Goal: Task Accomplishment & Management: Use online tool/utility

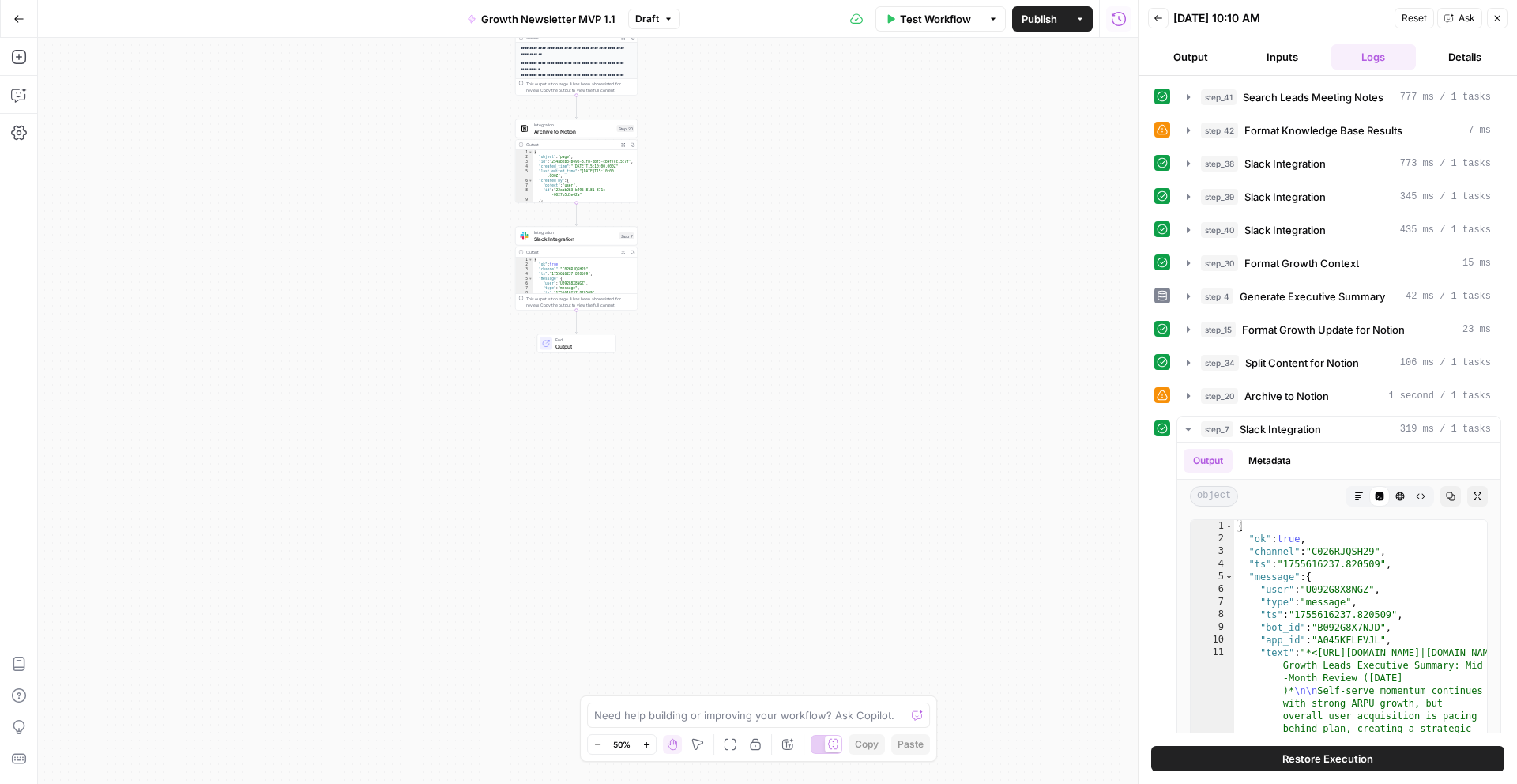
type textarea "**********"
click at [608, 273] on div "{ "ok" : true , "channel" : "C026RJQSH29" , "ts" : "1755616237.820509" , "messa…" at bounding box center [585, 280] width 104 height 46
click at [749, 231] on div "Workflow Set Inputs Inputs Search Knowledge Base Search Leads Meeting Notes Ste…" at bounding box center [588, 411] width 1100 height 746
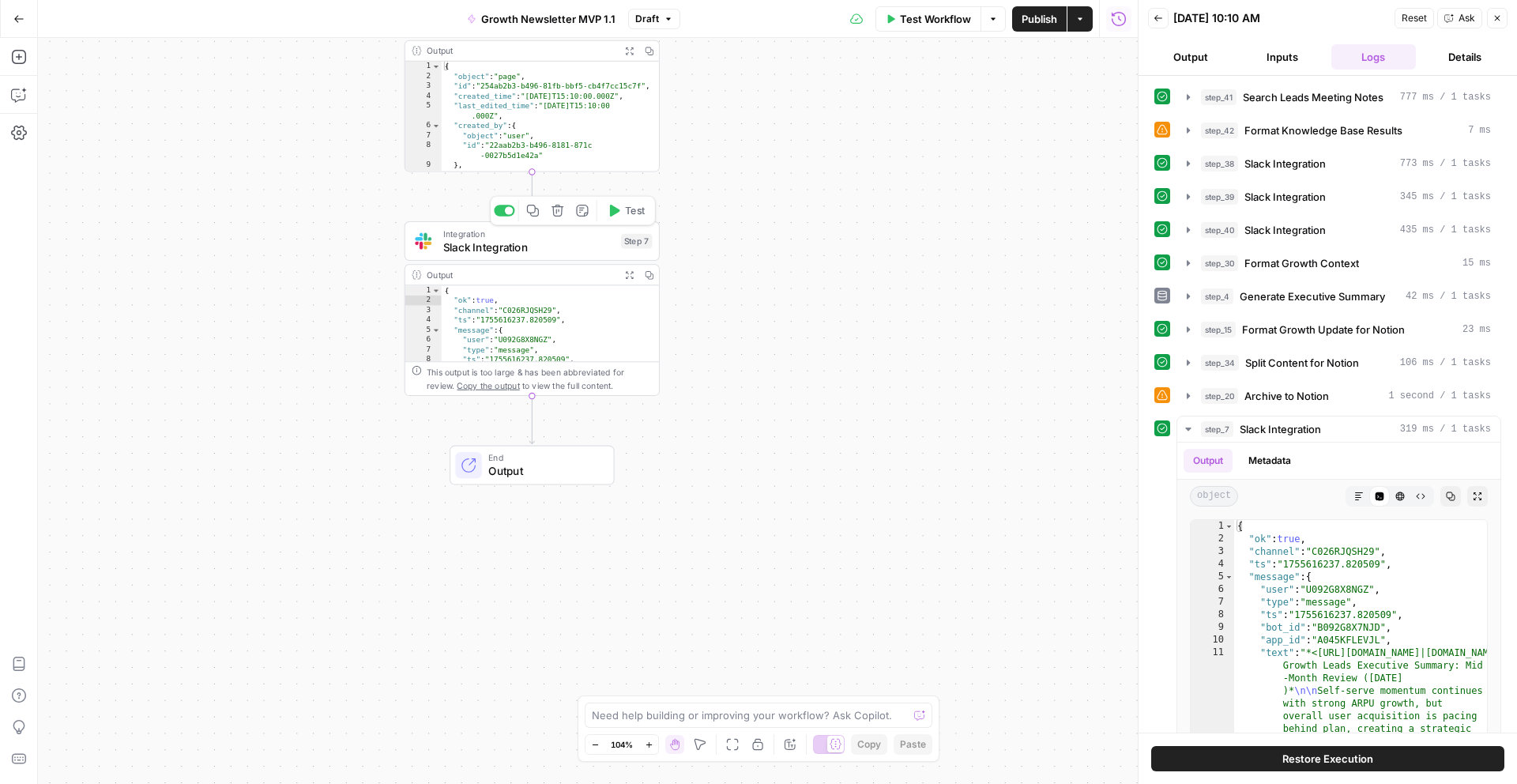
click at [537, 214] on icon "button" at bounding box center [532, 210] width 14 height 14
click at [583, 405] on div "Workflow Set Inputs Inputs Search Knowledge Base Search Leads Meeting Notes Ste…" at bounding box center [588, 411] width 1100 height 746
click at [563, 418] on div "Workflow Set Inputs Inputs Search Knowledge Base Search Leads Meeting Notes Ste…" at bounding box center [588, 411] width 1100 height 746
click at [564, 254] on span "Slack Integration" at bounding box center [529, 246] width 172 height 16
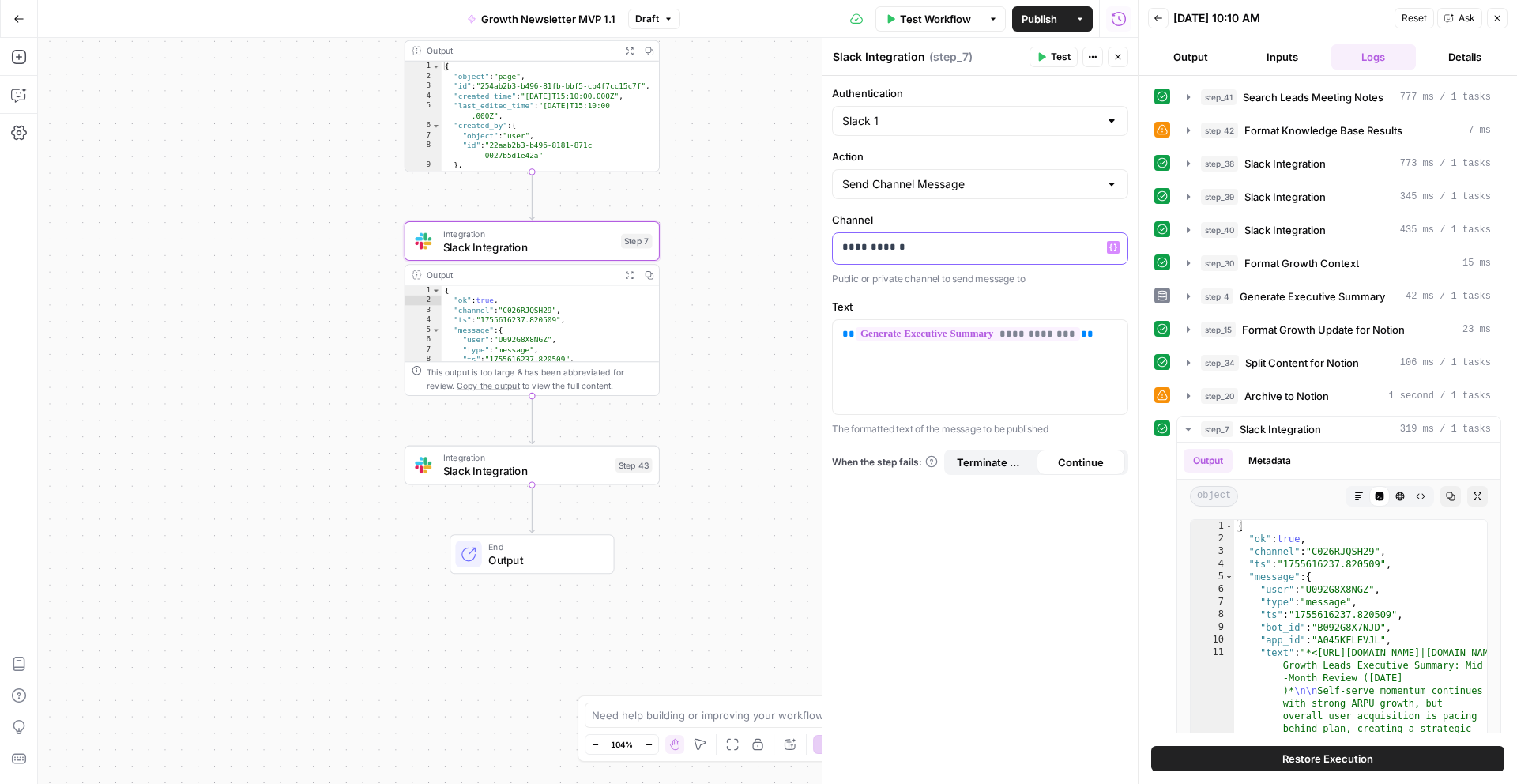
click at [862, 250] on p "**********" at bounding box center [980, 246] width 276 height 16
click at [556, 476] on span "Slack Integration" at bounding box center [527, 470] width 166 height 16
click at [924, 244] on p "**********" at bounding box center [980, 246] width 276 height 16
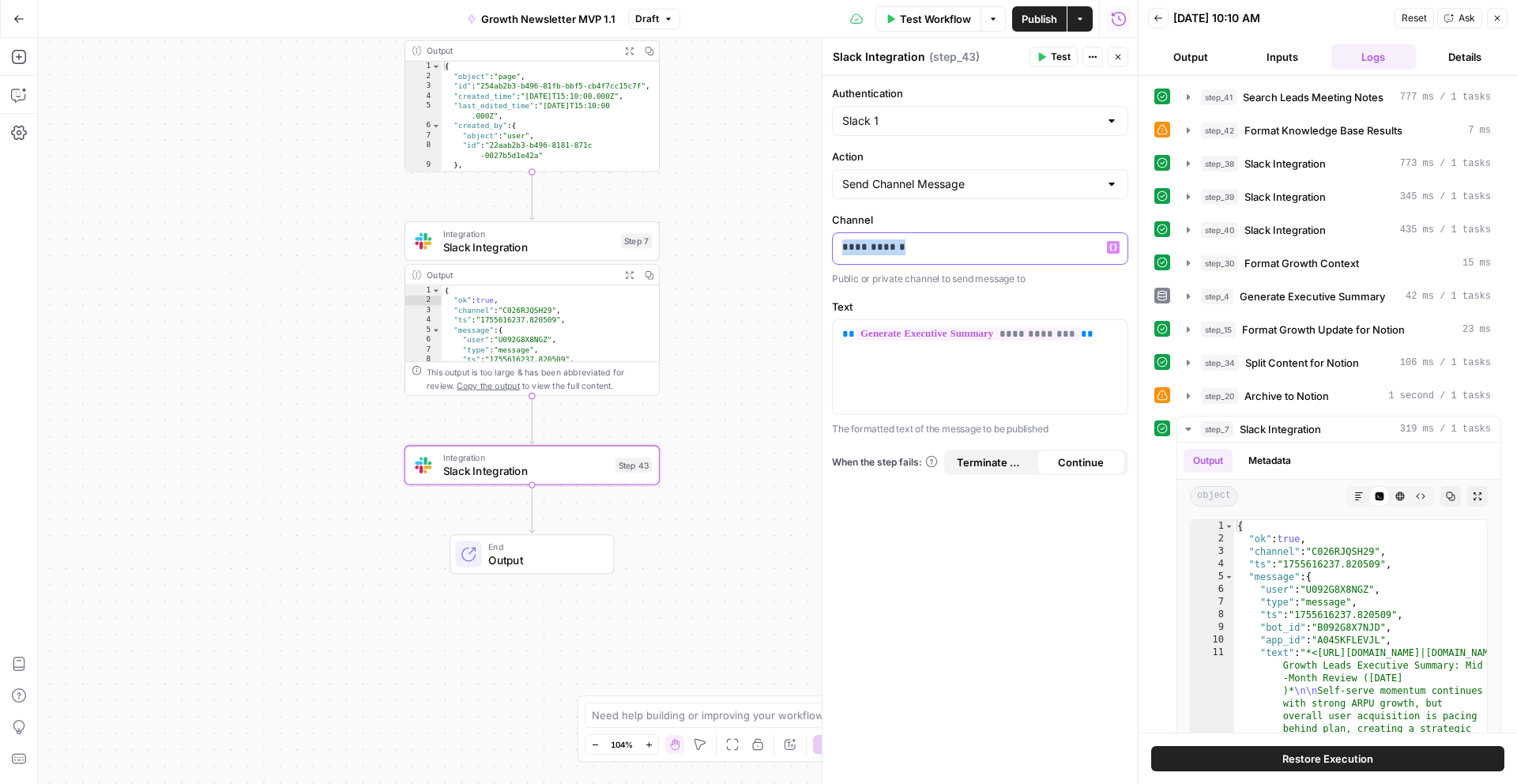
click at [924, 244] on p "**********" at bounding box center [980, 246] width 276 height 16
click at [781, 319] on div "Workflow Set Inputs Inputs Search Knowledge Base Search Leads Meeting Notes Ste…" at bounding box center [588, 411] width 1100 height 746
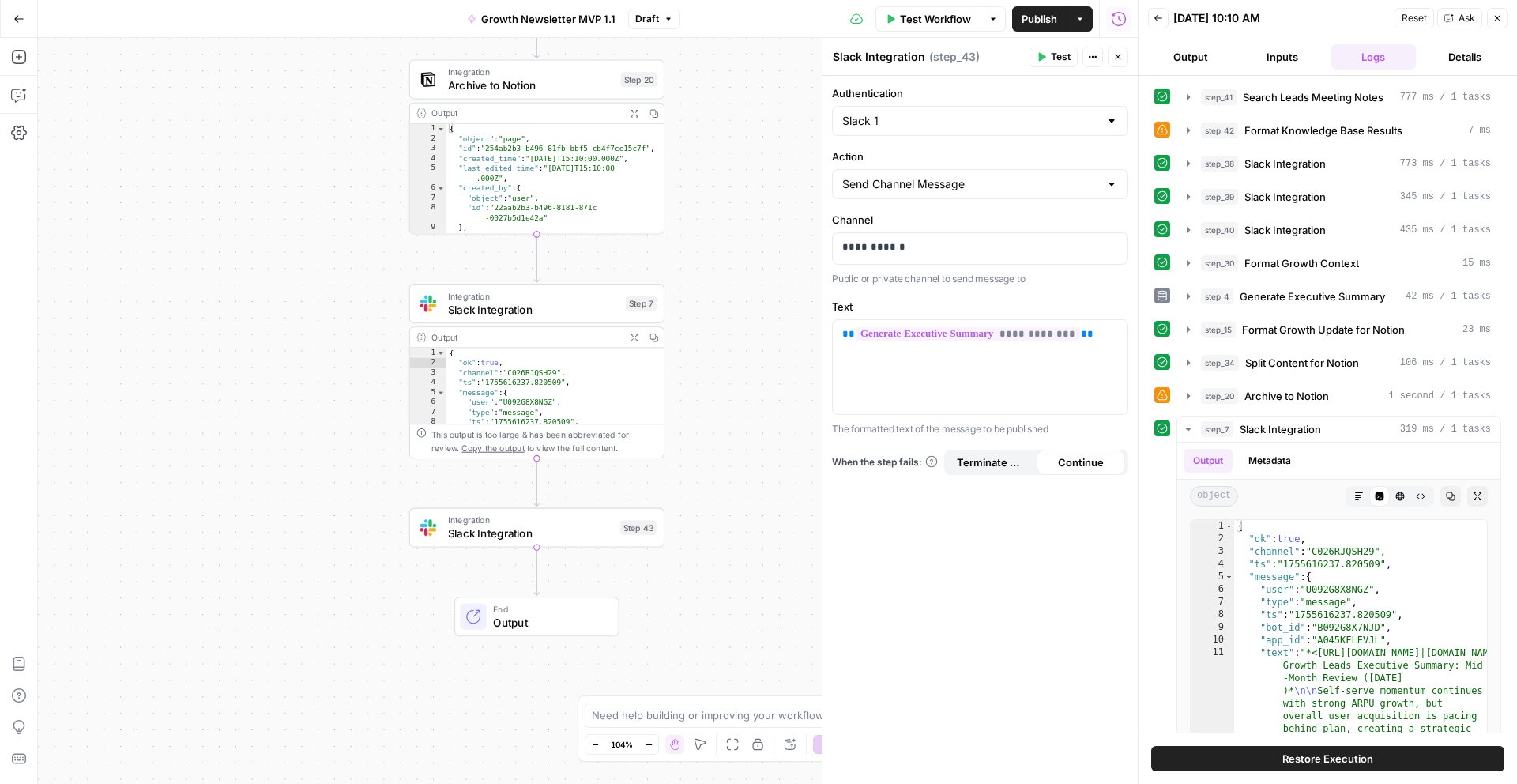
click at [579, 308] on span "Slack Integration" at bounding box center [534, 309] width 172 height 16
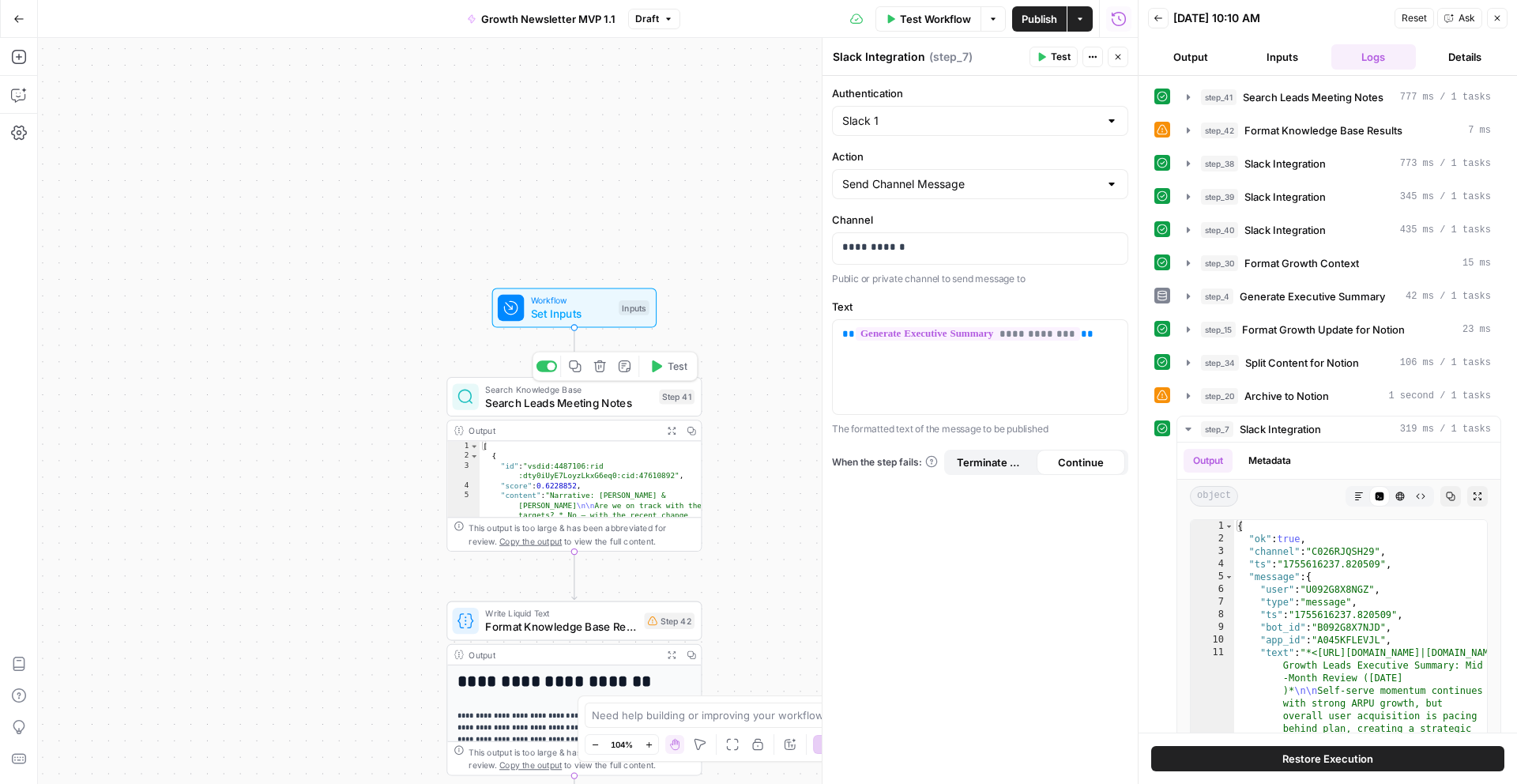
click at [626, 409] on span "Search Leads Meeting Notes" at bounding box center [569, 402] width 168 height 16
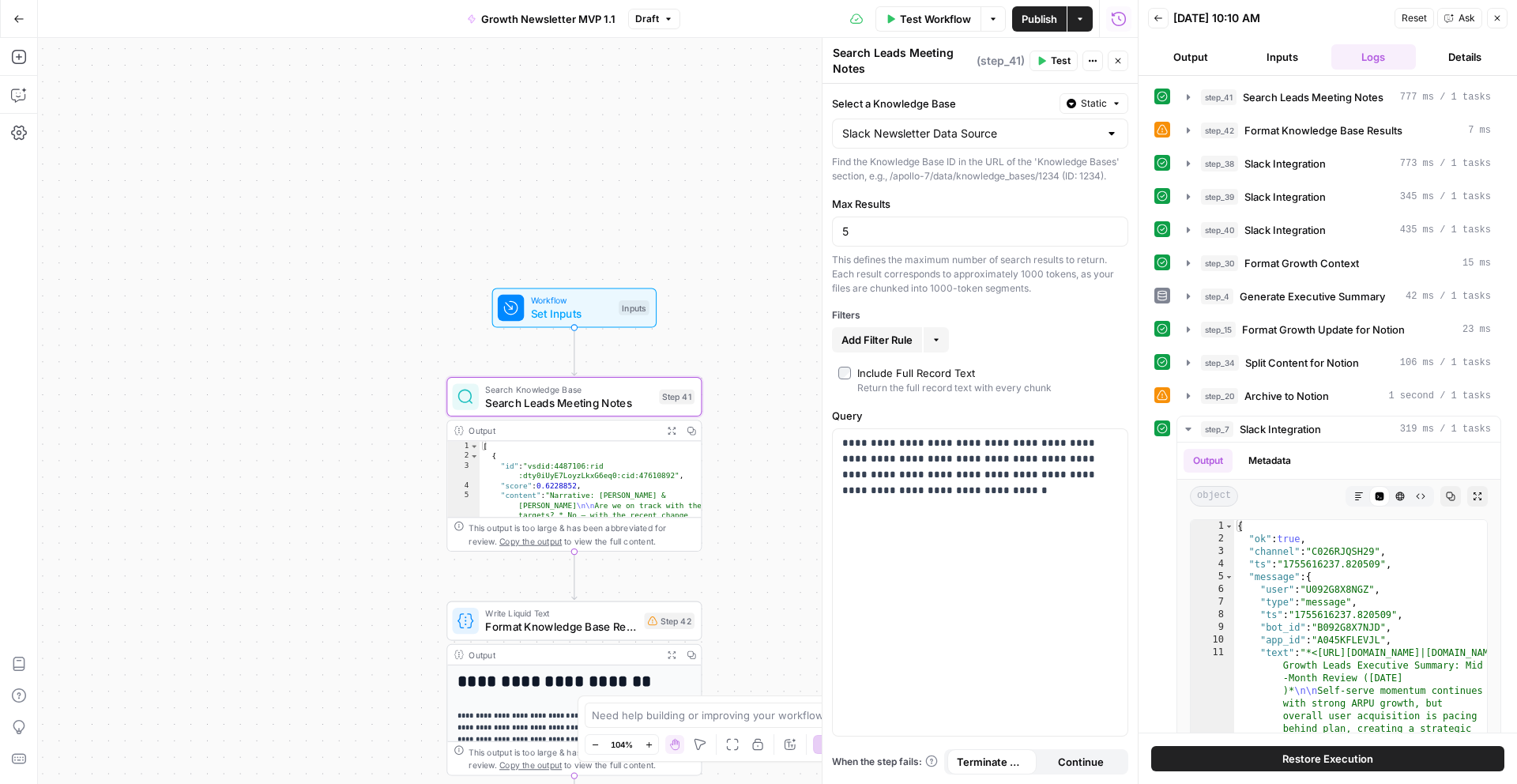
click at [948, 145] on div "Slack Newsletter Data Source" at bounding box center [979, 133] width 297 height 30
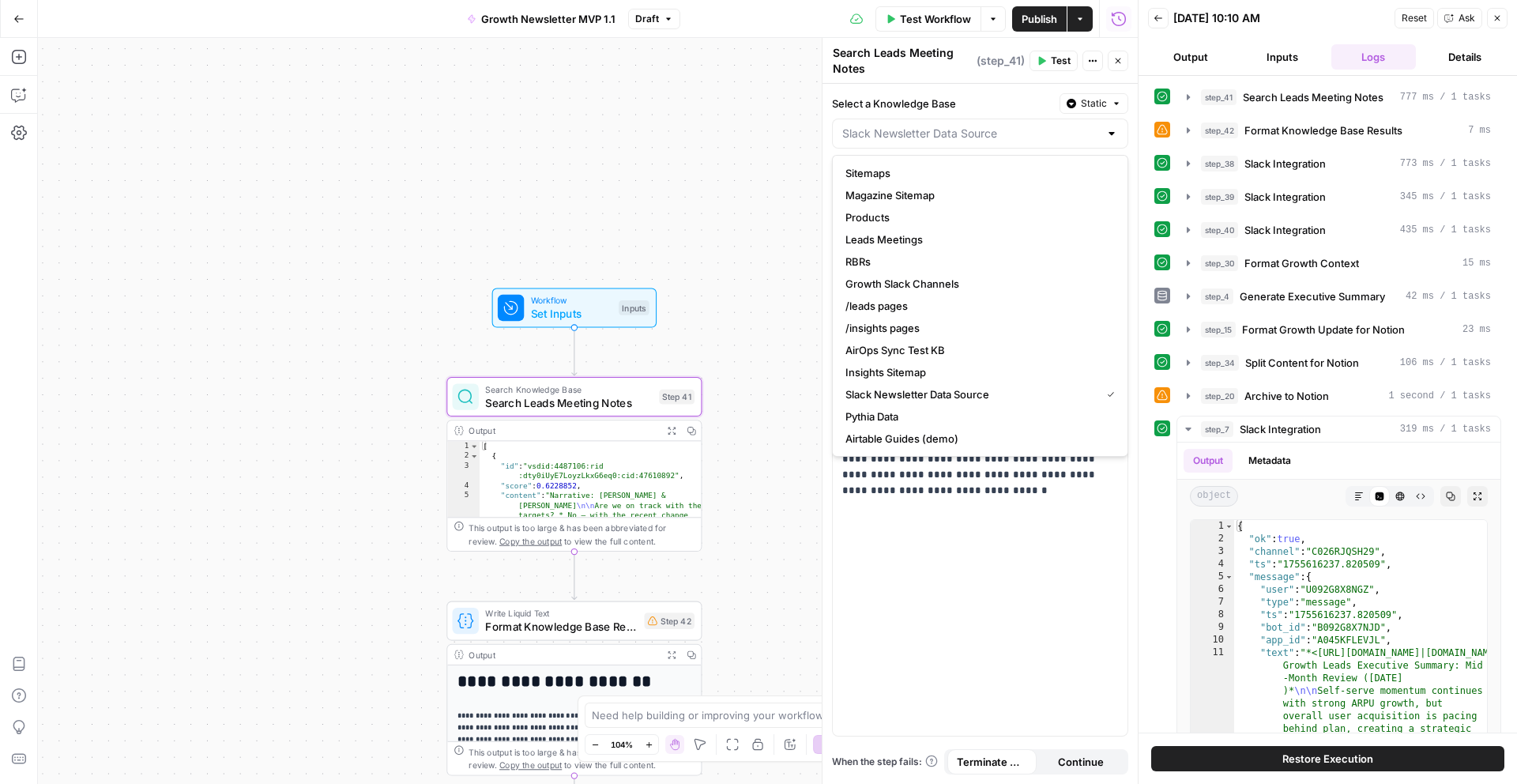
type input "Slack Newsletter Data Source"
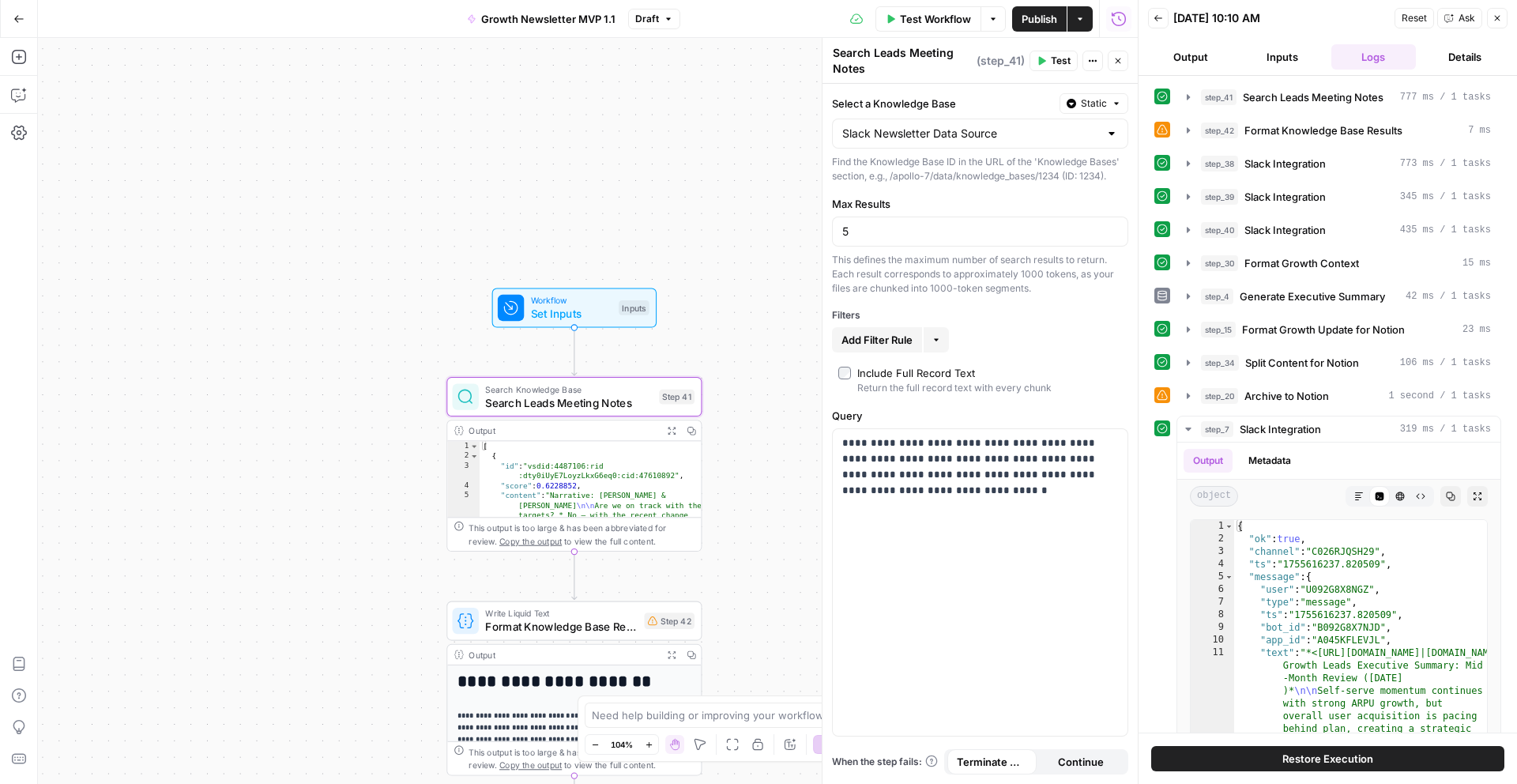
click at [738, 204] on div "Workflow Set Inputs Inputs Search Knowledge Base Search Leads Meeting Notes Ste…" at bounding box center [588, 411] width 1100 height 746
click at [1041, 477] on p "**********" at bounding box center [980, 466] width 276 height 63
drag, startPoint x: 1041, startPoint y: 477, endPoint x: 878, endPoint y: 491, distance: 163.6
click at [878, 491] on p "**********" at bounding box center [980, 466] width 276 height 63
drag, startPoint x: 1014, startPoint y: 474, endPoint x: 840, endPoint y: 479, distance: 174.1
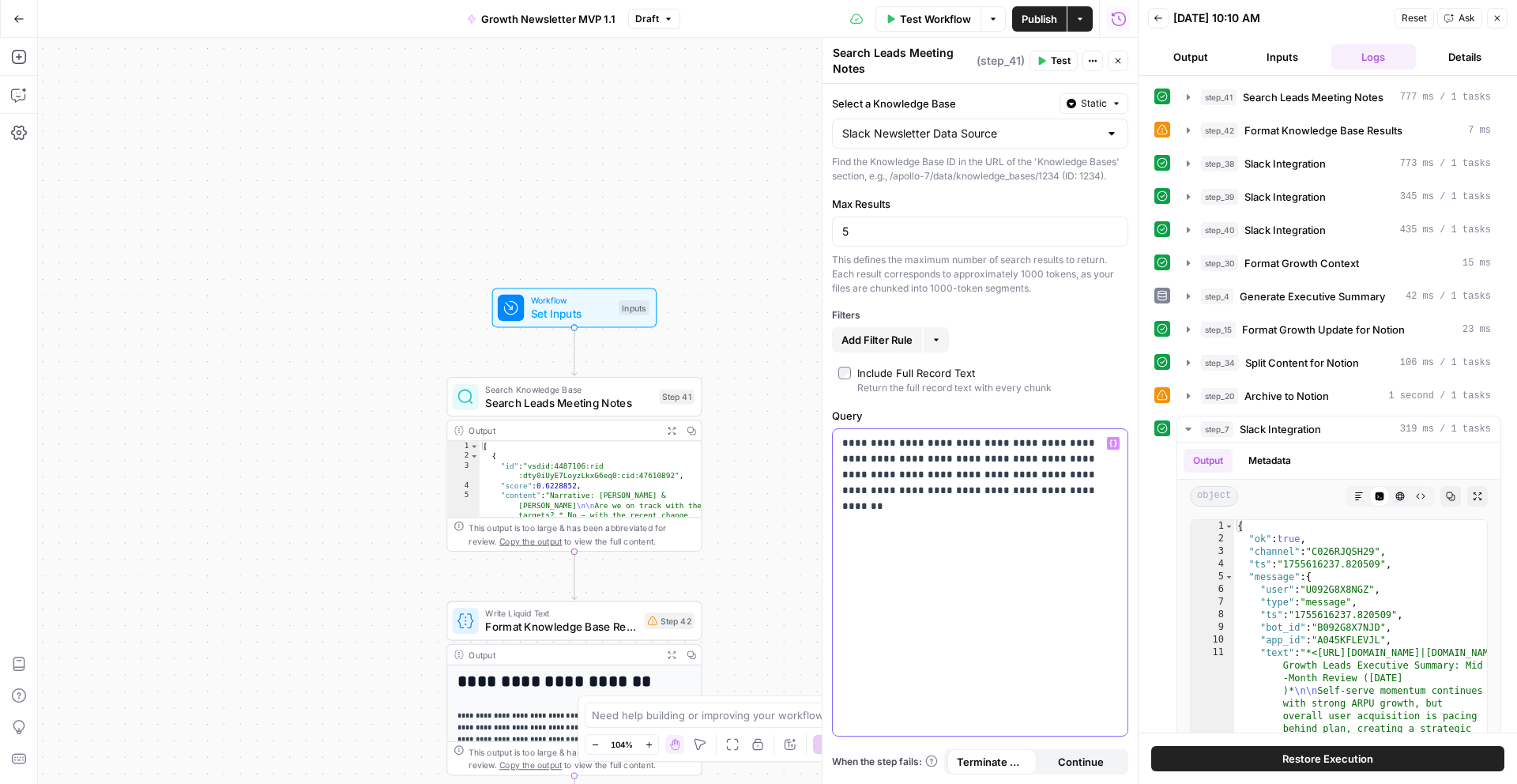
click at [840, 479] on div "**********" at bounding box center [979, 582] width 295 height 307
click at [920, 21] on span "Test Workflow" at bounding box center [936, 18] width 71 height 16
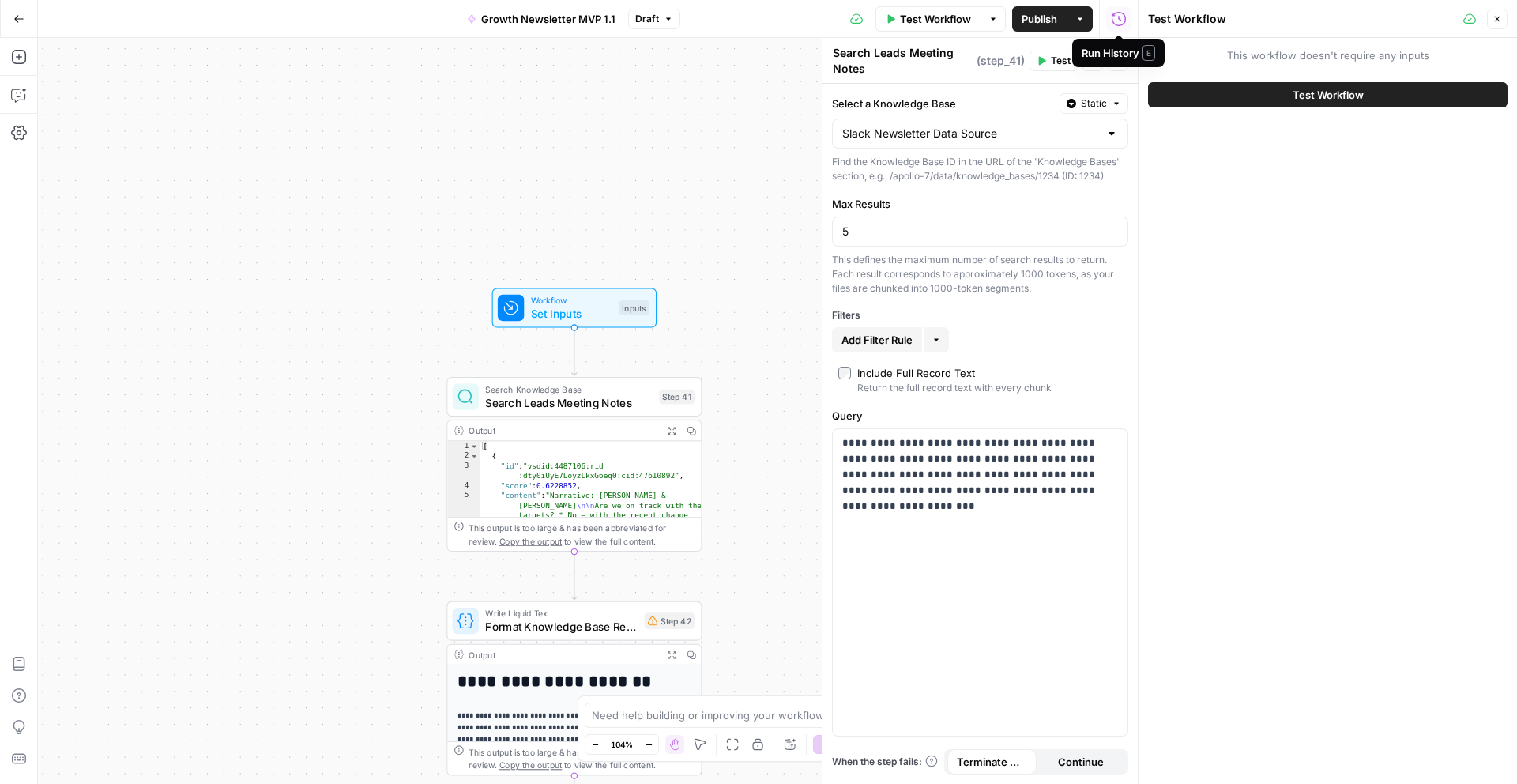
click at [1248, 90] on button "Test Workflow" at bounding box center [1328, 95] width 360 height 26
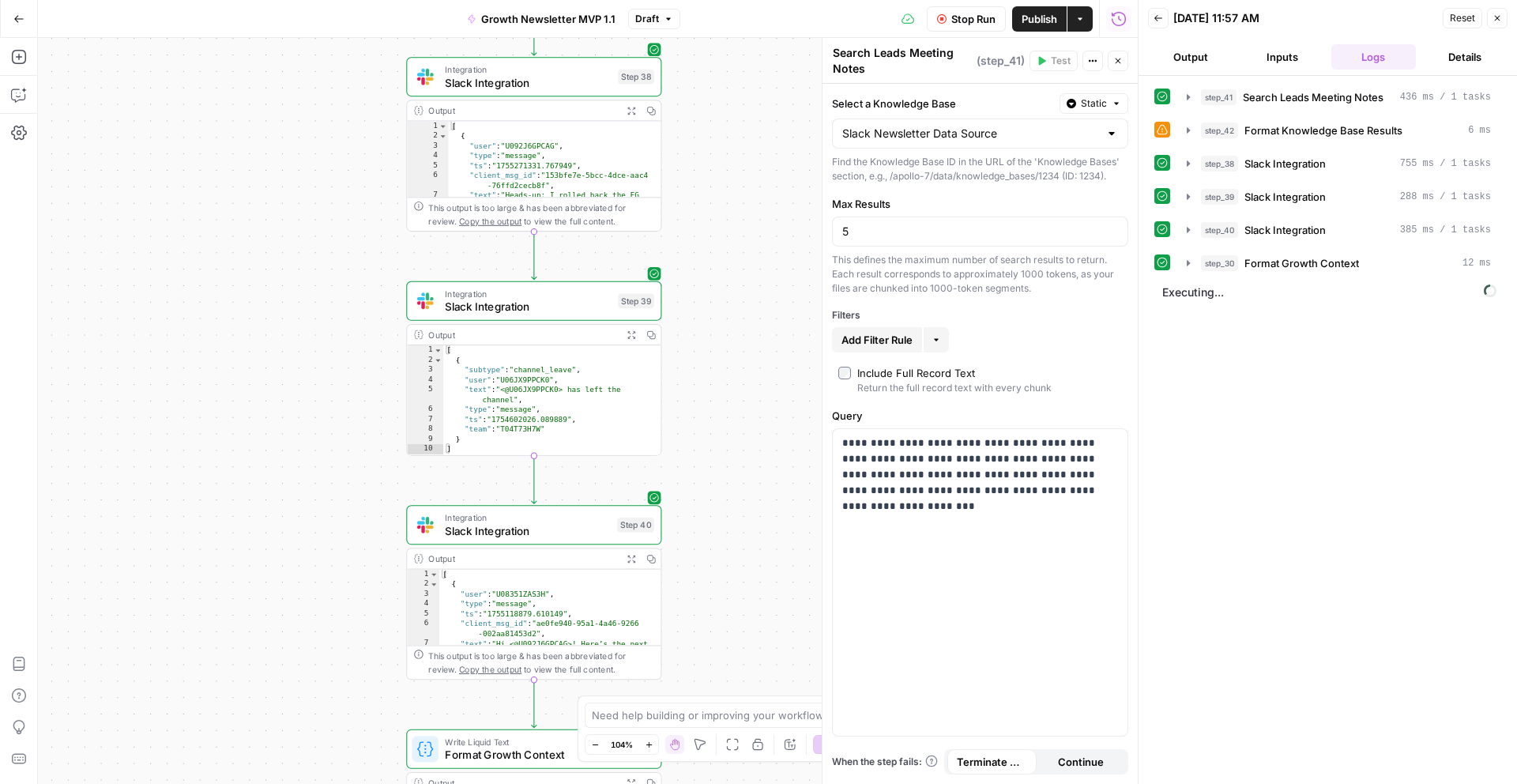
click at [970, 21] on span "Stop Run" at bounding box center [973, 18] width 44 height 16
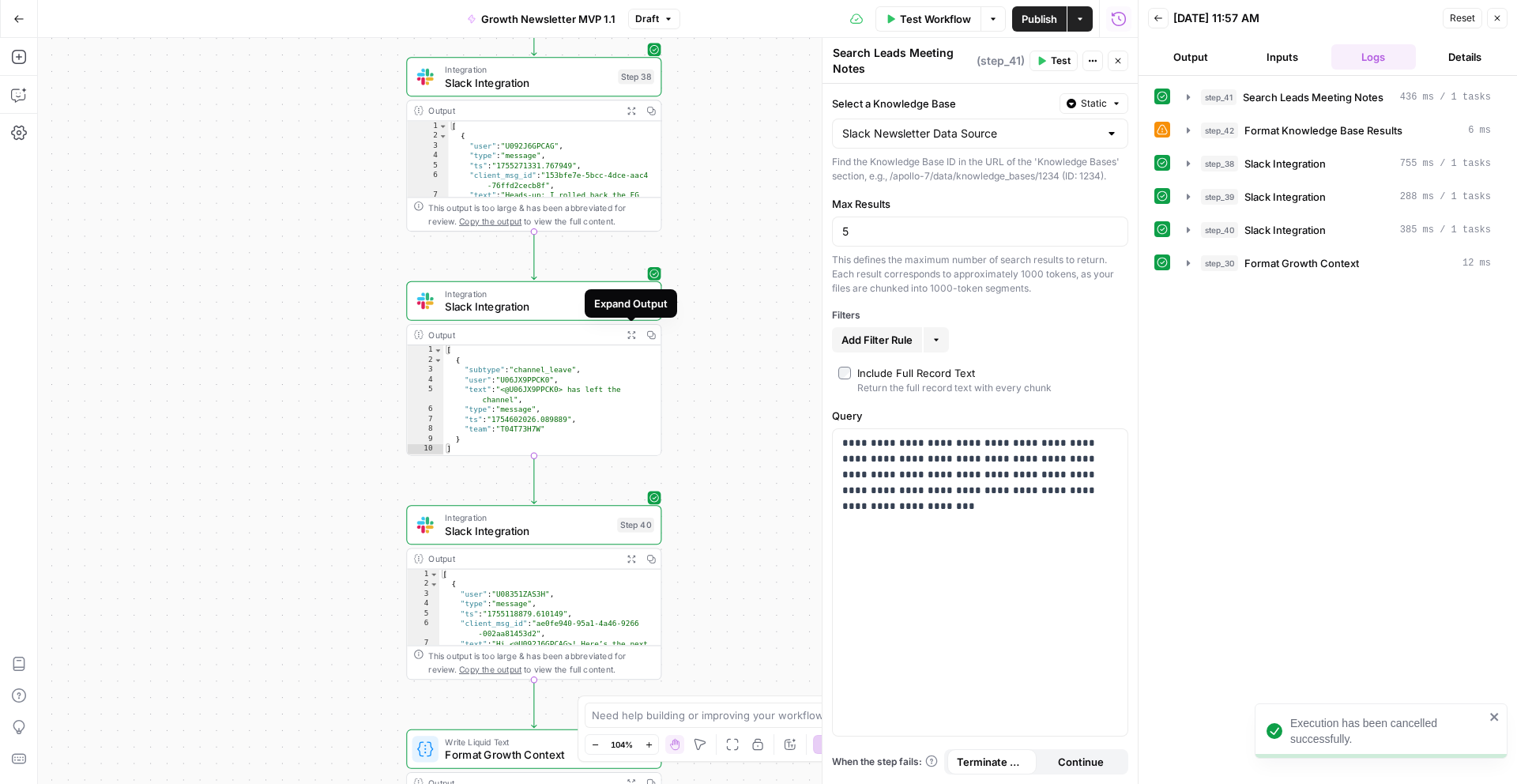
click at [549, 310] on span "Slack Integration" at bounding box center [528, 307] width 167 height 16
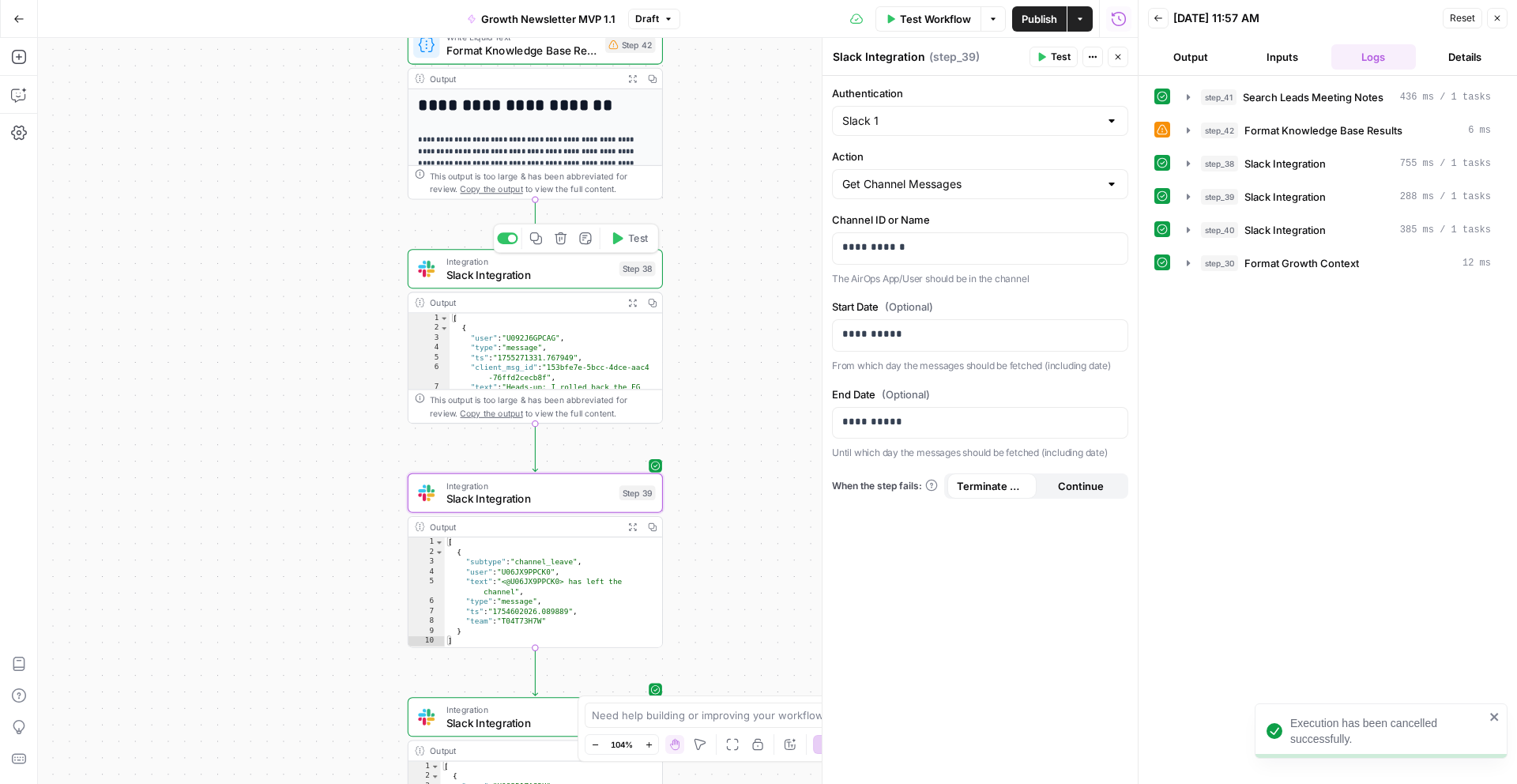
click at [555, 277] on span "Slack Integration" at bounding box center [529, 275] width 167 height 16
click at [867, 333] on p "**********" at bounding box center [980, 333] width 276 height 16
click at [868, 332] on p "**********" at bounding box center [980, 333] width 276 height 16
click at [868, 417] on p "**********" at bounding box center [980, 422] width 276 height 16
click at [531, 507] on div "Integration Slack Integration Step 39 Copy step Delete step Add Note Test" at bounding box center [536, 492] width 256 height 39
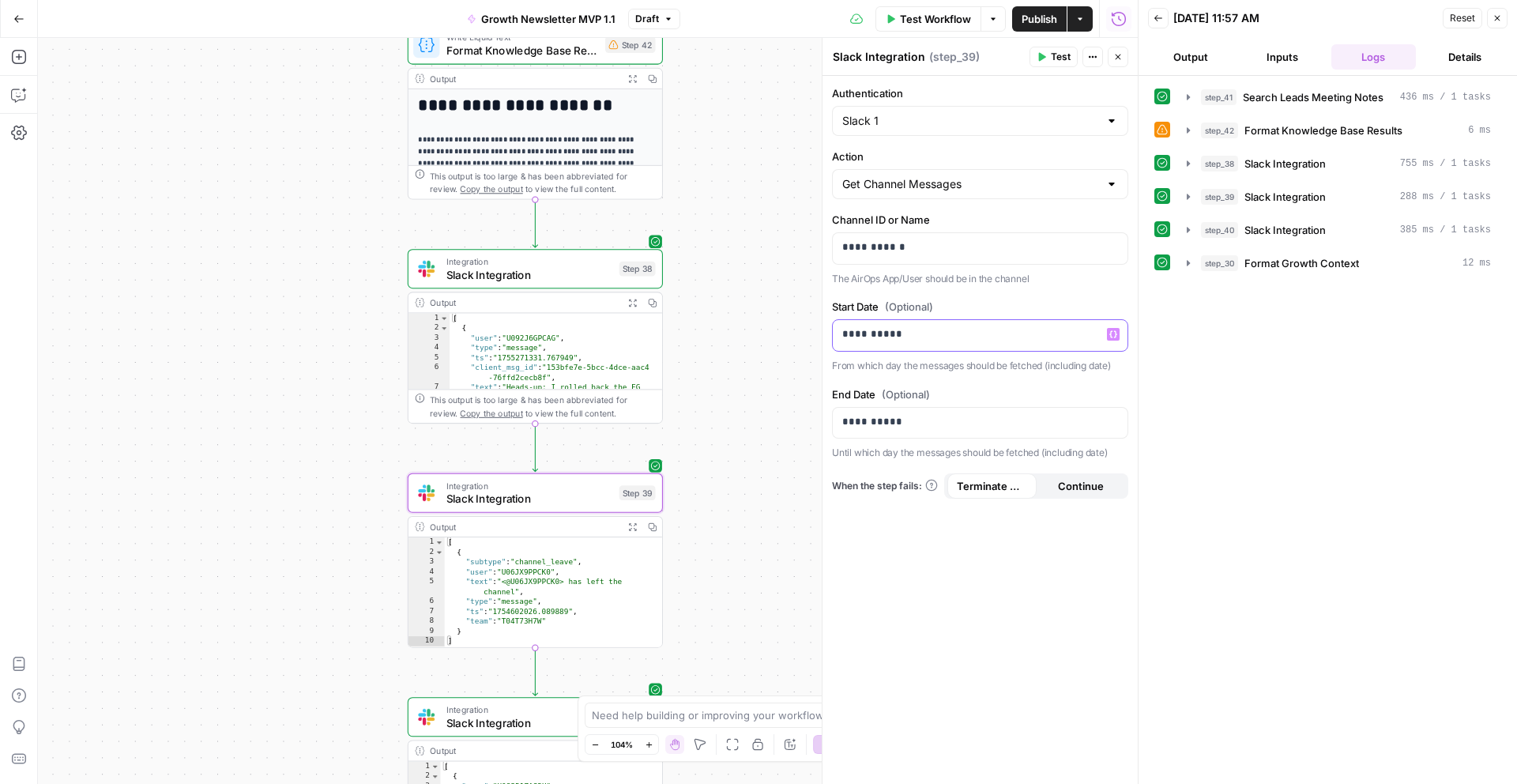
click at [867, 337] on p "**********" at bounding box center [980, 333] width 276 height 16
click at [867, 426] on p "**********" at bounding box center [980, 422] width 276 height 16
click at [696, 557] on div "Workflow Set Inputs Inputs Search Knowledge Base Search Leads Meeting Notes Ste…" at bounding box center [588, 411] width 1100 height 746
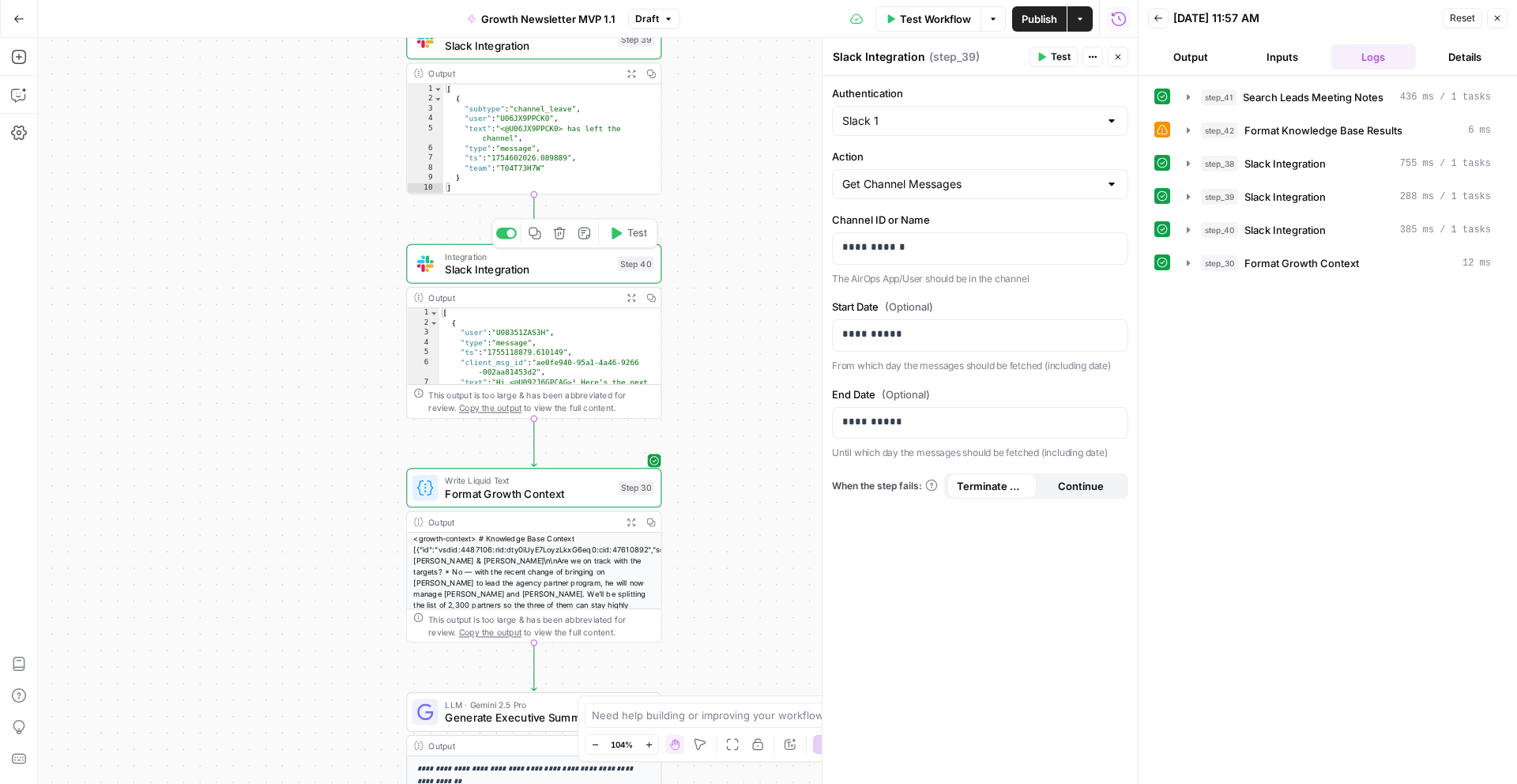
click at [556, 267] on span "Slack Integration" at bounding box center [528, 270] width 166 height 16
click at [869, 336] on p "**********" at bounding box center [980, 333] width 276 height 16
click at [870, 421] on p "**********" at bounding box center [980, 422] width 276 height 16
click at [891, 542] on div "**********" at bounding box center [979, 430] width 315 height 708
click at [767, 493] on div "Workflow Set Inputs Inputs Search Knowledge Base Search Leads Meeting Notes Ste…" at bounding box center [588, 411] width 1100 height 746
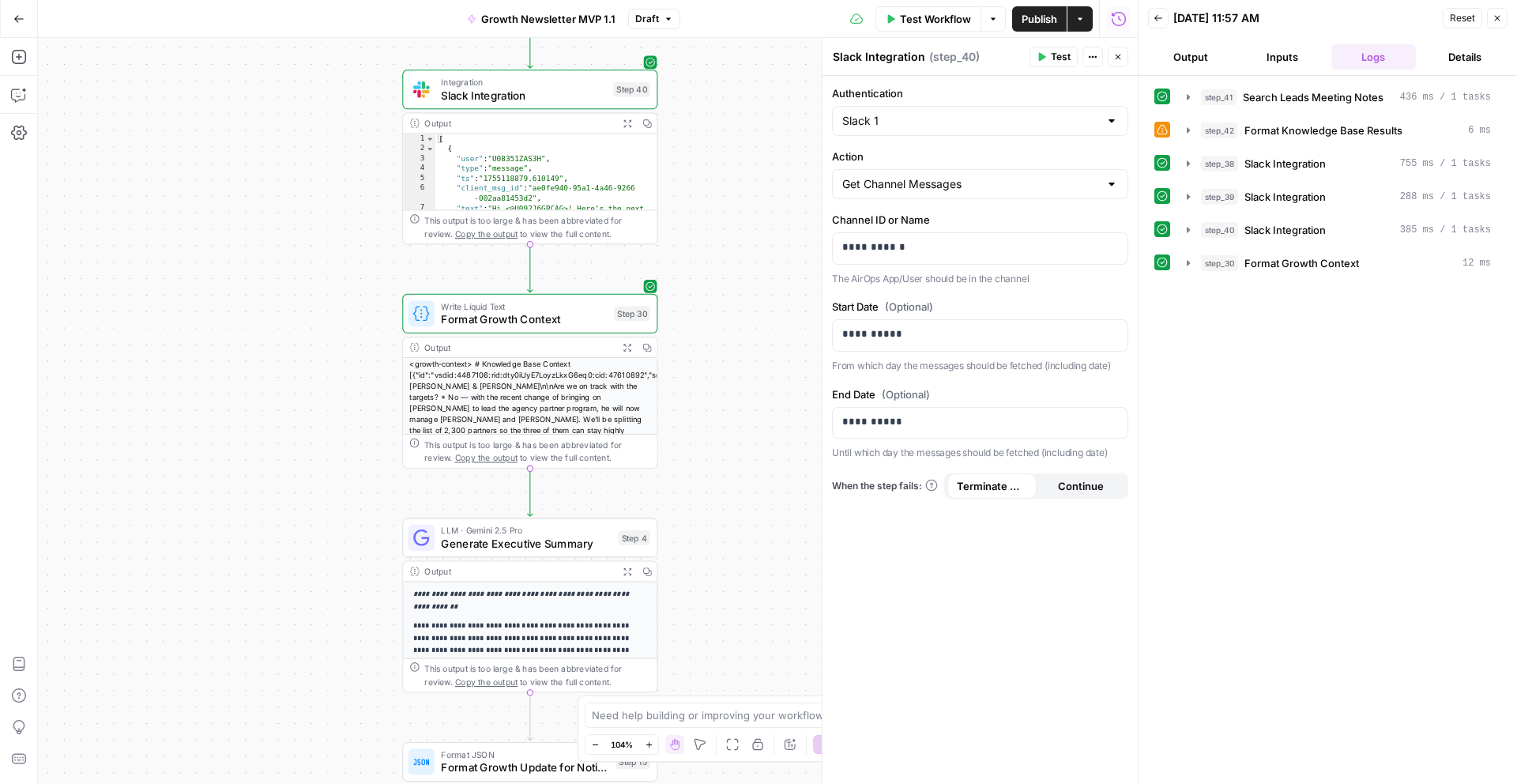
click at [916, 19] on span "Test Workflow" at bounding box center [936, 18] width 71 height 16
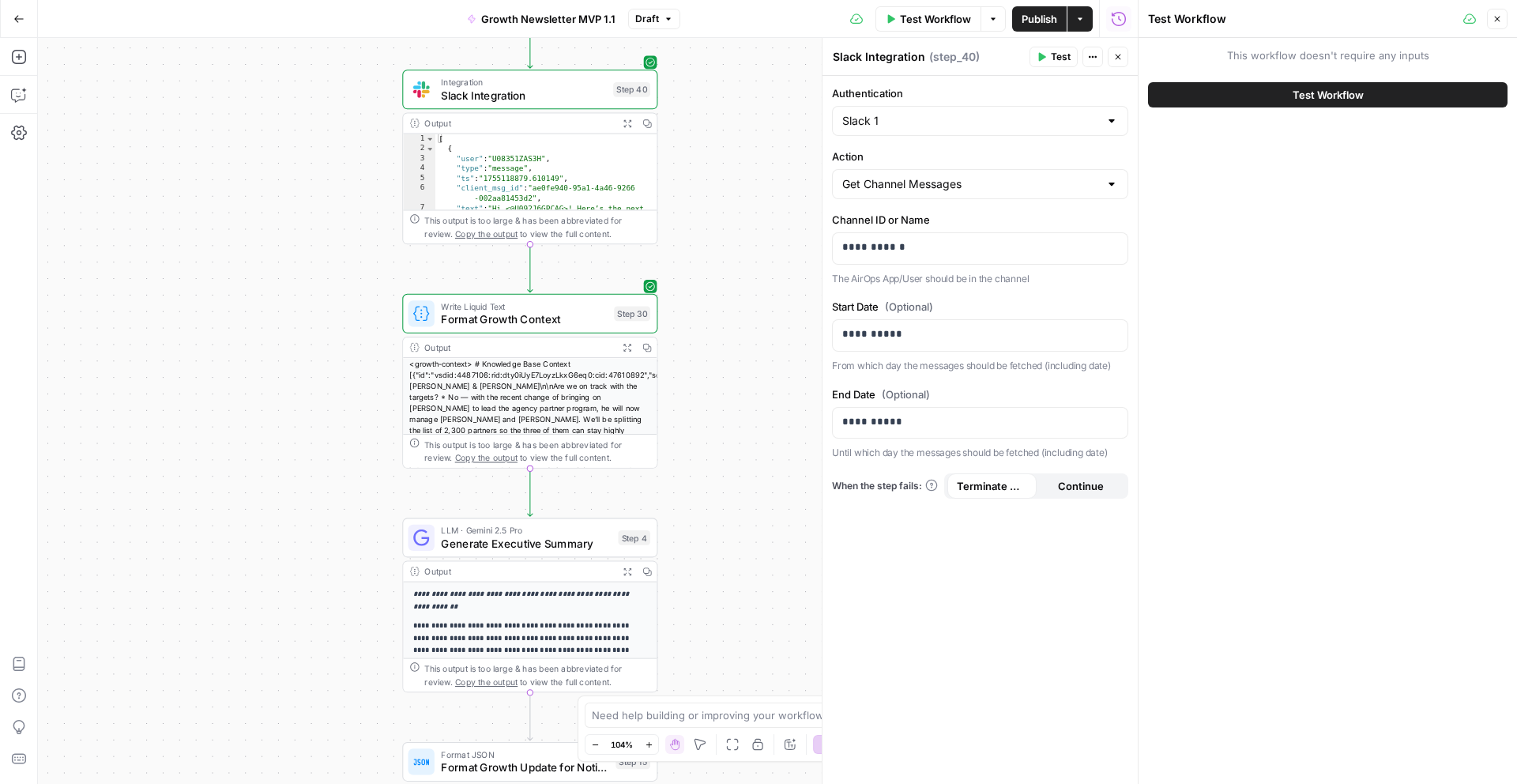
click at [1395, 89] on button "Test Workflow" at bounding box center [1328, 95] width 360 height 26
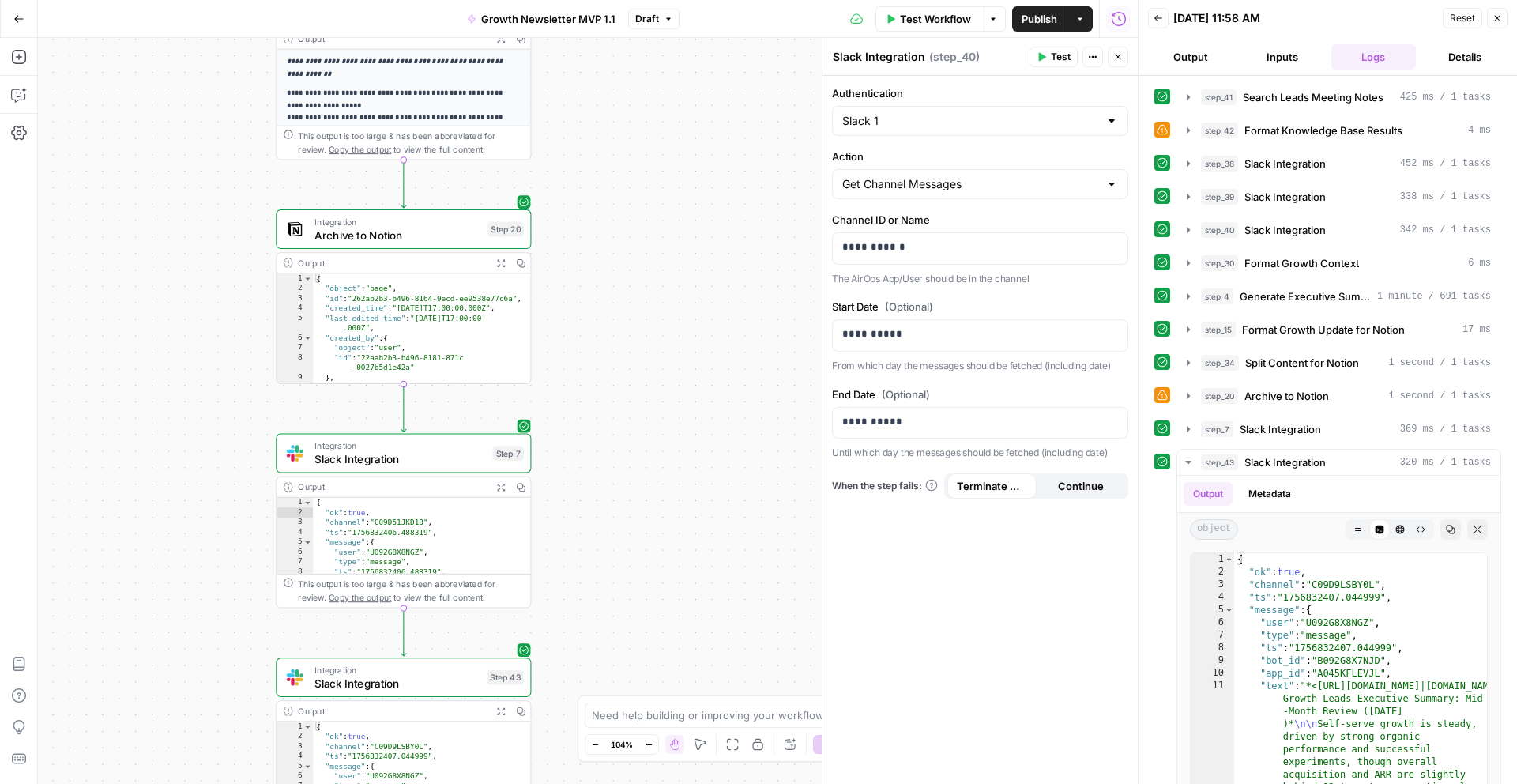
drag, startPoint x: 678, startPoint y: 295, endPoint x: 592, endPoint y: 768, distance: 480.8
click at [592, 768] on div "Workflow Set Inputs Inputs Search Knowledge Base Search Leads Meeting Notes Ste…" at bounding box center [588, 411] width 1100 height 746
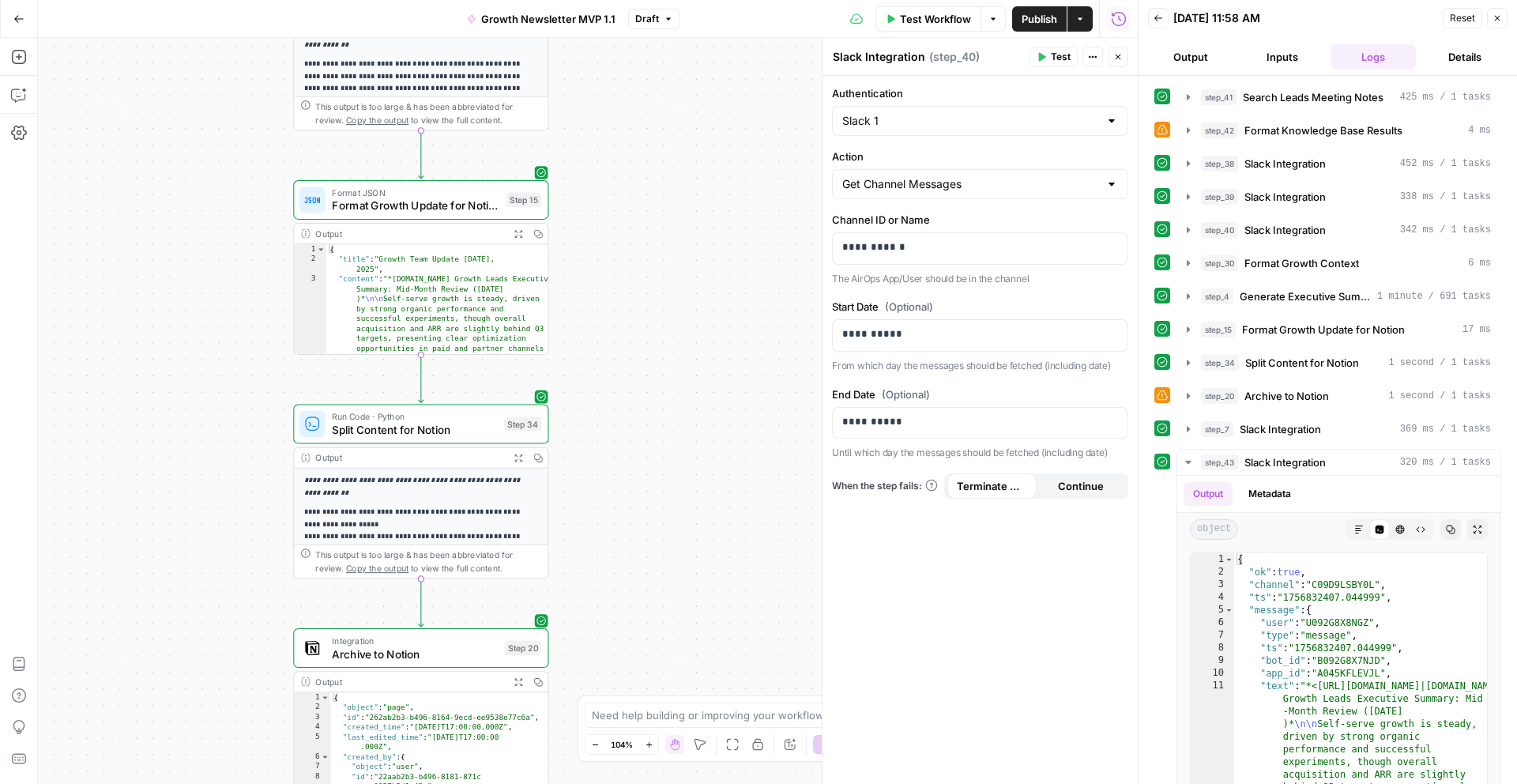
drag, startPoint x: 651, startPoint y: 231, endPoint x: 668, endPoint y: 650, distance: 419.3
click at [668, 650] on div "Workflow Set Inputs Inputs Search Knowledge Base Search Leads Meeting Notes Ste…" at bounding box center [588, 411] width 1100 height 746
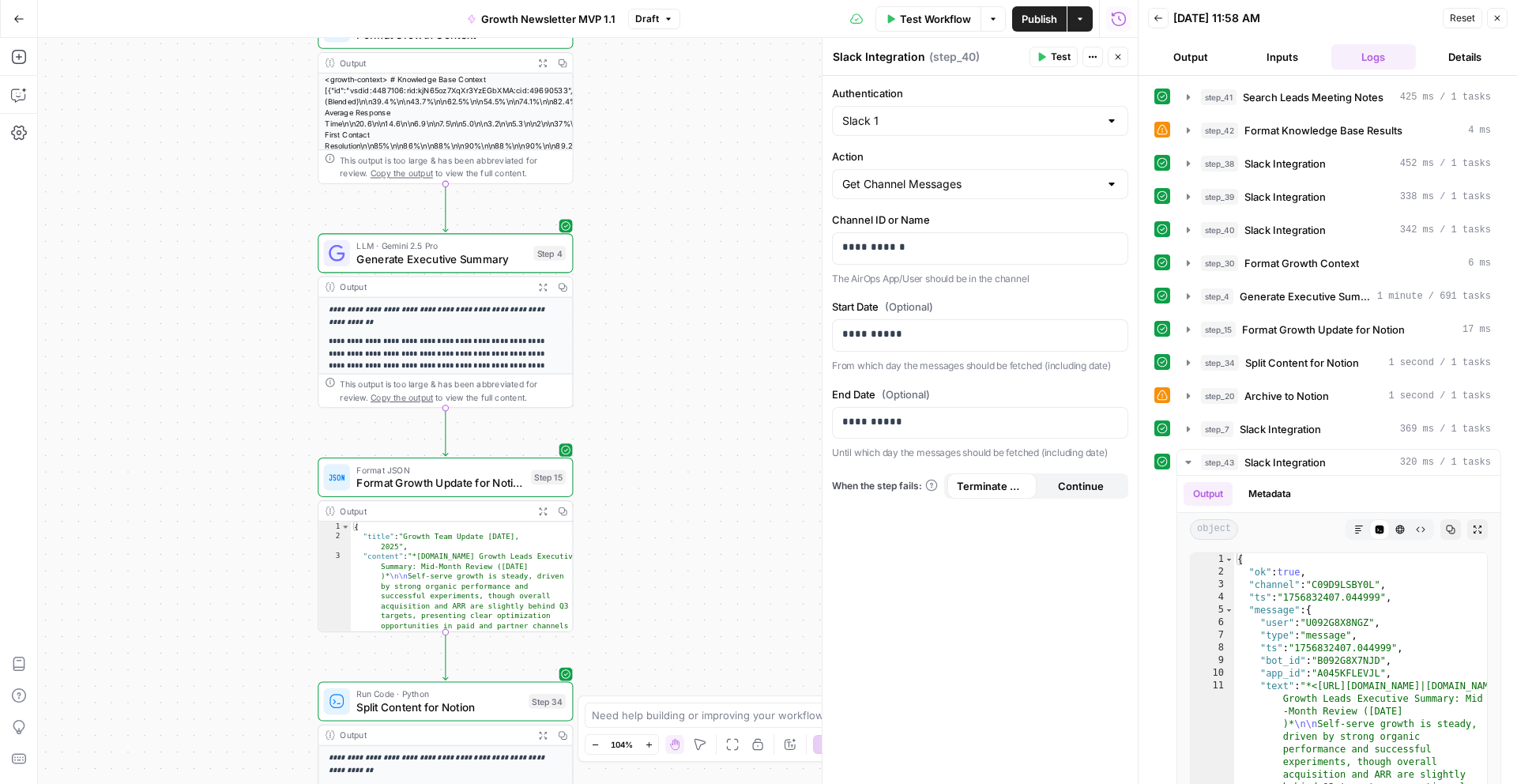
drag, startPoint x: 608, startPoint y: 197, endPoint x: 632, endPoint y: 476, distance: 280.0
click at [632, 476] on div "Workflow Set Inputs Inputs Search Knowledge Base Search Leads Meeting Notes Ste…" at bounding box center [588, 411] width 1100 height 746
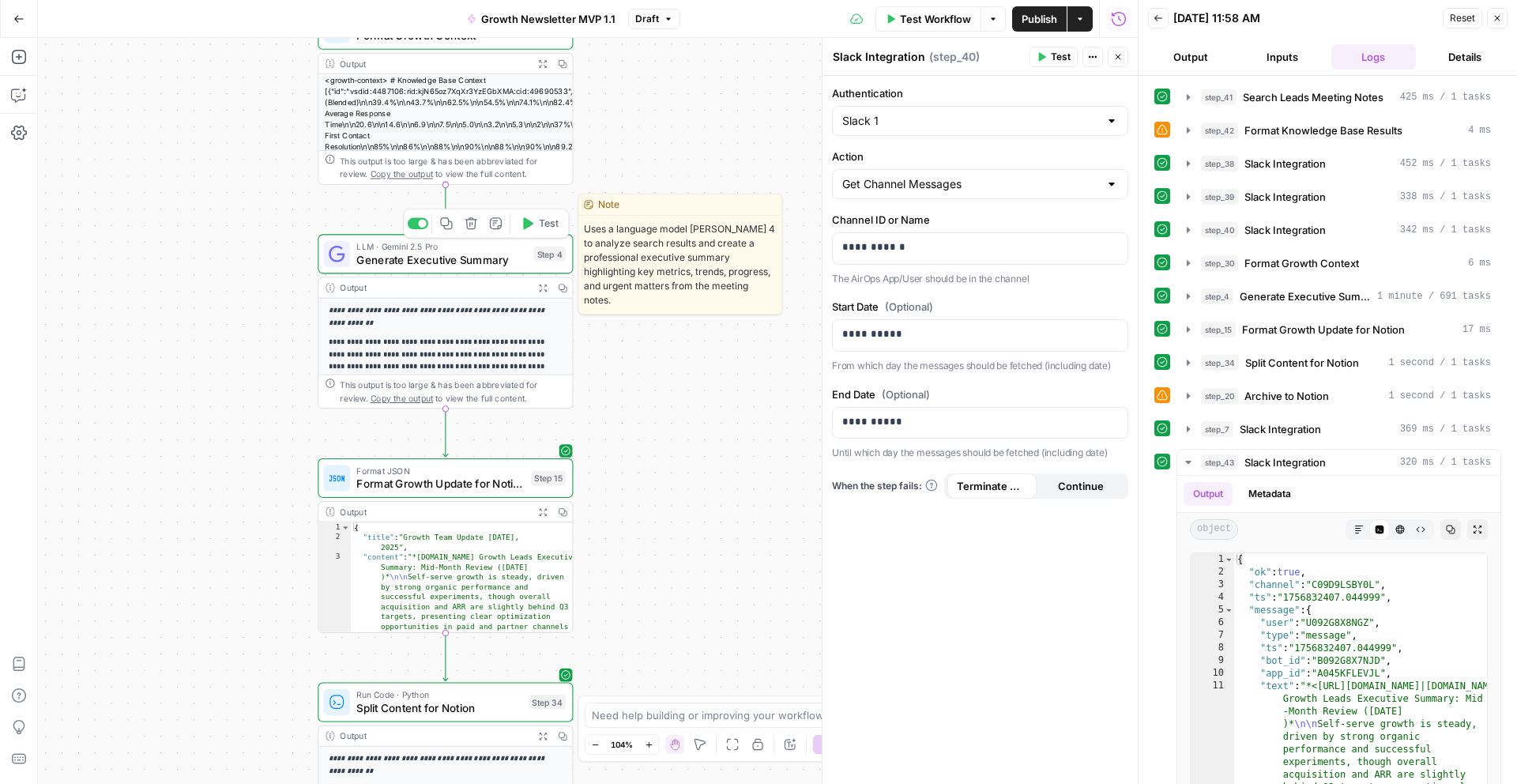
click at [466, 257] on span "Generate Executive Summary" at bounding box center [441, 259] width 171 height 16
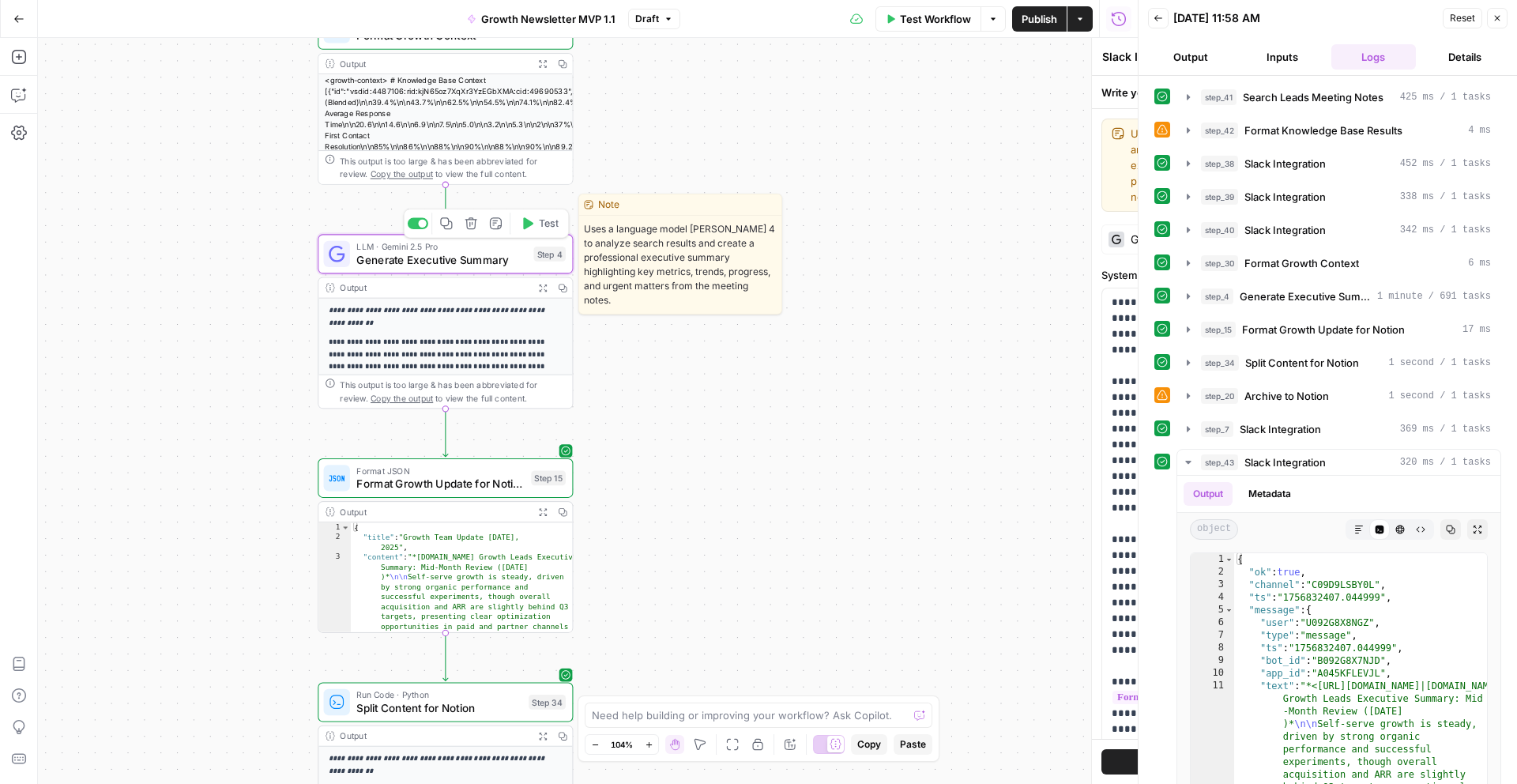
type textarea "Generate Executive Summary"
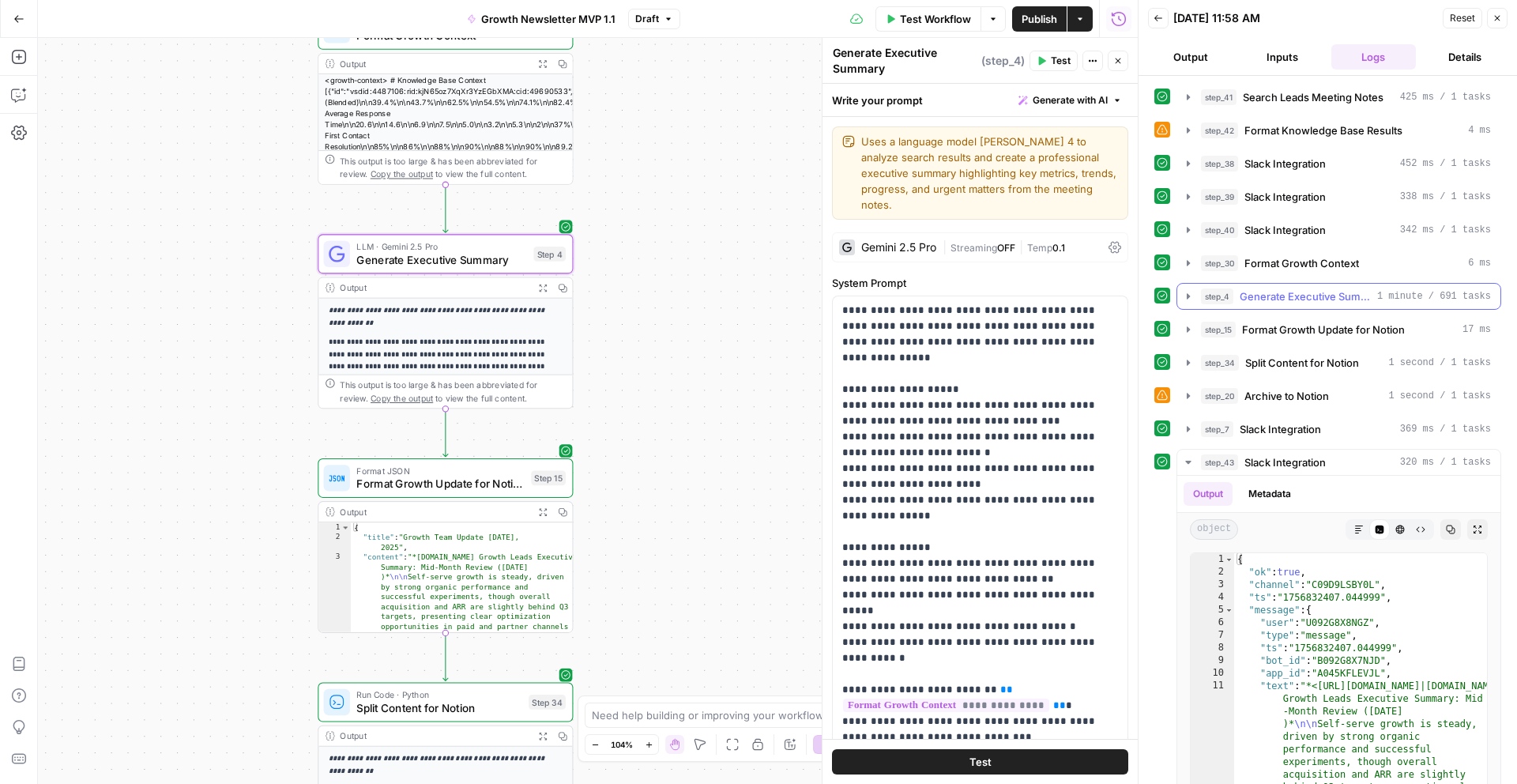
click at [1308, 301] on span "Generate Executive Summary" at bounding box center [1305, 296] width 131 height 16
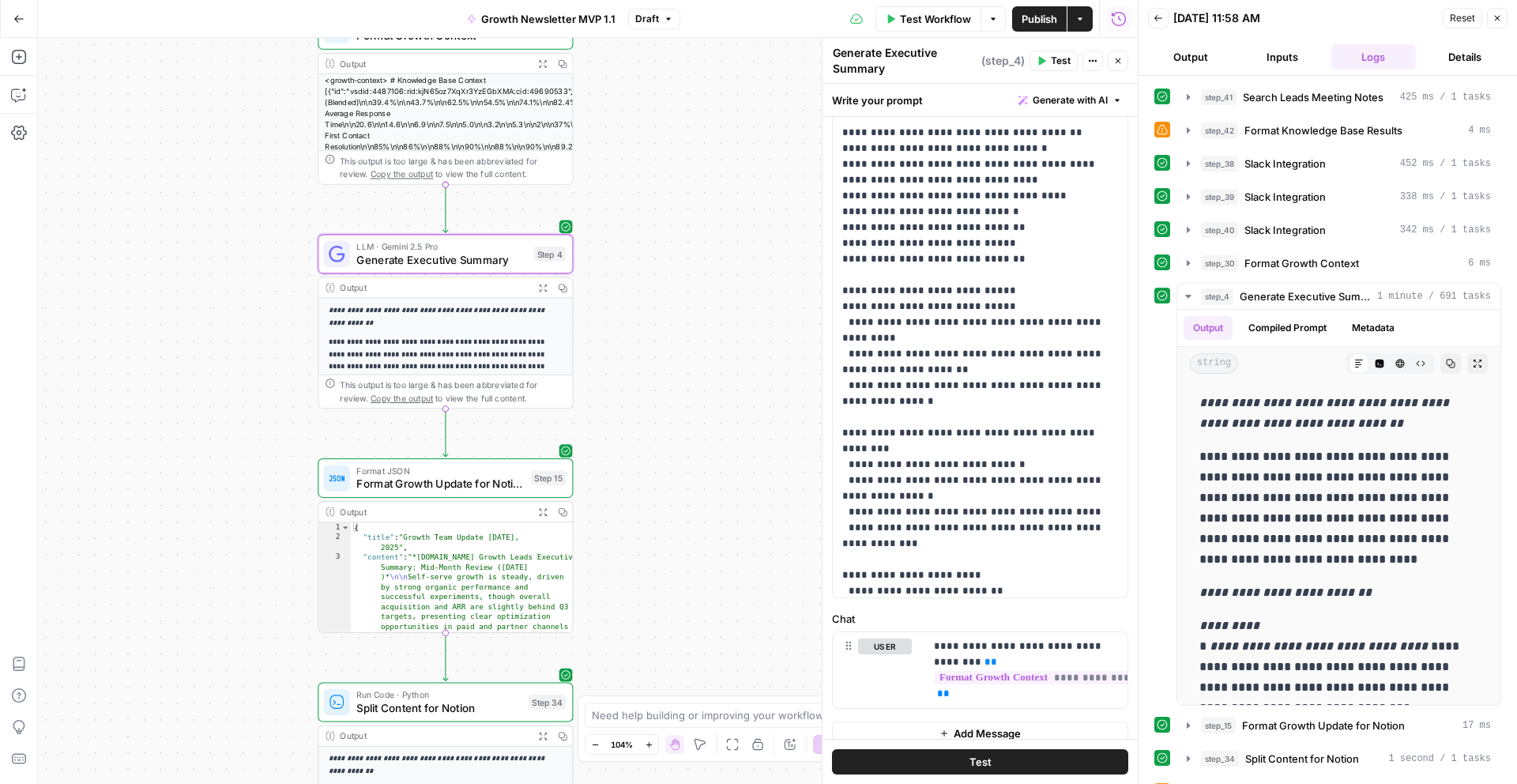
scroll to position [4100, 0]
drag, startPoint x: 988, startPoint y: 452, endPoint x: 837, endPoint y: 435, distance: 152.0
click at [837, 435] on div "**********" at bounding box center [979, 275] width 295 height 643
click at [1051, 62] on span "Test" at bounding box center [1061, 61] width 20 height 15
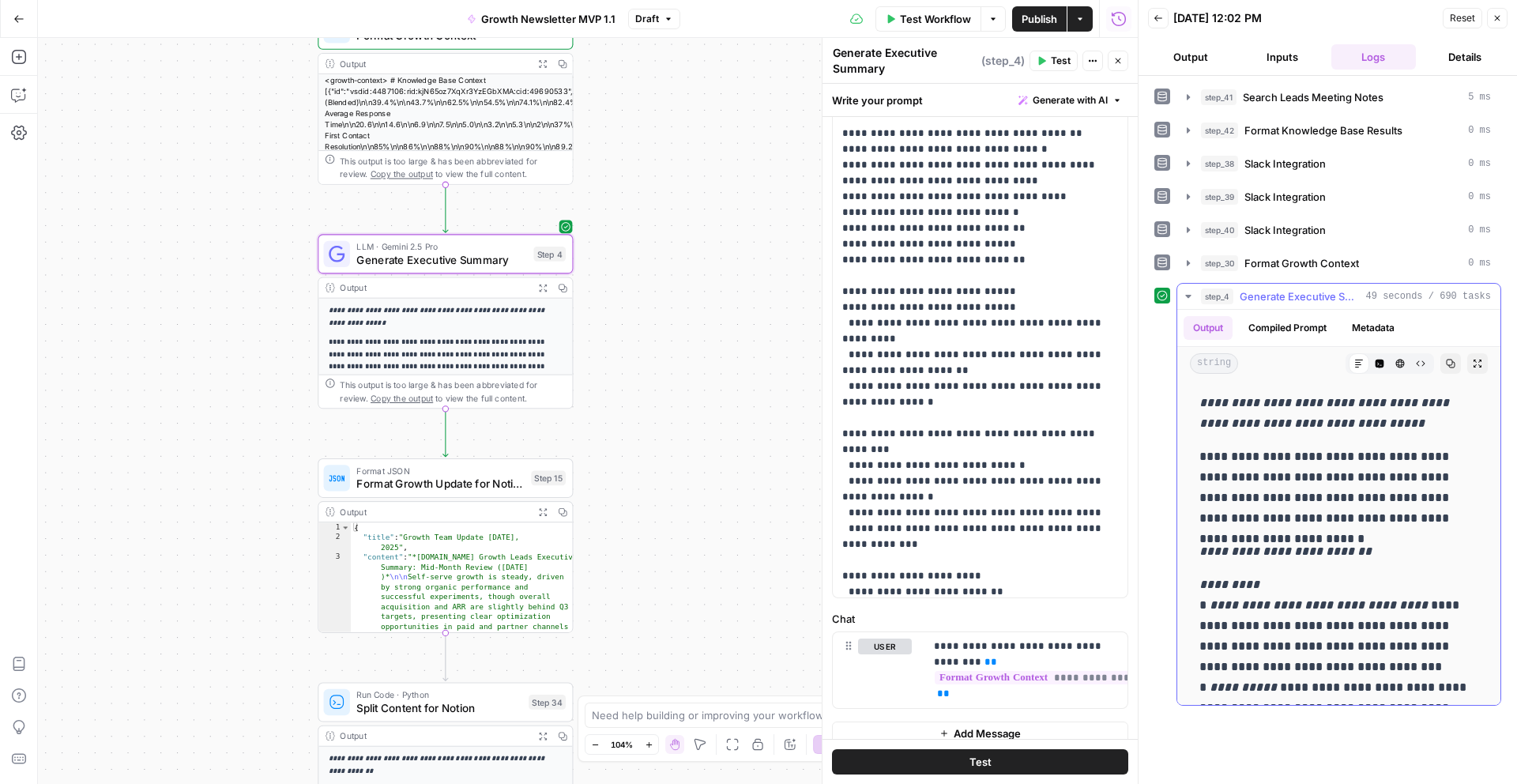
drag, startPoint x: 1426, startPoint y: 425, endPoint x: 1197, endPoint y: 405, distance: 229.9
copy em "**********"
click at [665, 713] on textarea at bounding box center [749, 715] width 316 height 16
paste textarea "[DOMAIN_NAME] Growth Leads Executive Summary: Mid-Month Review ([DATE])"
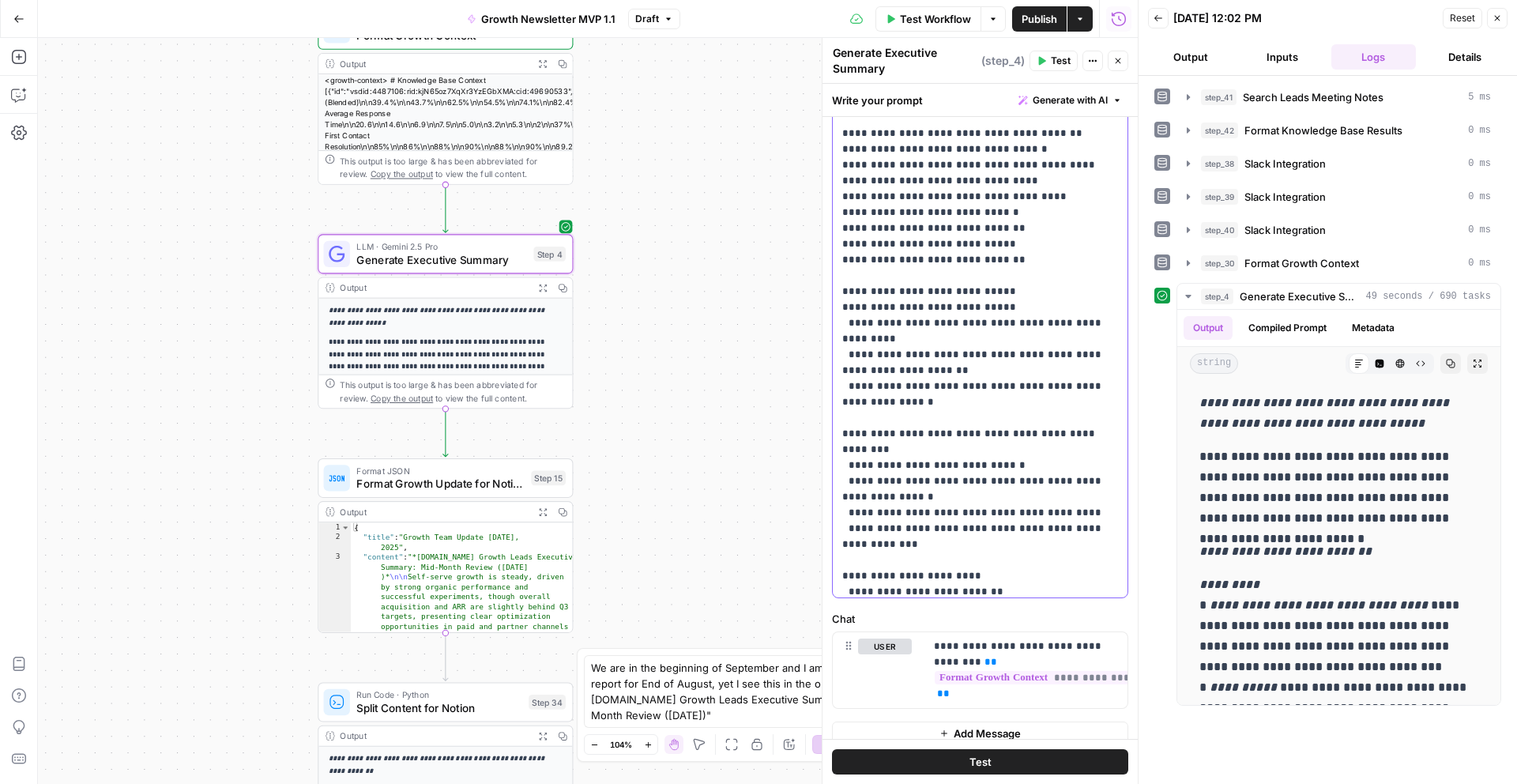
drag, startPoint x: 1035, startPoint y: 497, endPoint x: 838, endPoint y: 433, distance: 207.1
click at [838, 433] on div "**********" at bounding box center [979, 275] width 295 height 643
copy p "**********"
click at [693, 715] on textarea "We are in the beginning of September and I am generating a report for End of Au…" at bounding box center [742, 691] width 303 height 63
click at [679, 715] on textarea "We are in the beginning of September and I am generating a report for End of Au…" at bounding box center [742, 675] width 303 height 95
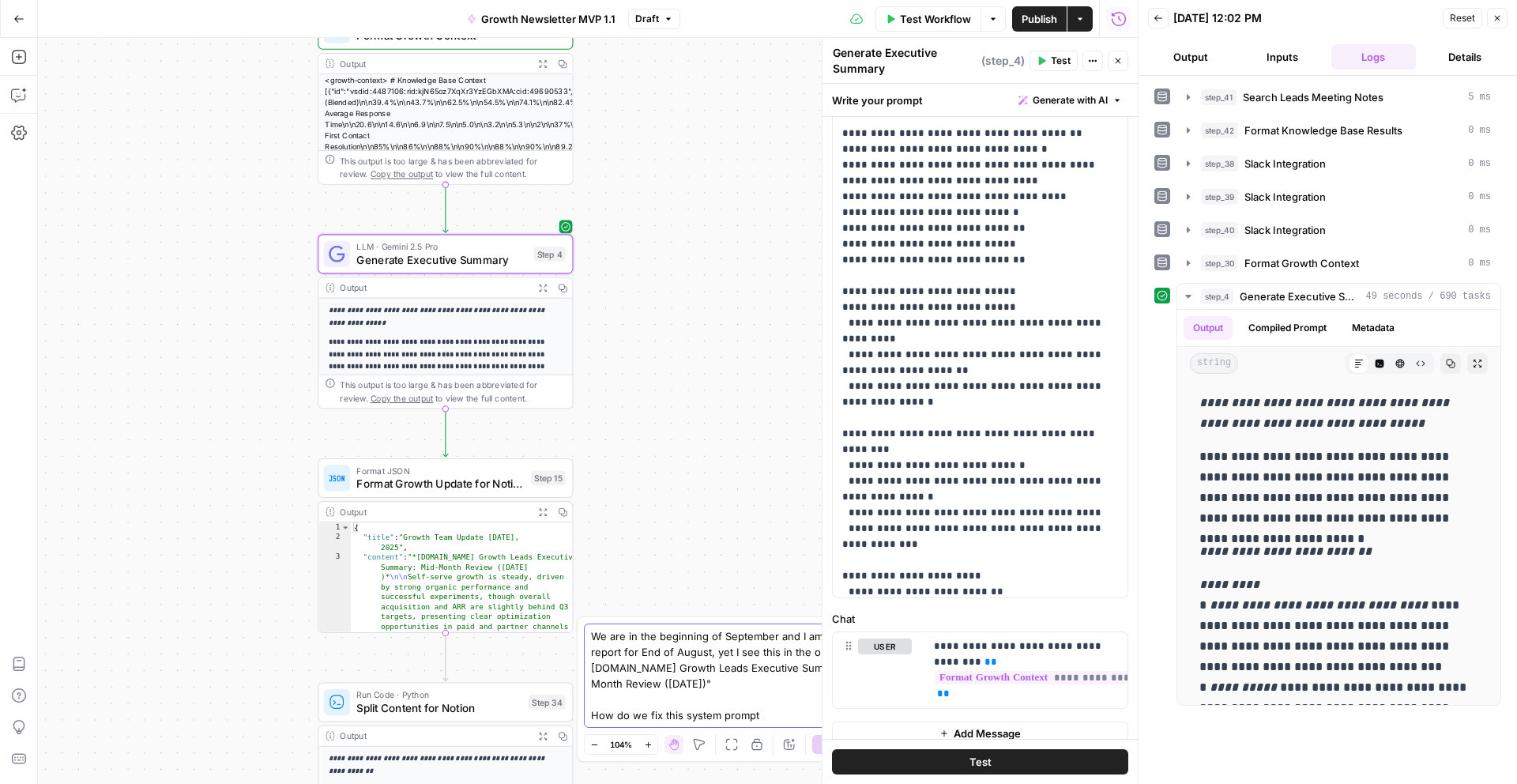
click at [783, 720] on textarea "We are in the beginning of September and I am generating a report for End of Au…" at bounding box center [742, 675] width 303 height 95
paste textarea "*[DOMAIN_NAME] Growth Leads Executive Summary: {% assign day_of_month = 'now' |…"
type textarea "We are in the beginning of September and I am generating a report for End of Au…"
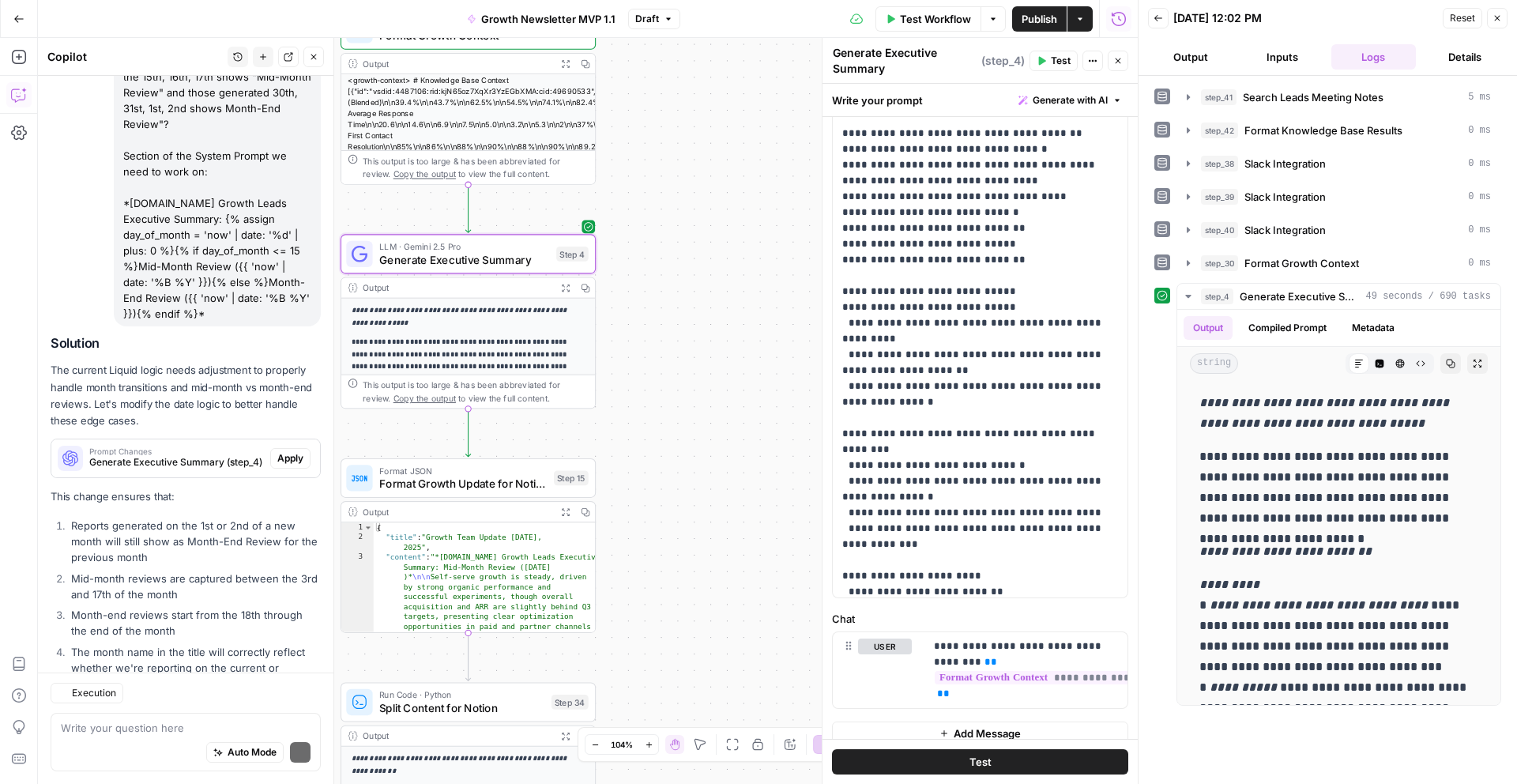
scroll to position [326, 0]
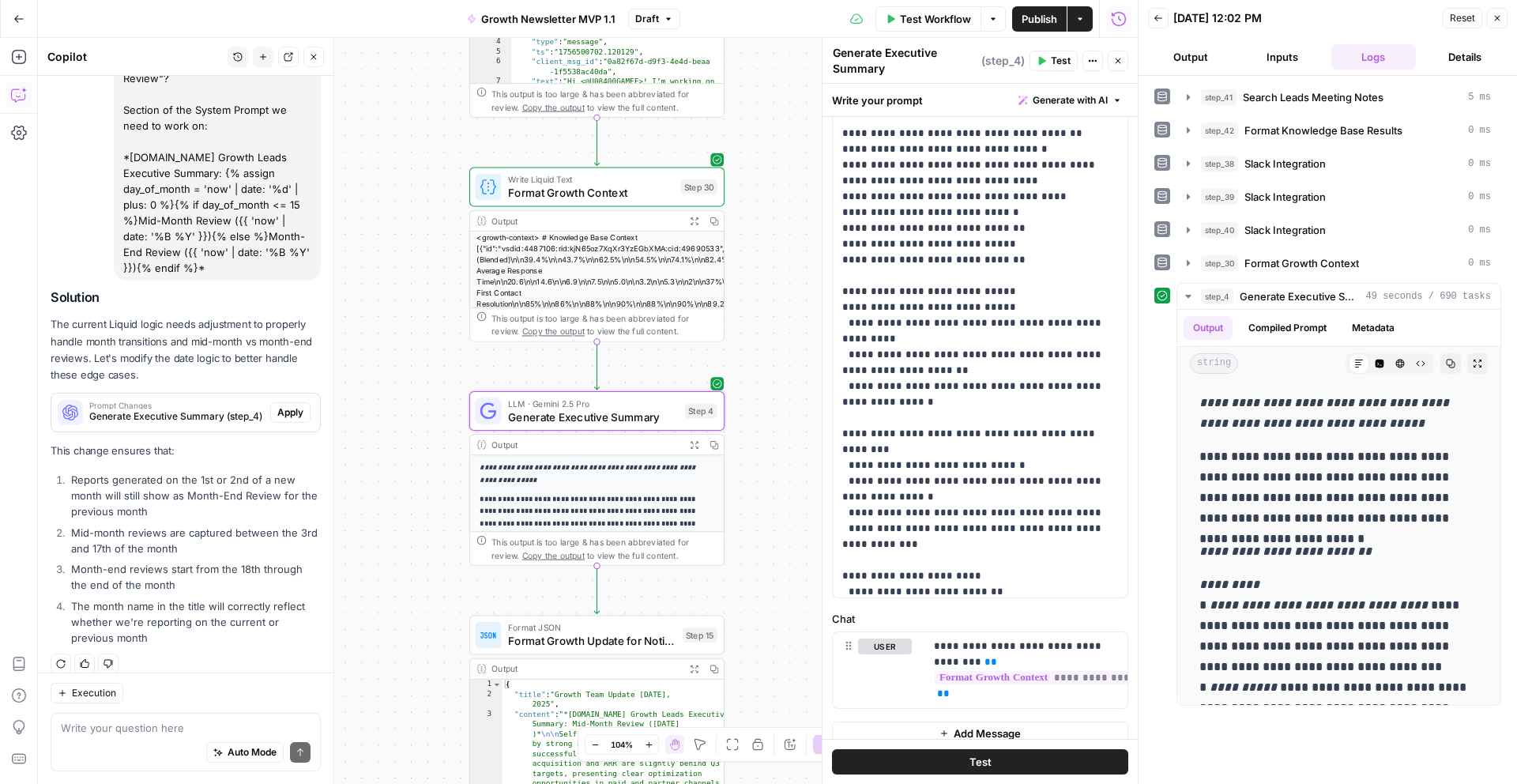
click at [294, 405] on span "Apply" at bounding box center [290, 413] width 26 height 15
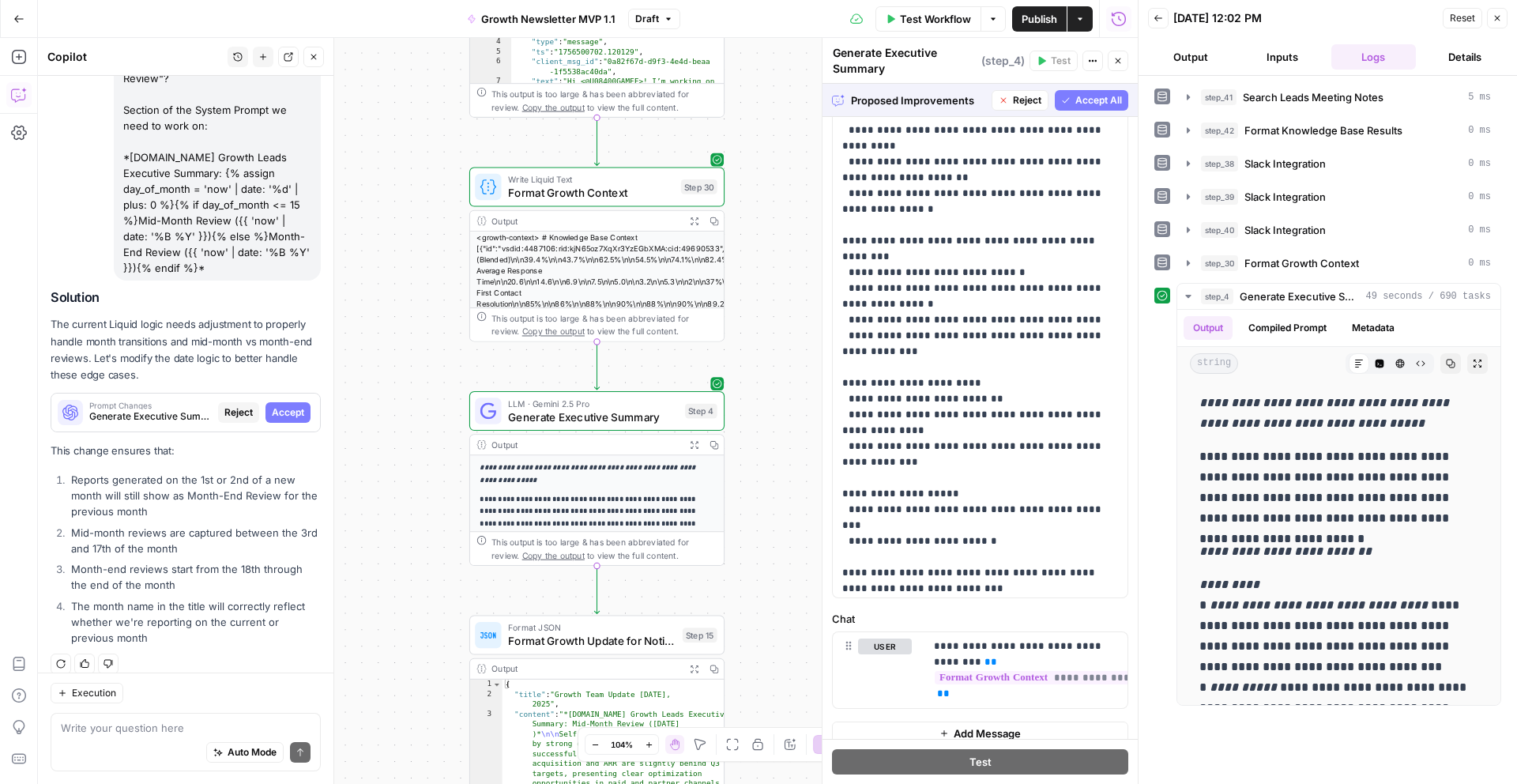
scroll to position [4275, 0]
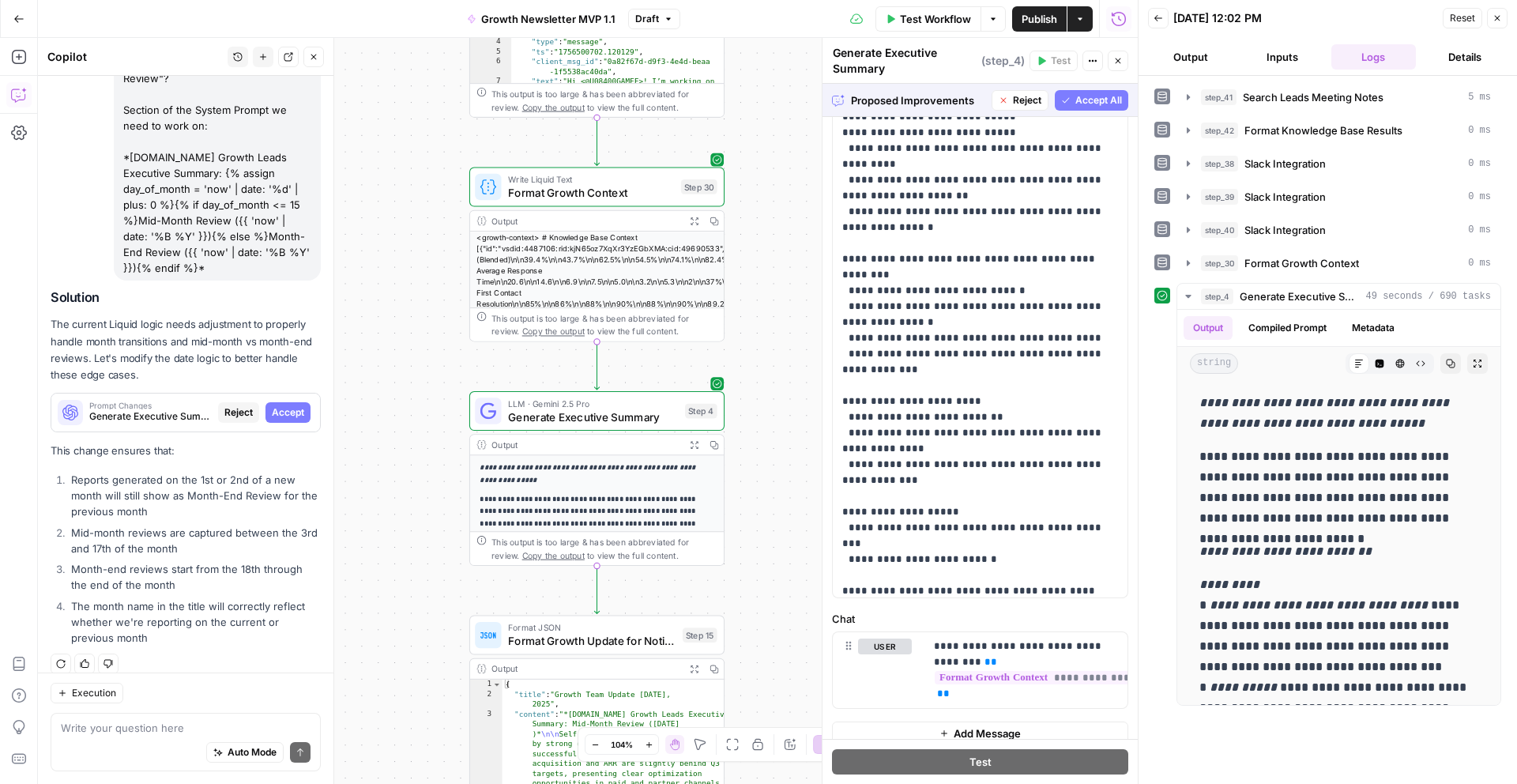
click at [1104, 100] on span "Accept All" at bounding box center [1098, 100] width 47 height 15
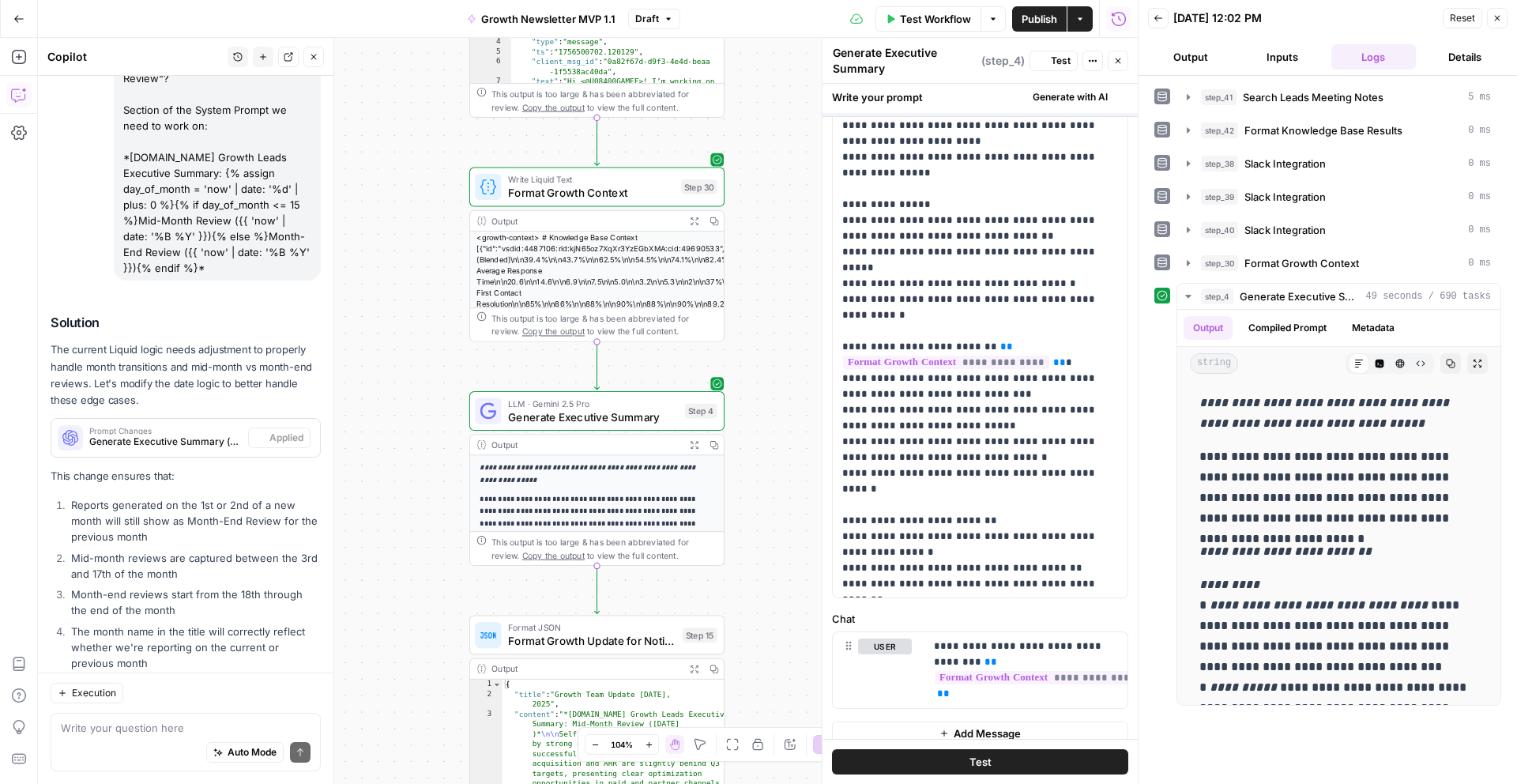
scroll to position [0, 0]
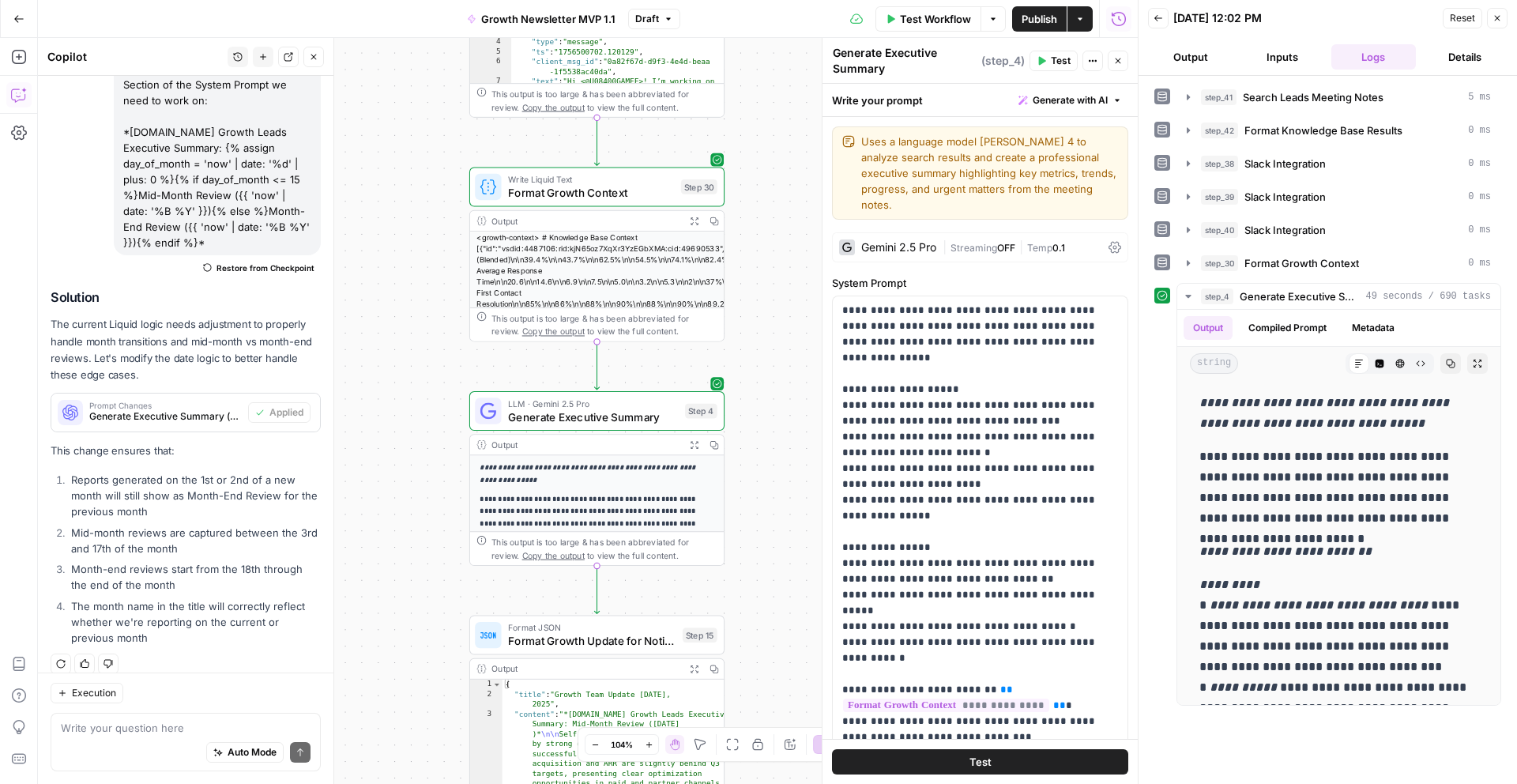
click at [1058, 62] on span "Test" at bounding box center [1061, 61] width 20 height 15
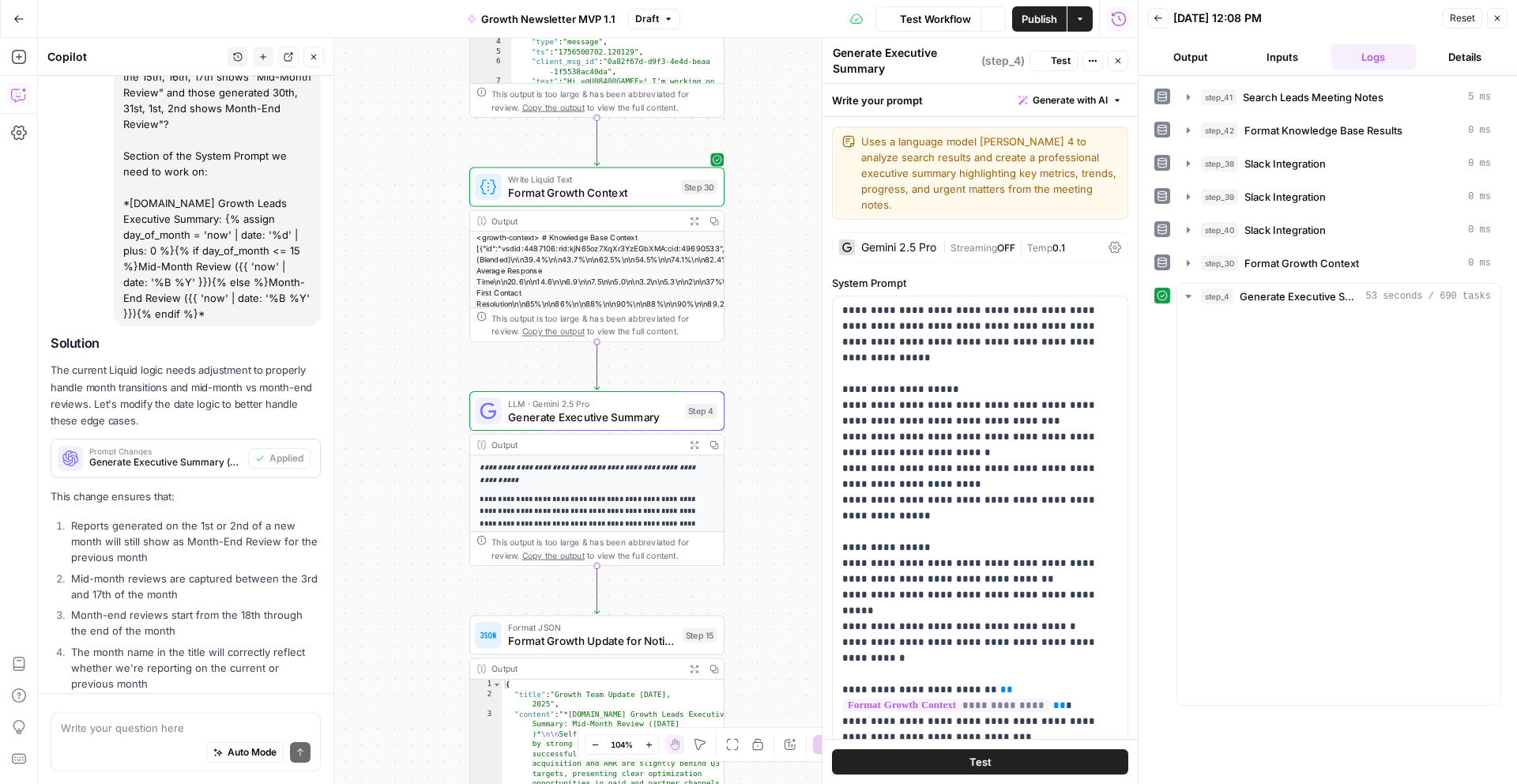
scroll to position [351, 0]
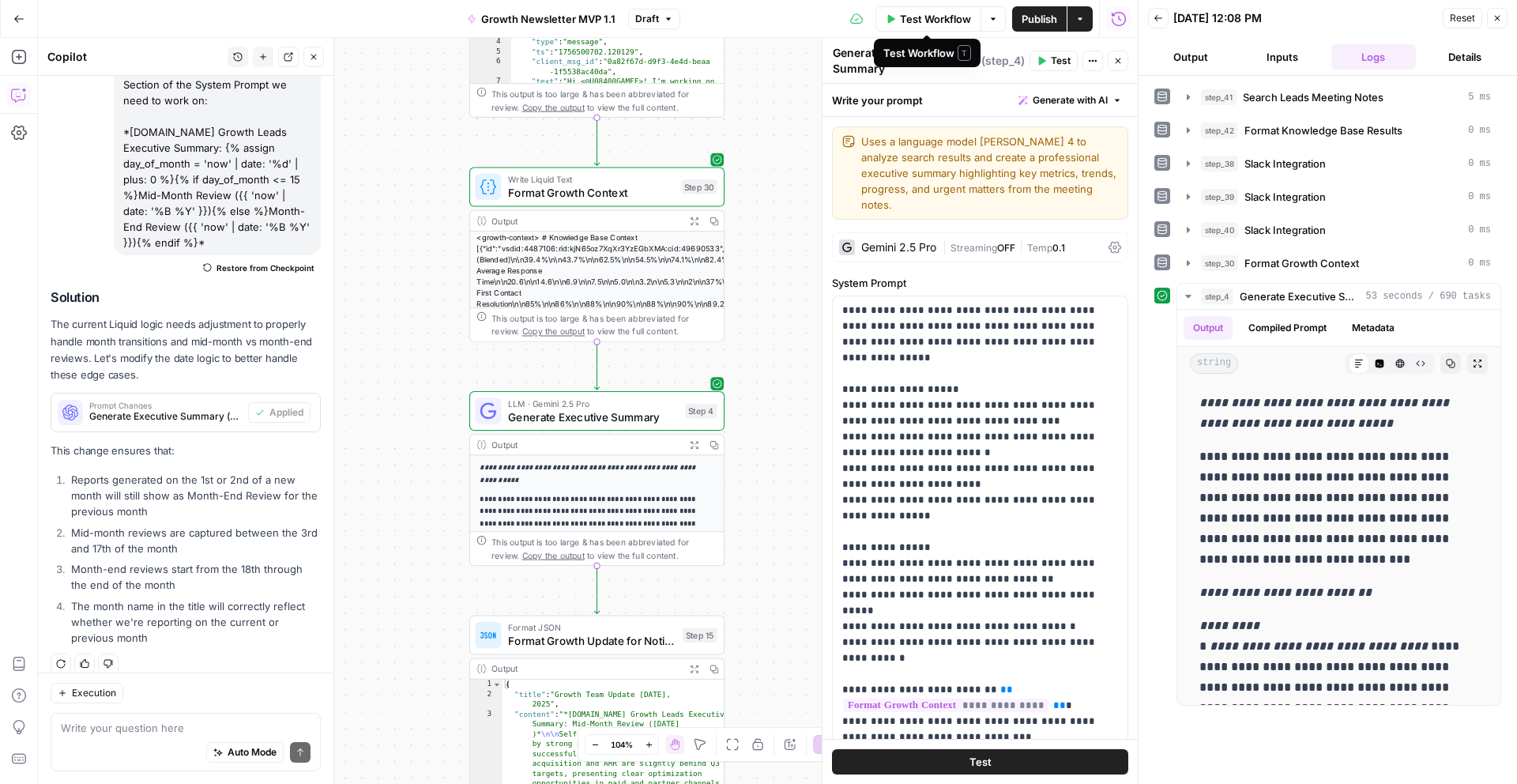
click at [927, 16] on span "Test Workflow" at bounding box center [936, 18] width 71 height 16
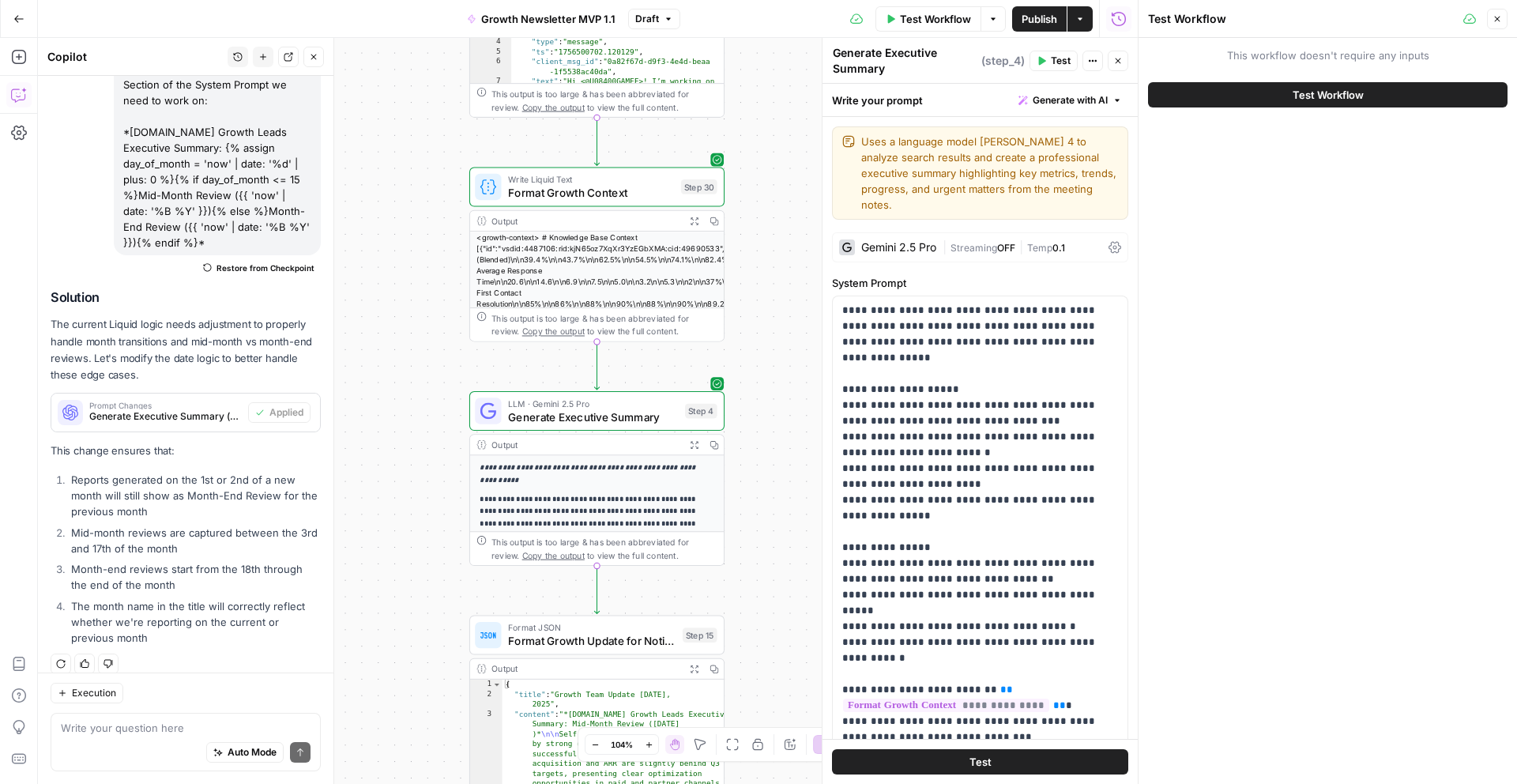
click at [1279, 91] on button "Test Workflow" at bounding box center [1328, 95] width 360 height 26
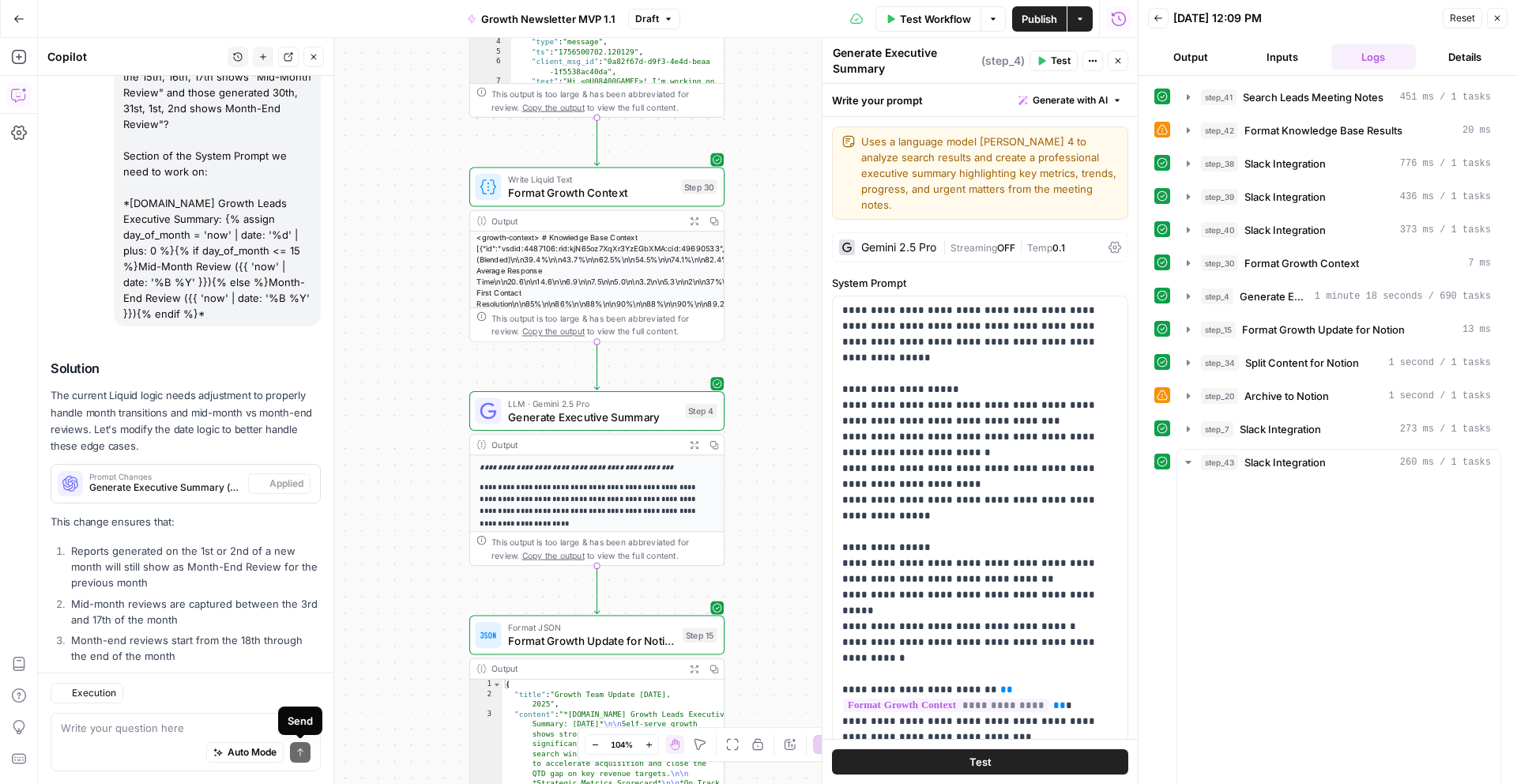
scroll to position [351, 0]
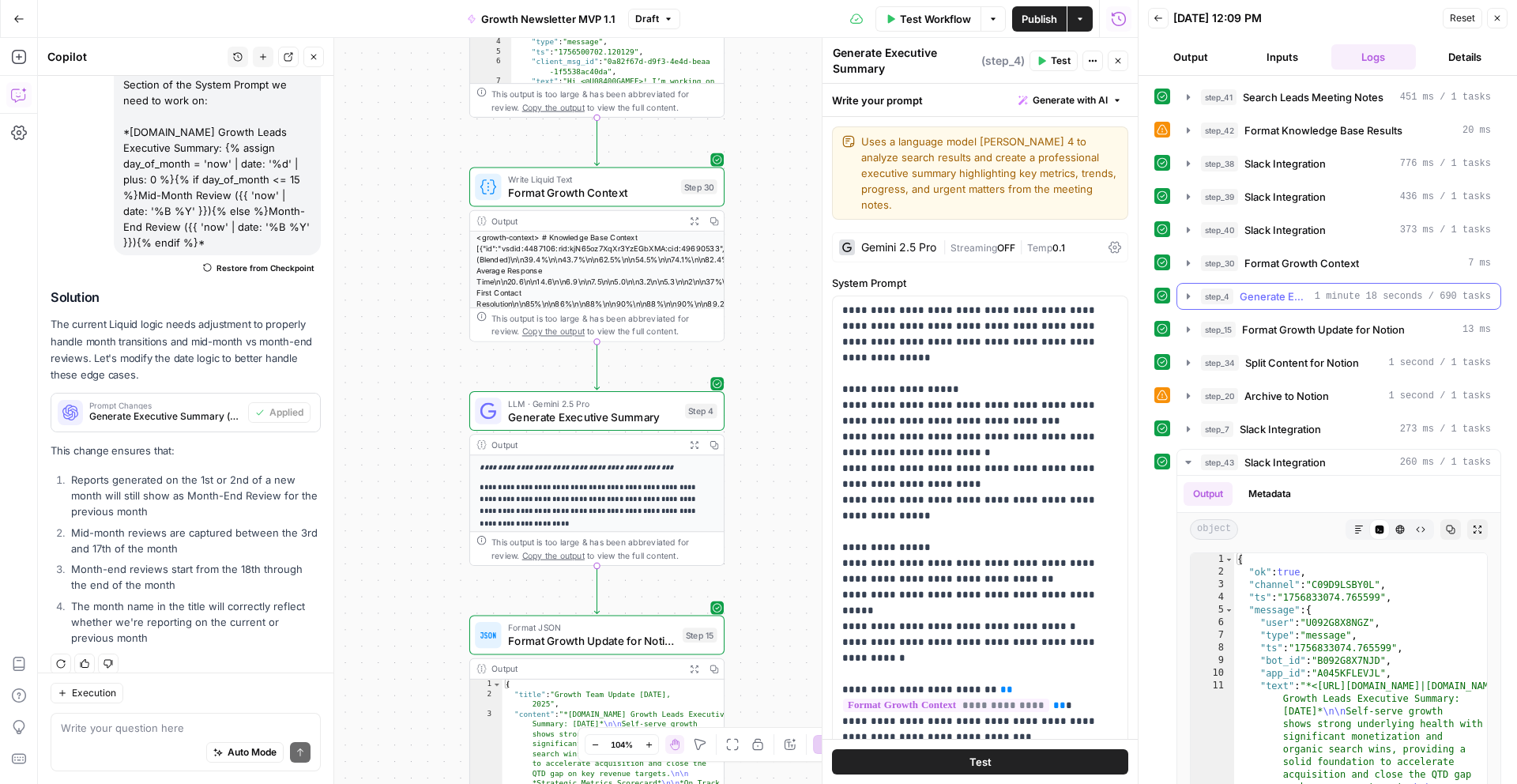
click at [1179, 297] on button "step_4 Generate Executive Summary 1 minute 18 seconds / 690 tasks" at bounding box center [1339, 297] width 323 height 26
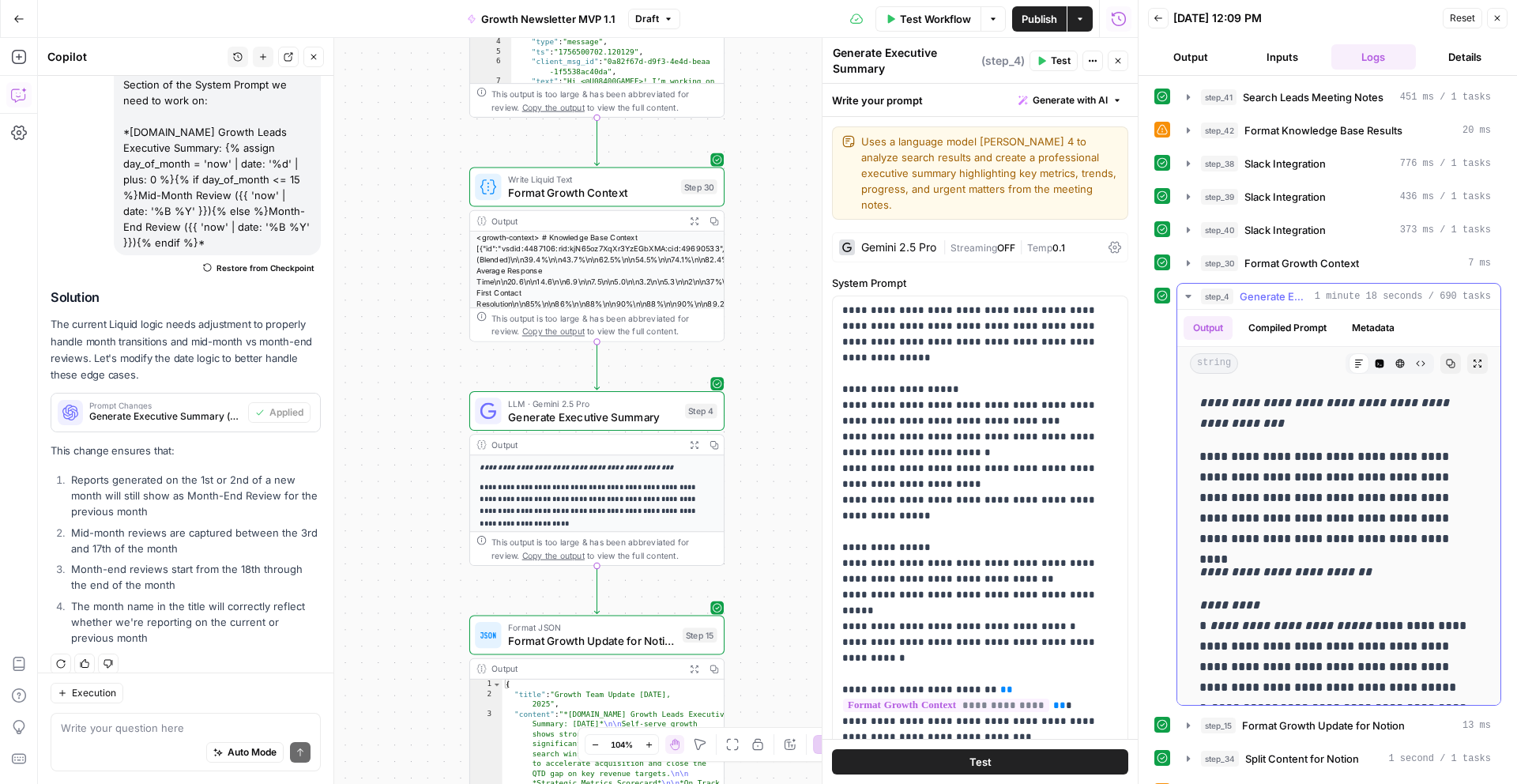
drag, startPoint x: 1291, startPoint y: 421, endPoint x: 1185, endPoint y: 401, distance: 107.9
copy em "**********"
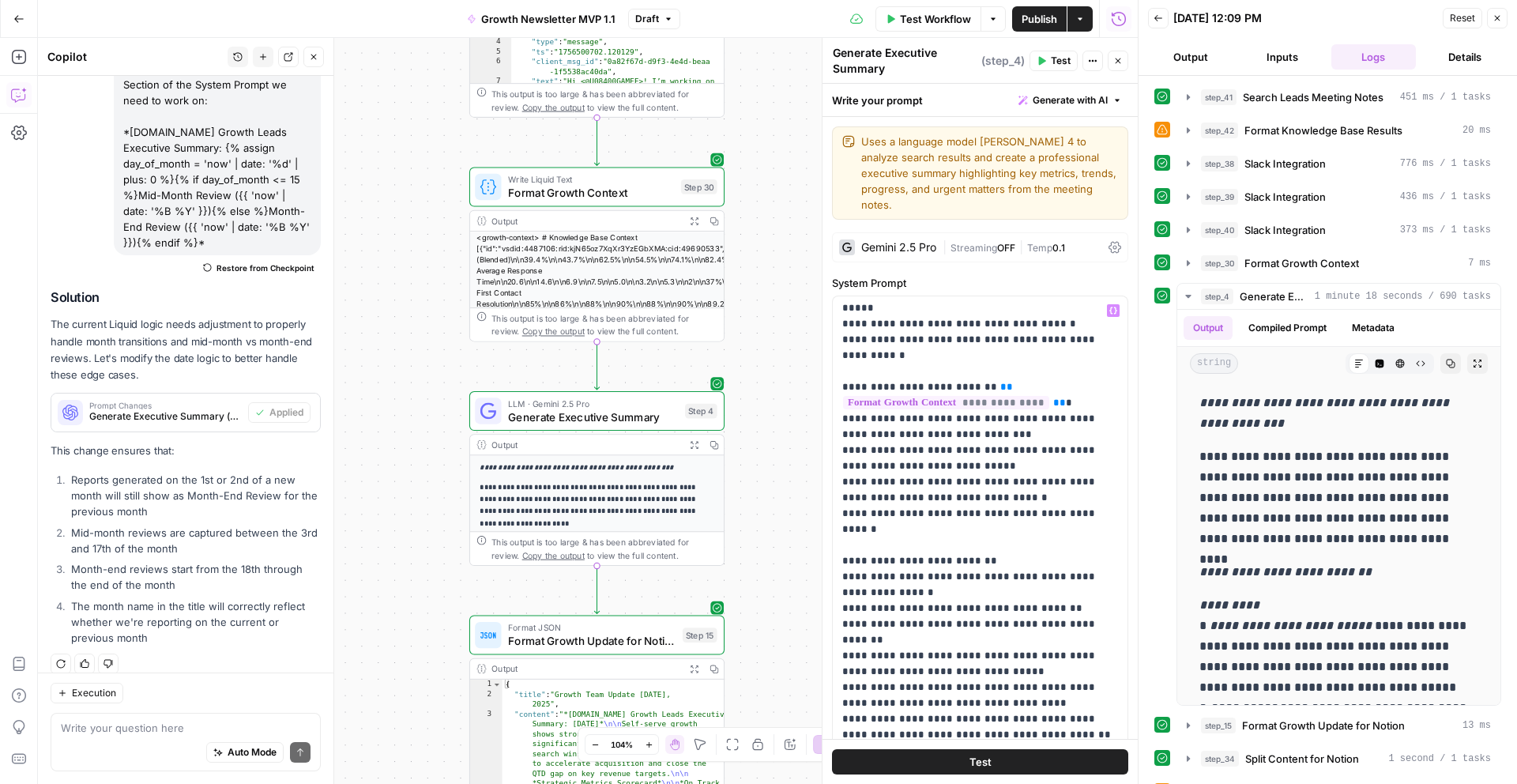
scroll to position [305, 0]
click at [152, 728] on textarea at bounding box center [186, 727] width 250 height 16
paste textarea "[DOMAIN_NAME] Growth Leads Executive Summary: [DATE]"
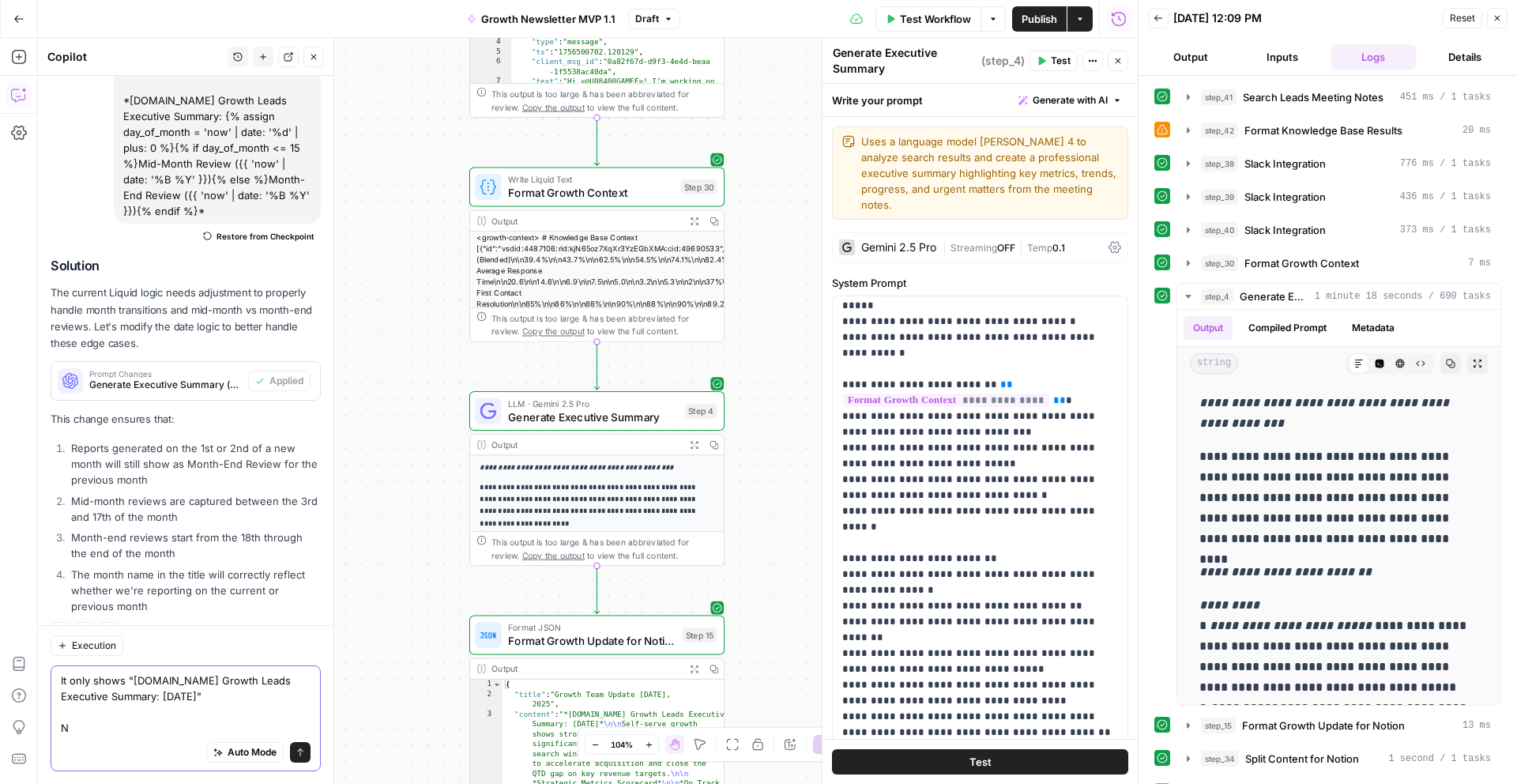
scroll to position [399, 0]
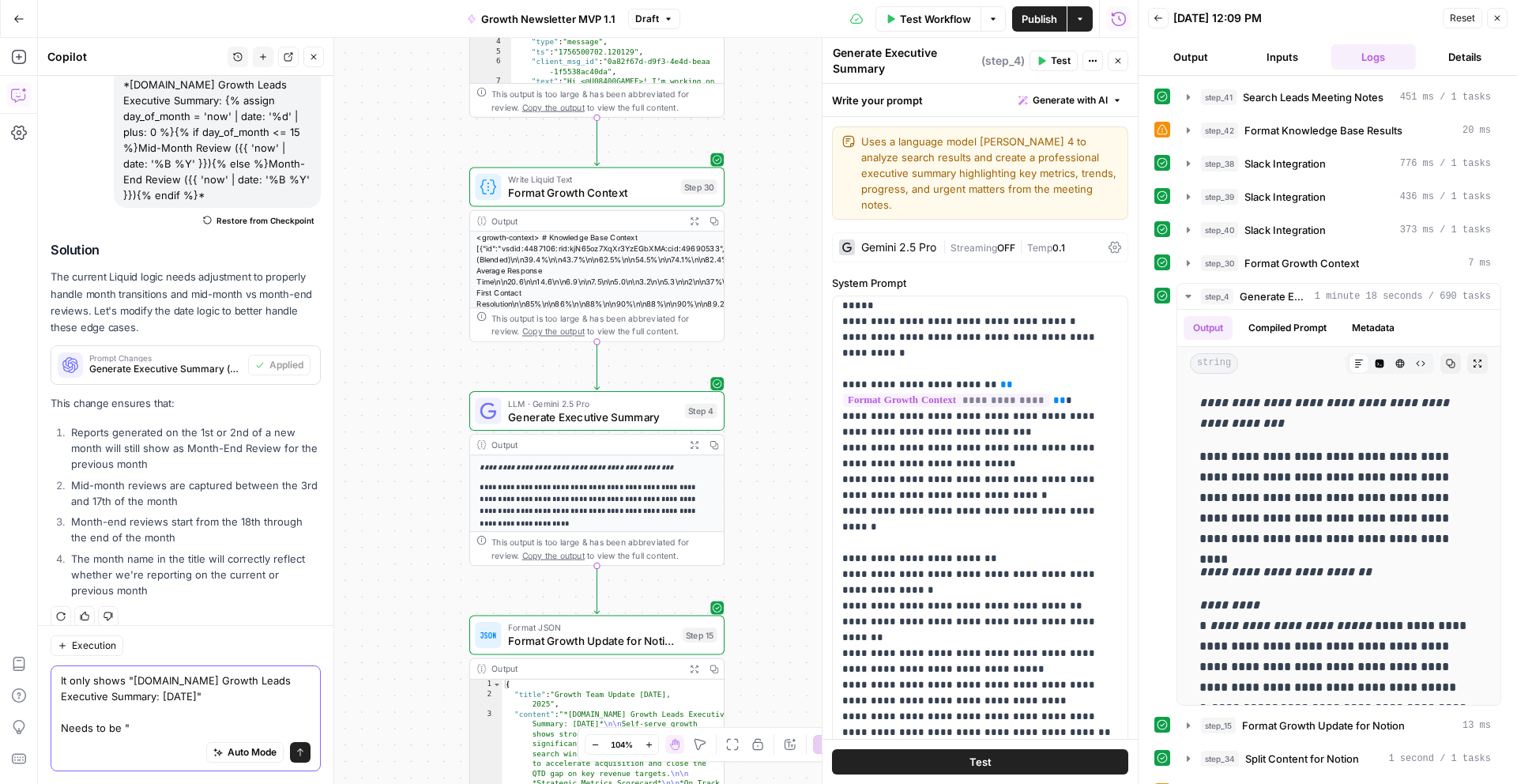
paste textarea "[DOMAIN_NAME] Growth Leads Executive Summary: [DATE]"
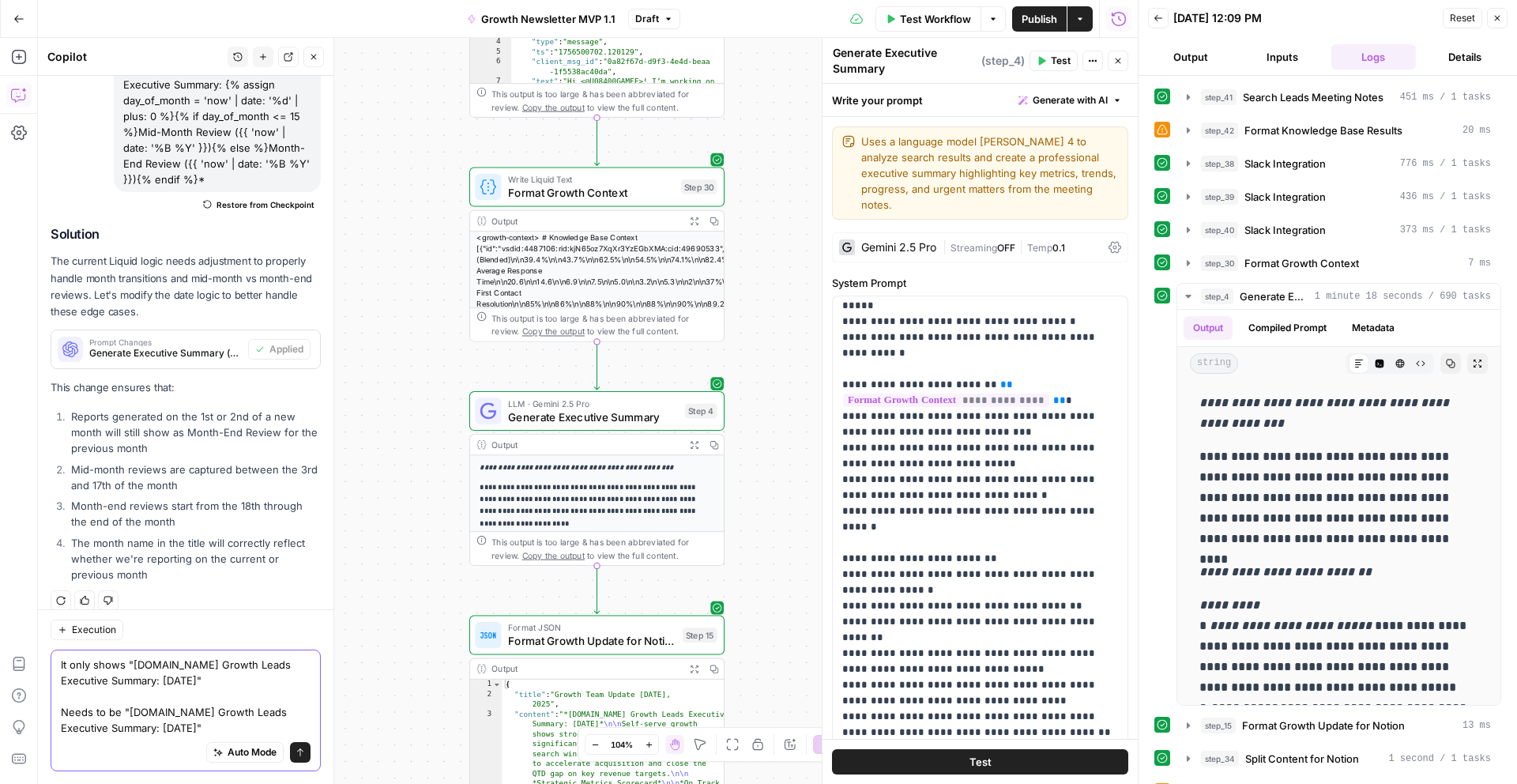
click at [176, 725] on textarea "It only shows "[DOMAIN_NAME] Growth Leads Executive Summary: [DATE]" Needs to b…" at bounding box center [186, 695] width 250 height 79
click at [289, 726] on textarea "It only shows "[DOMAIN_NAME] Growth Leads Executive Summary: [DATE]" Needs to b…" at bounding box center [186, 695] width 250 height 79
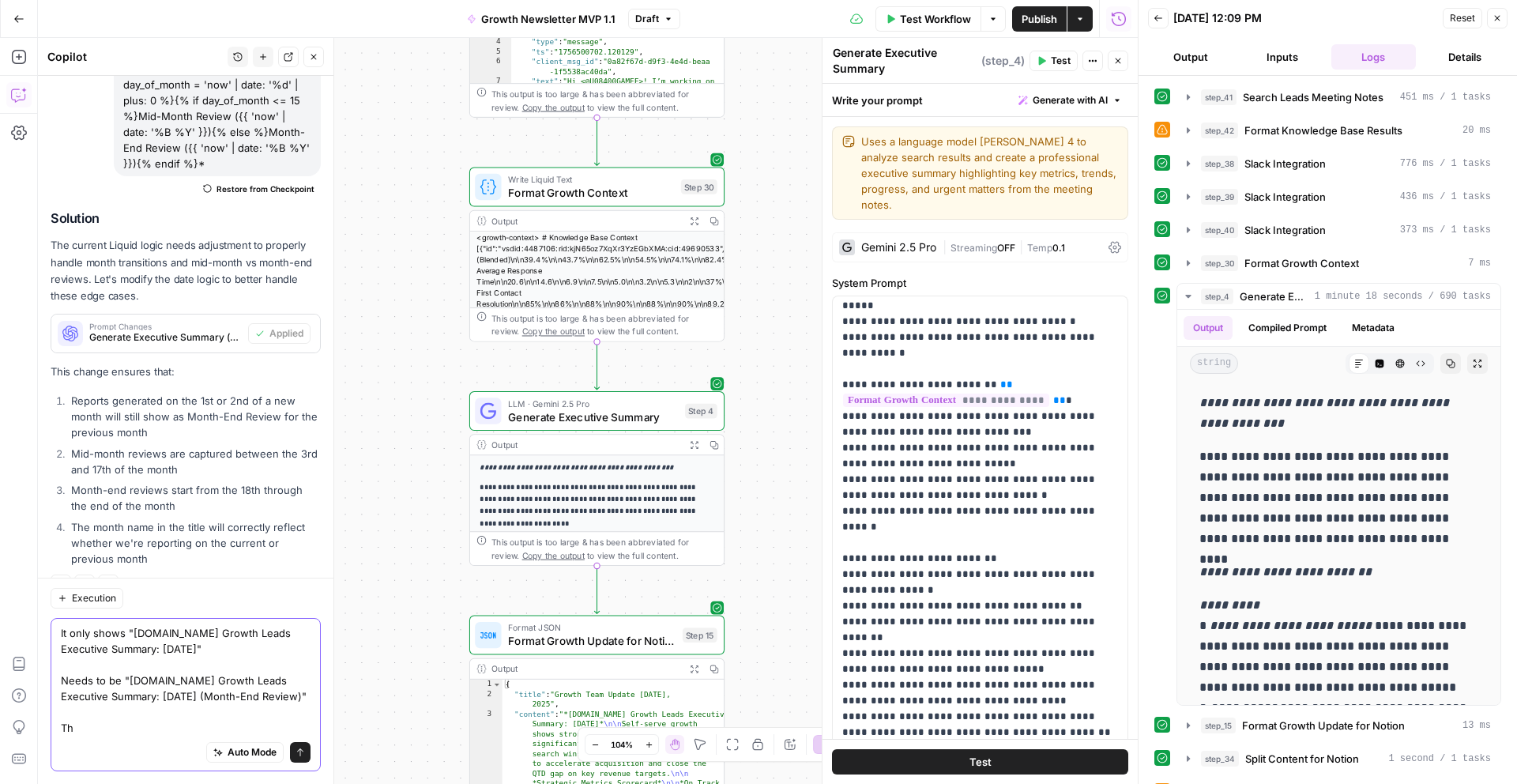
scroll to position [446, 0]
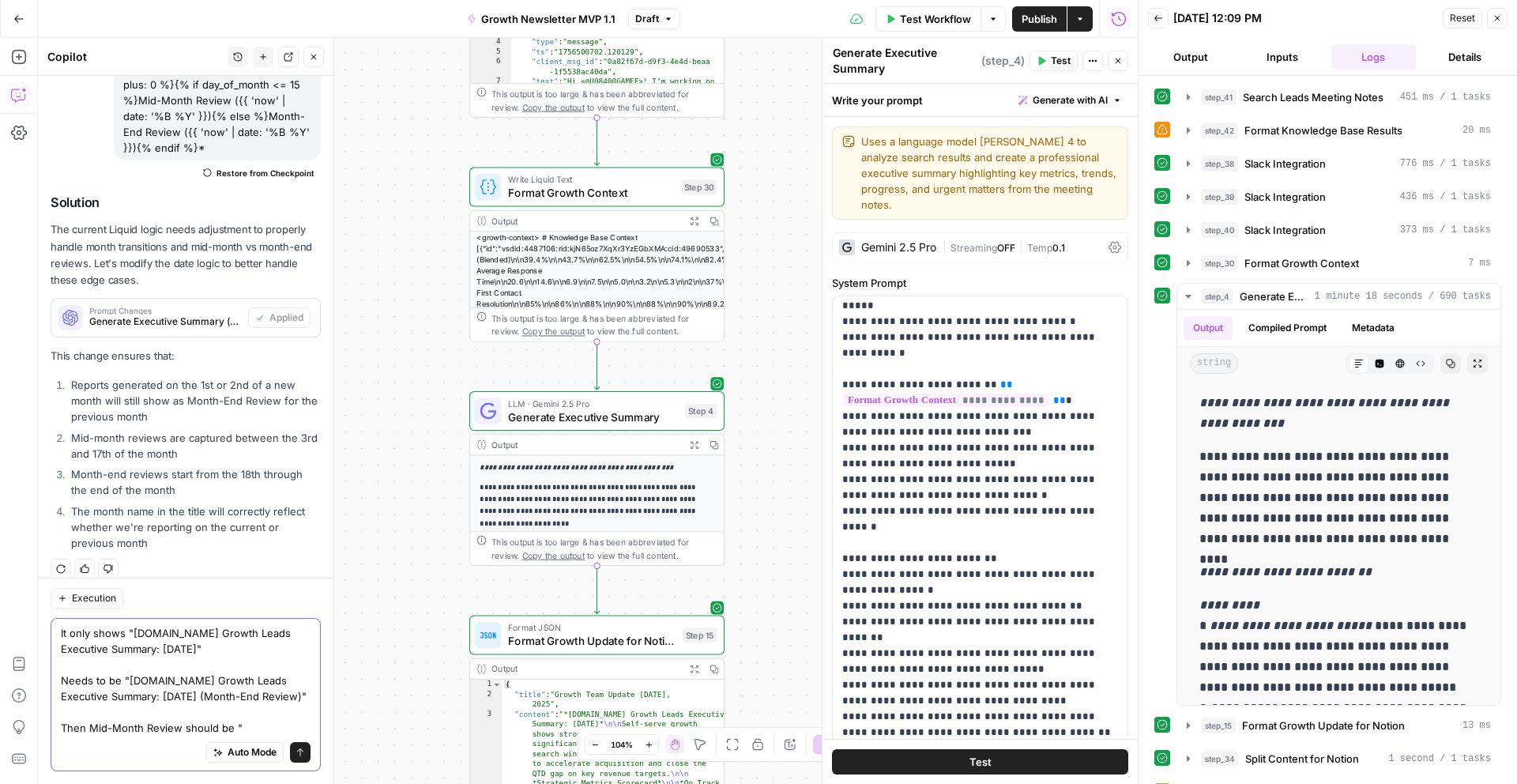
paste textarea "[DOMAIN_NAME] Growth Leads Executive Summary: [DATE]"
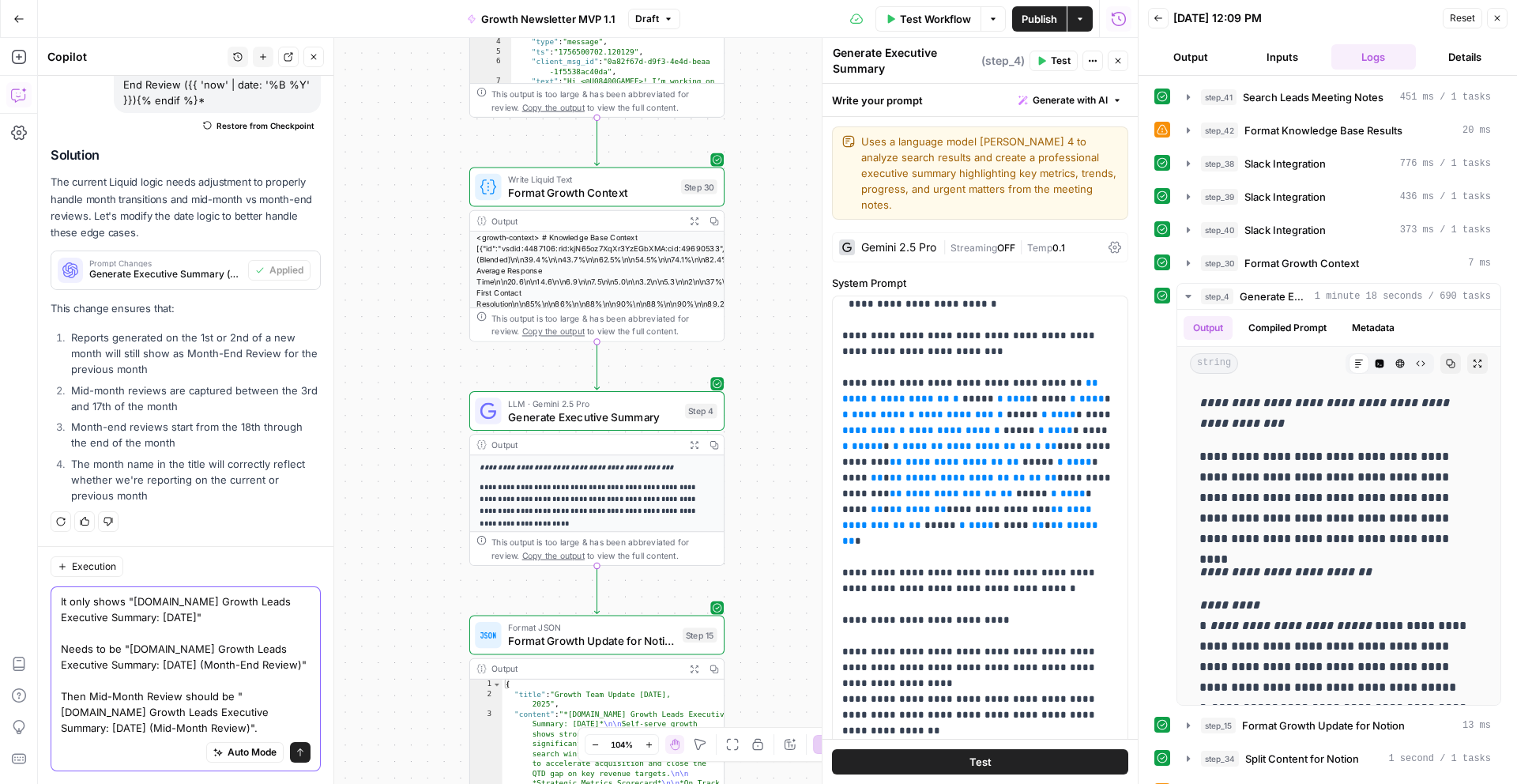
scroll to position [509, 0]
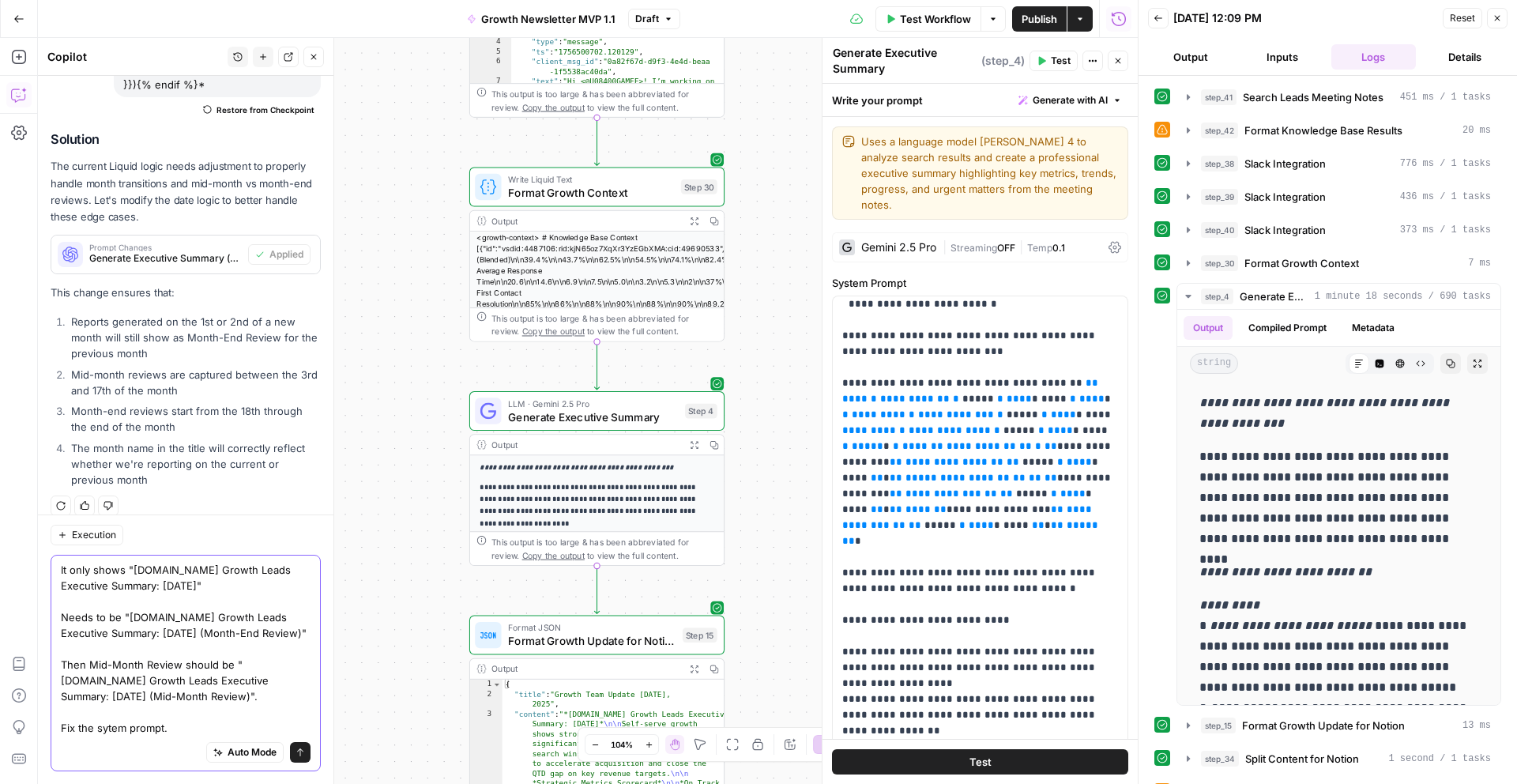
click at [105, 726] on textarea "It only shows "[DOMAIN_NAME] Growth Leads Executive Summary: [DATE]" Needs to b…" at bounding box center [186, 648] width 250 height 173
type textarea "It only shows "[DOMAIN_NAME] Growth Leads Executive Summary: [DATE]" Needs to b…"
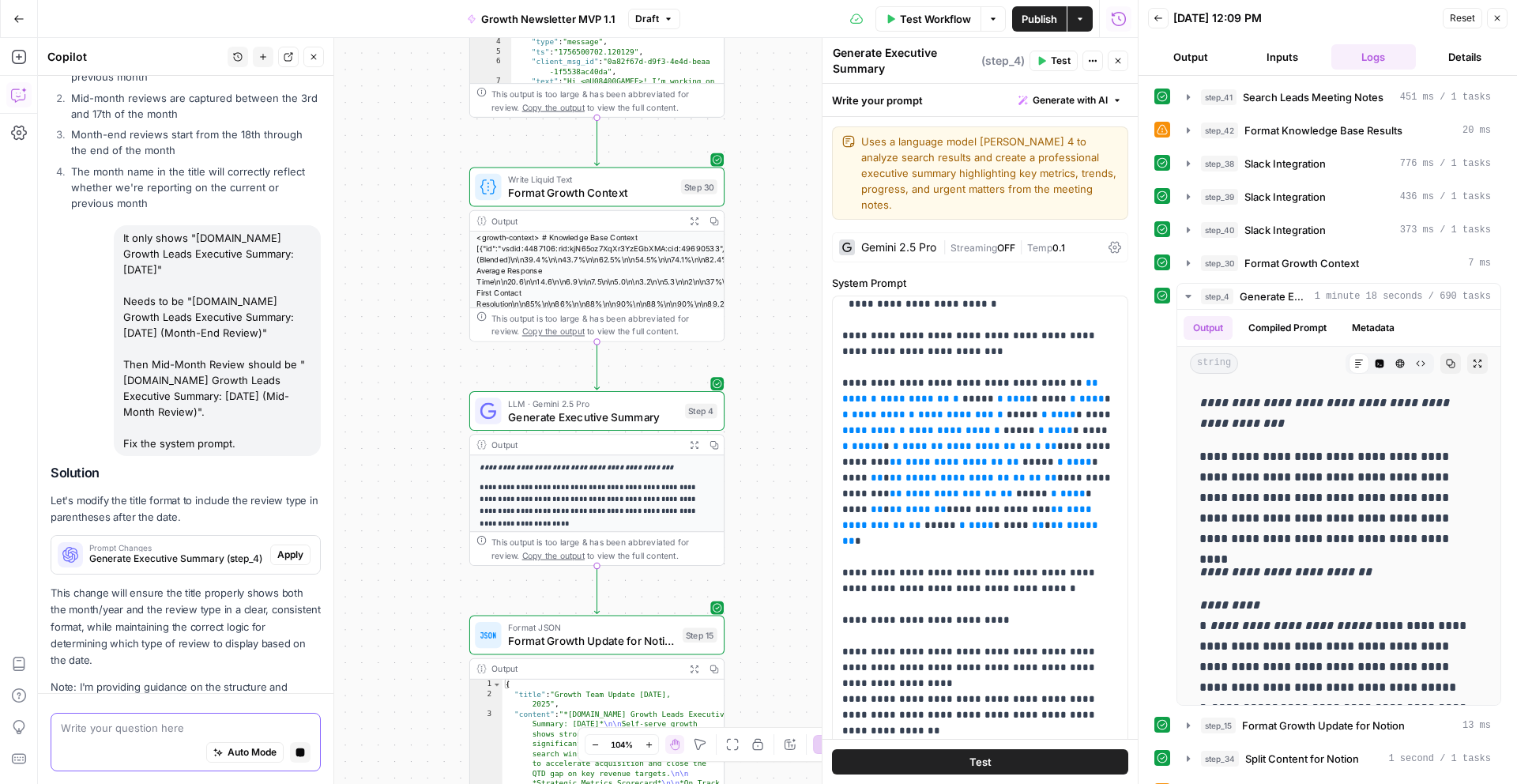
scroll to position [778, 0]
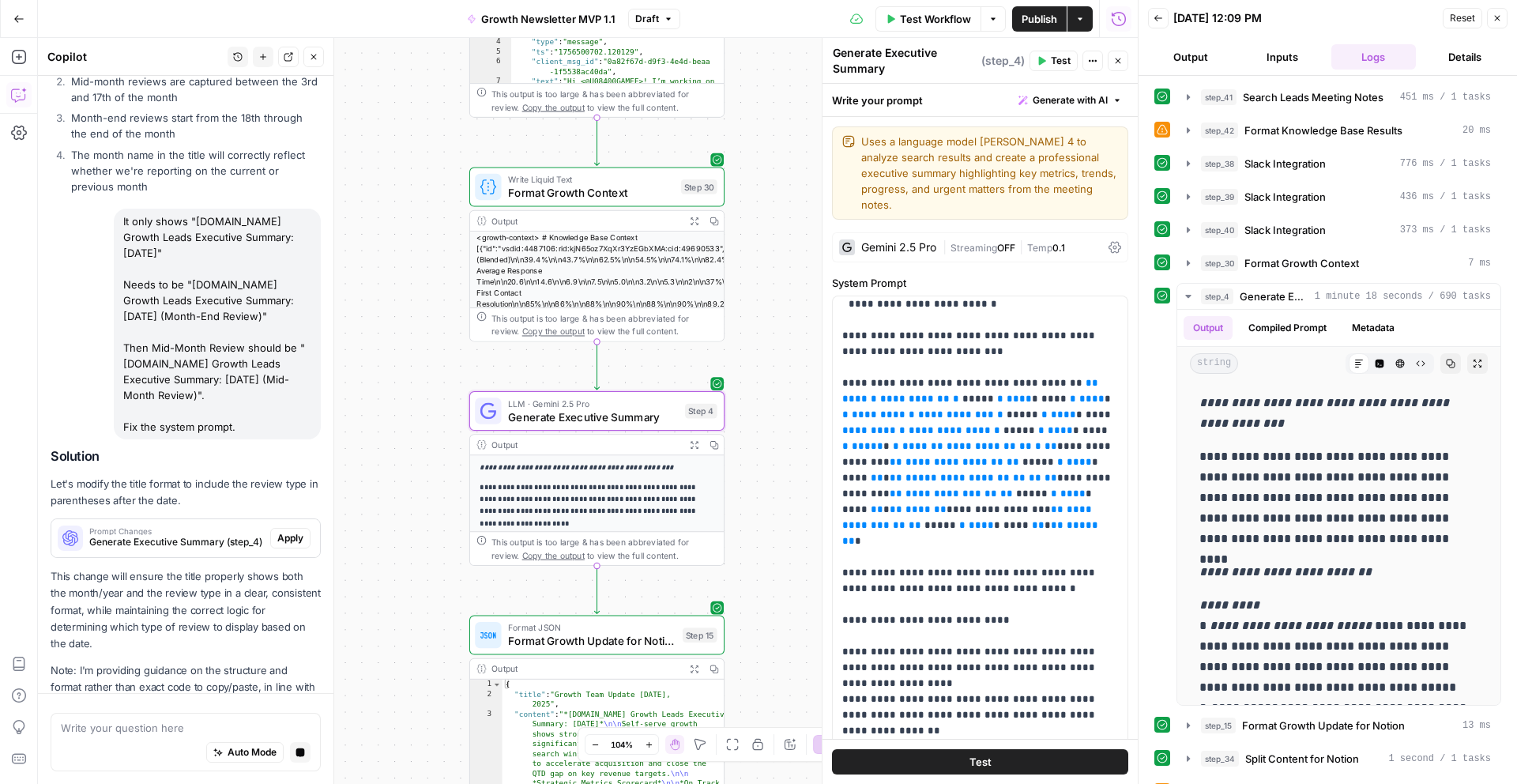
click at [297, 531] on span "Apply" at bounding box center [290, 538] width 26 height 15
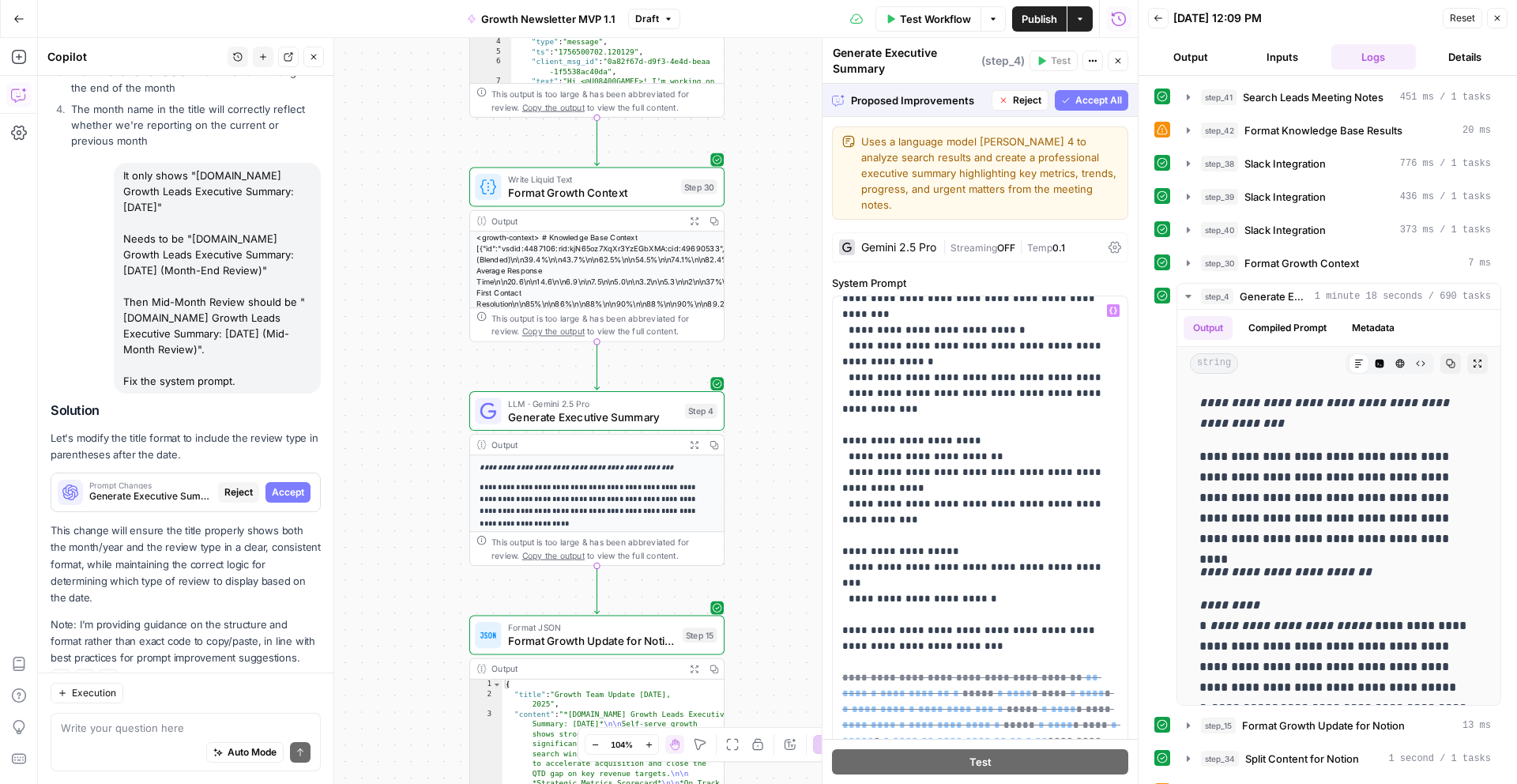
scroll to position [4573, 0]
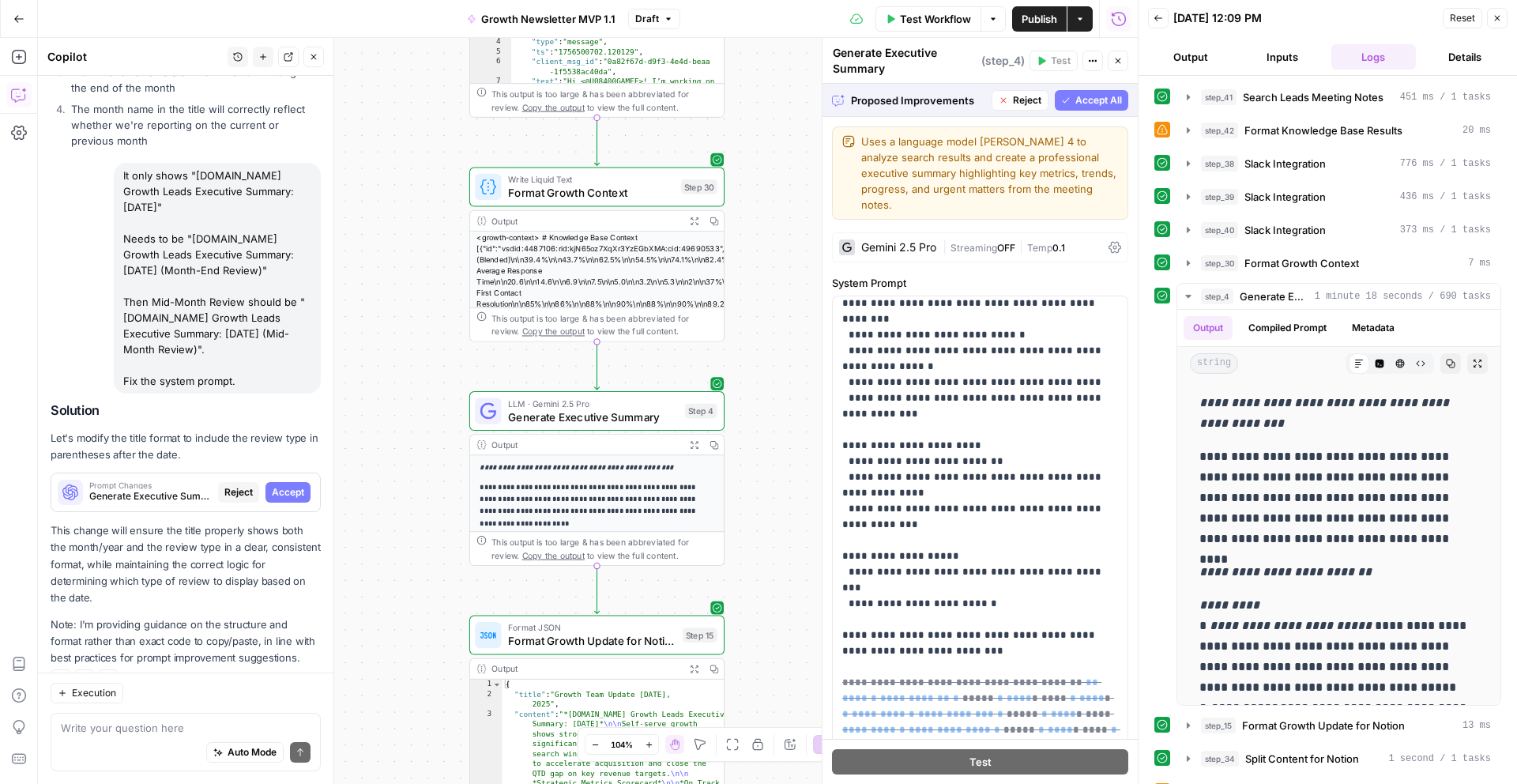
click at [1086, 97] on span "Accept All" at bounding box center [1098, 100] width 47 height 15
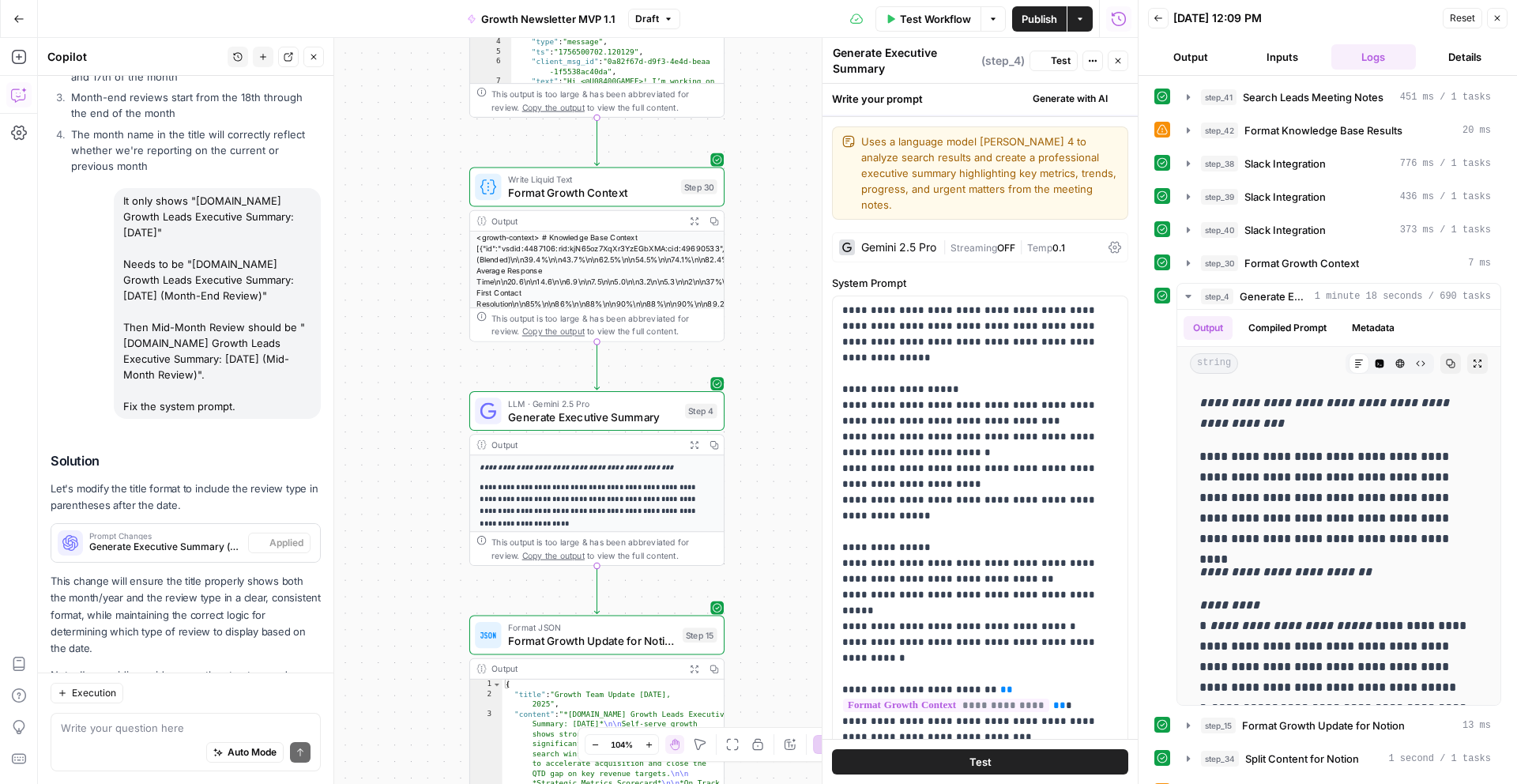
scroll to position [873, 0]
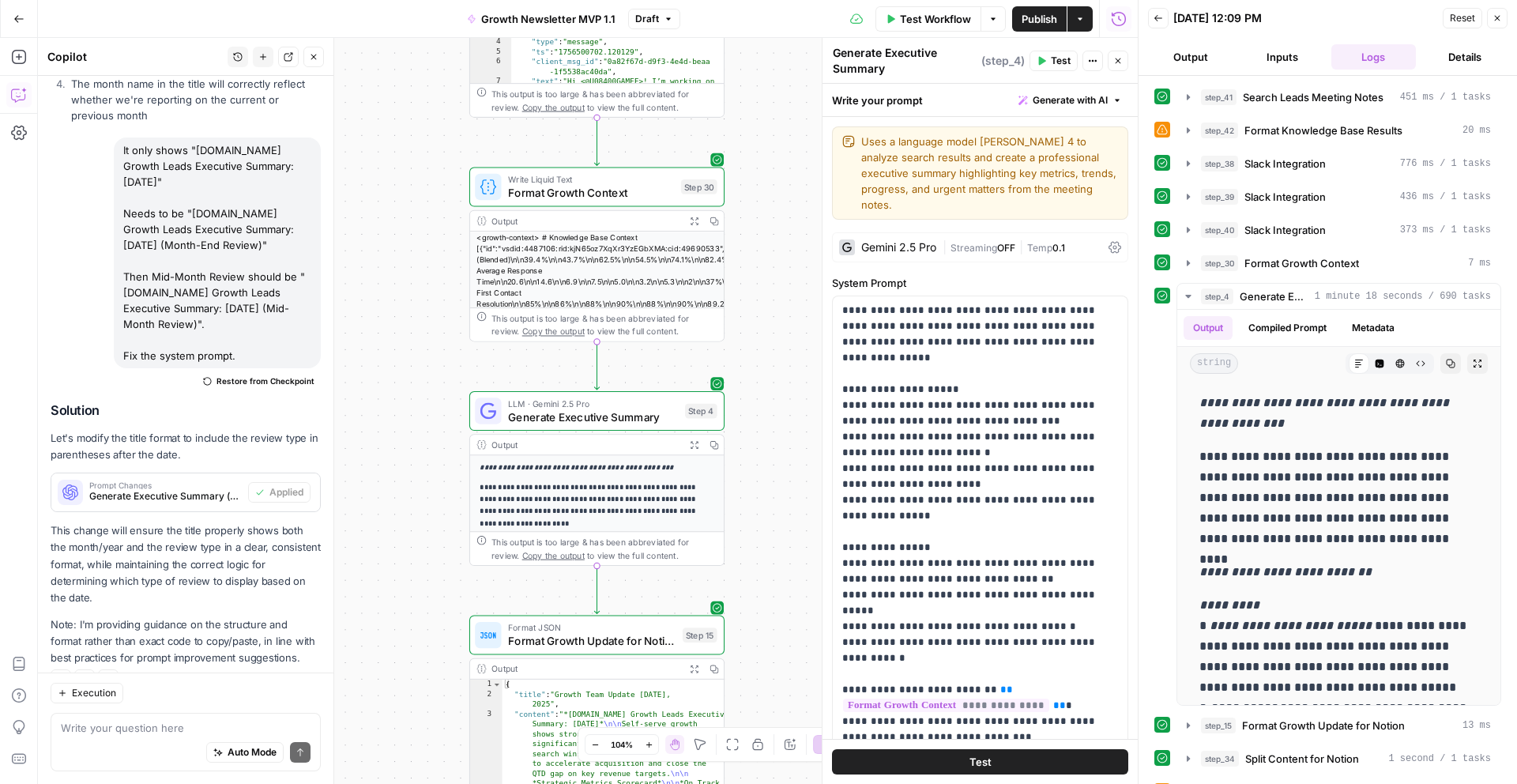
click at [1055, 60] on span "Test" at bounding box center [1061, 61] width 20 height 15
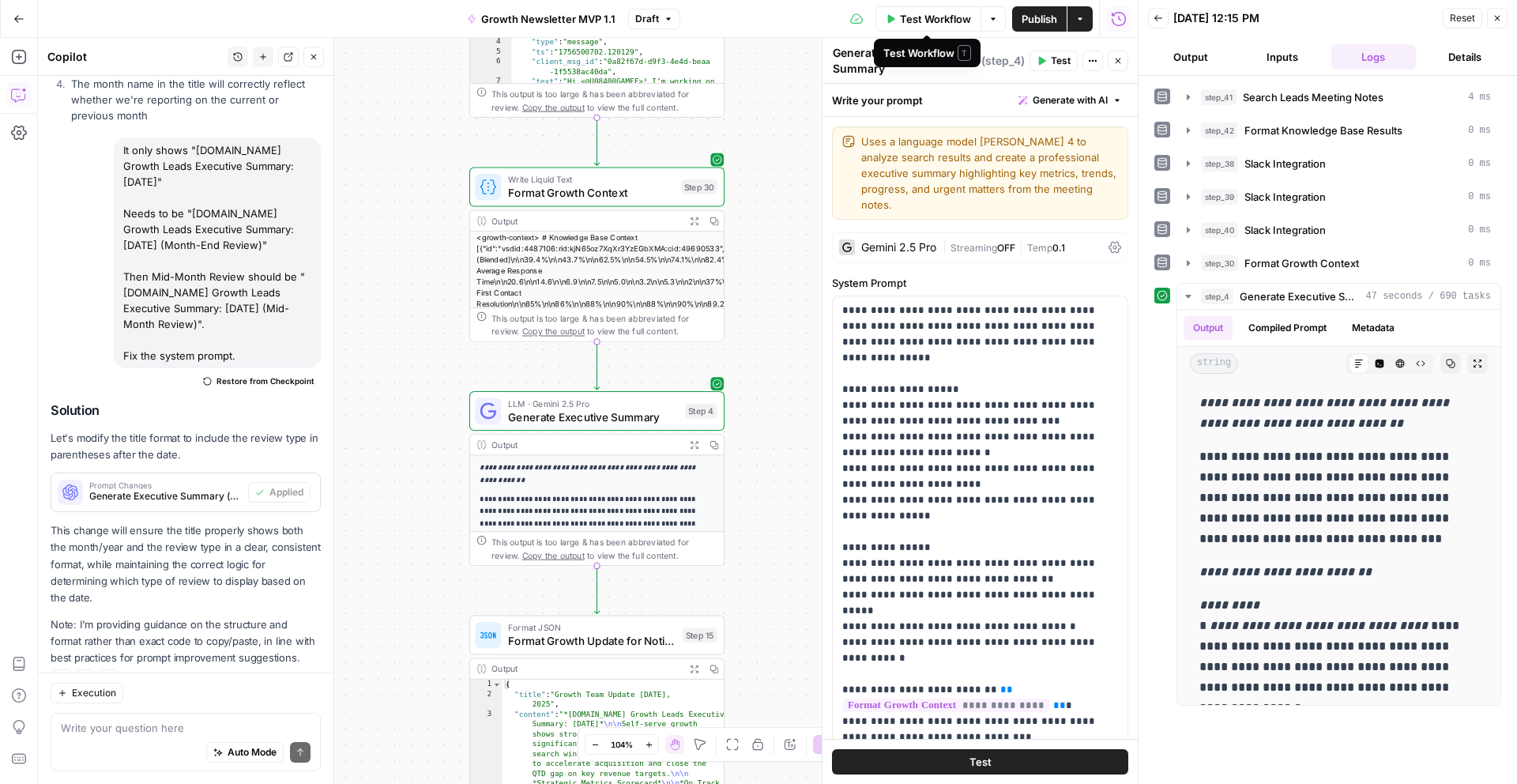
click at [948, 21] on span "Test Workflow" at bounding box center [936, 18] width 71 height 16
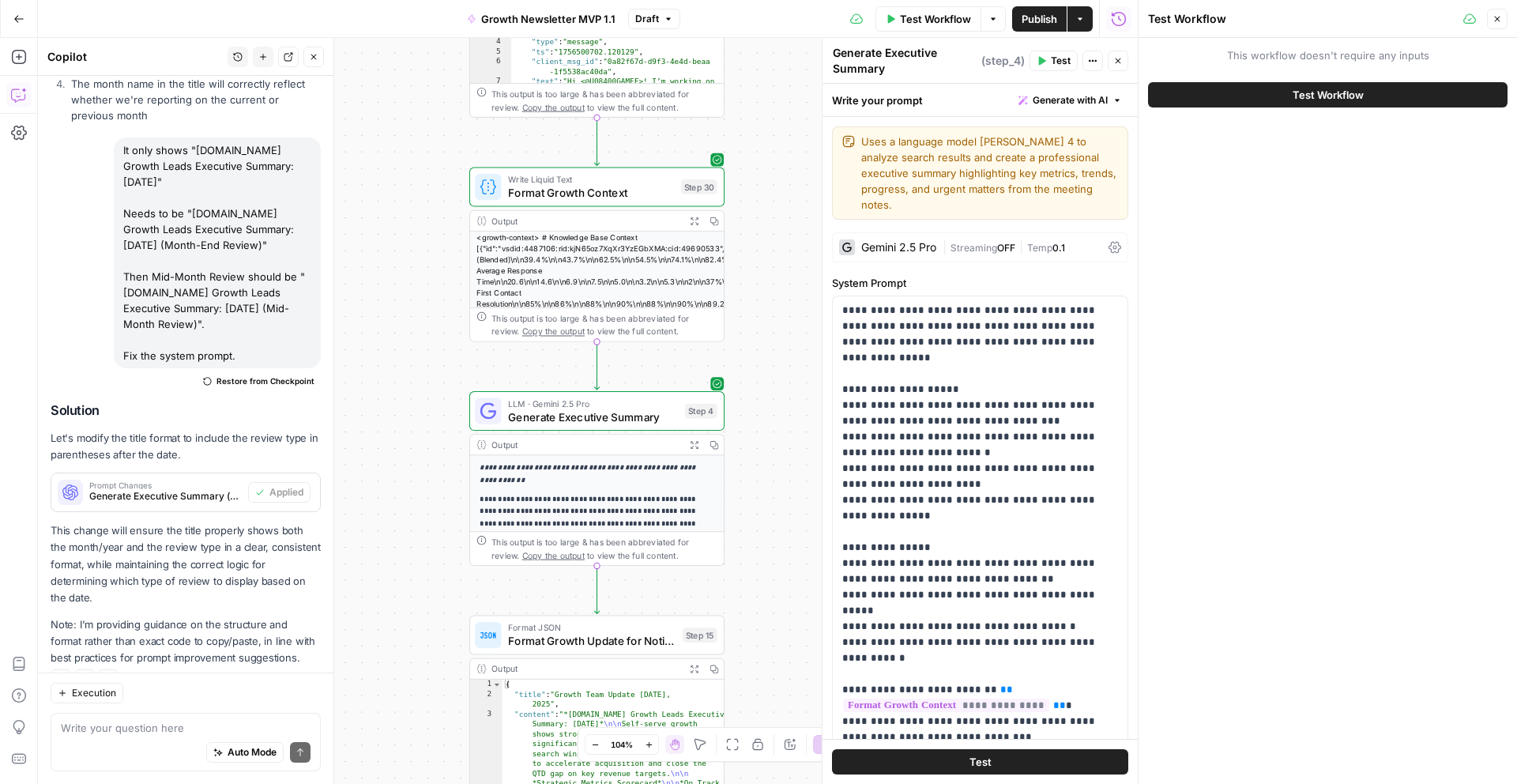
click at [1272, 92] on button "Test Workflow" at bounding box center [1328, 95] width 360 height 26
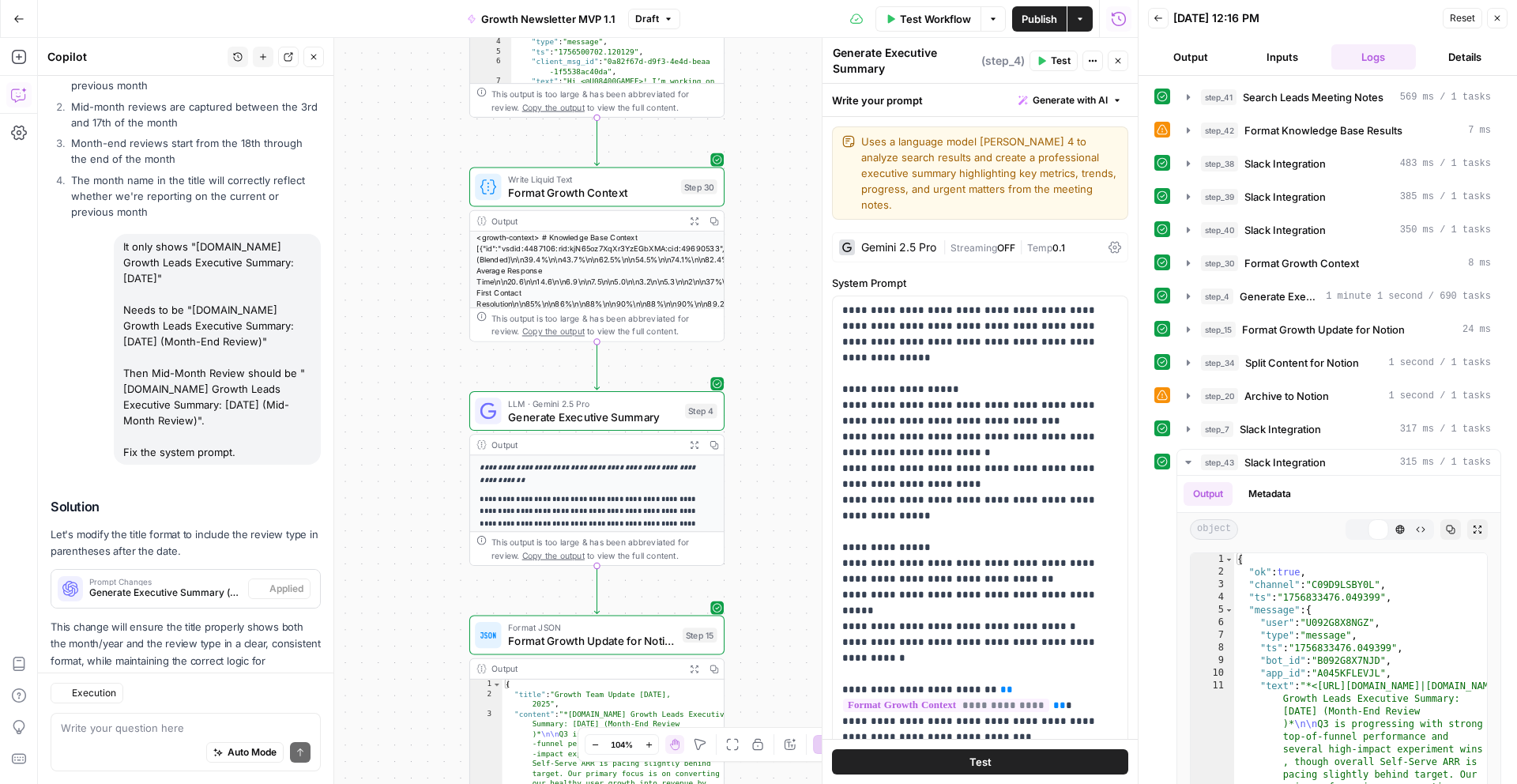
scroll to position [873, 0]
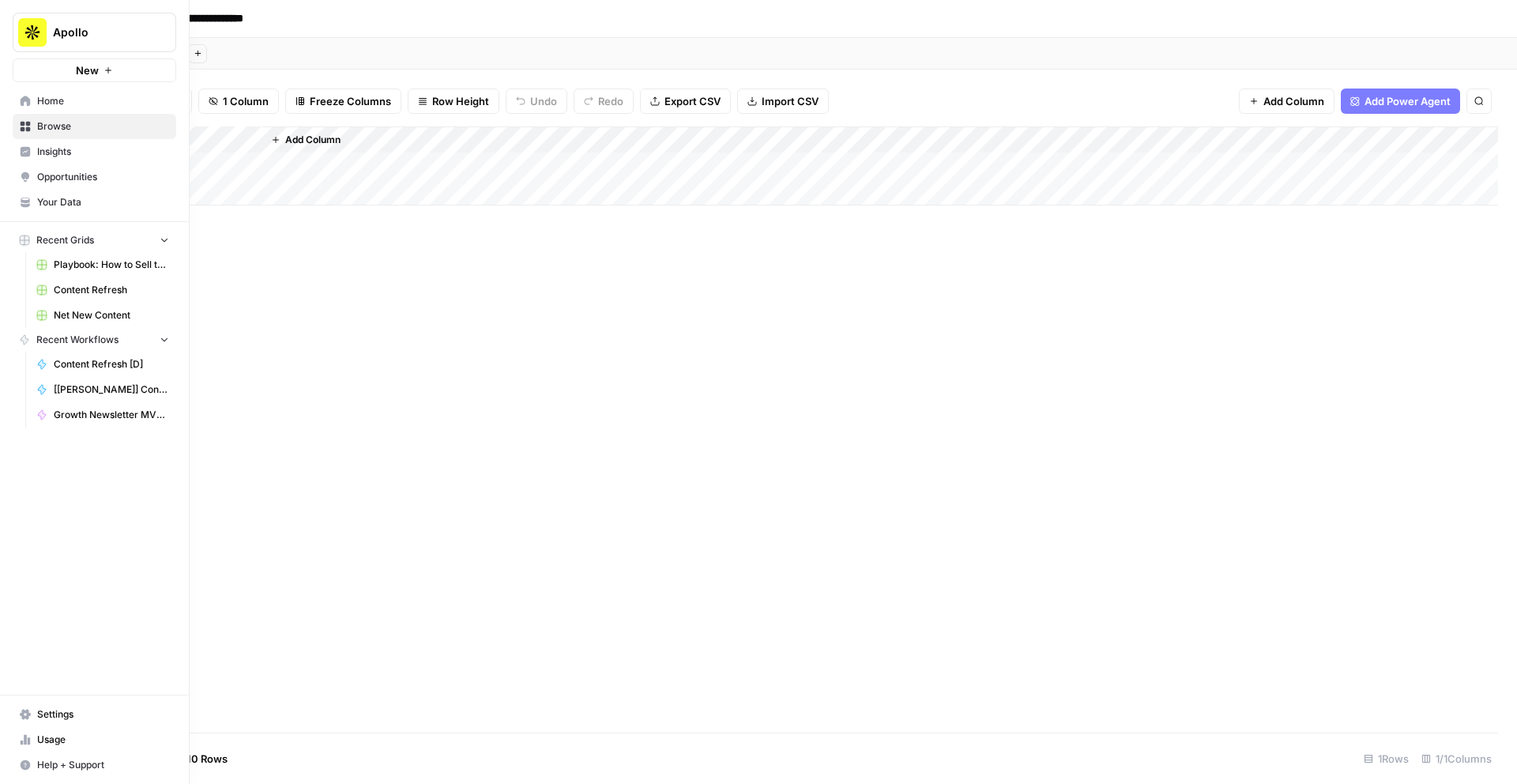
click at [56, 203] on span "Your Data" at bounding box center [103, 203] width 132 height 15
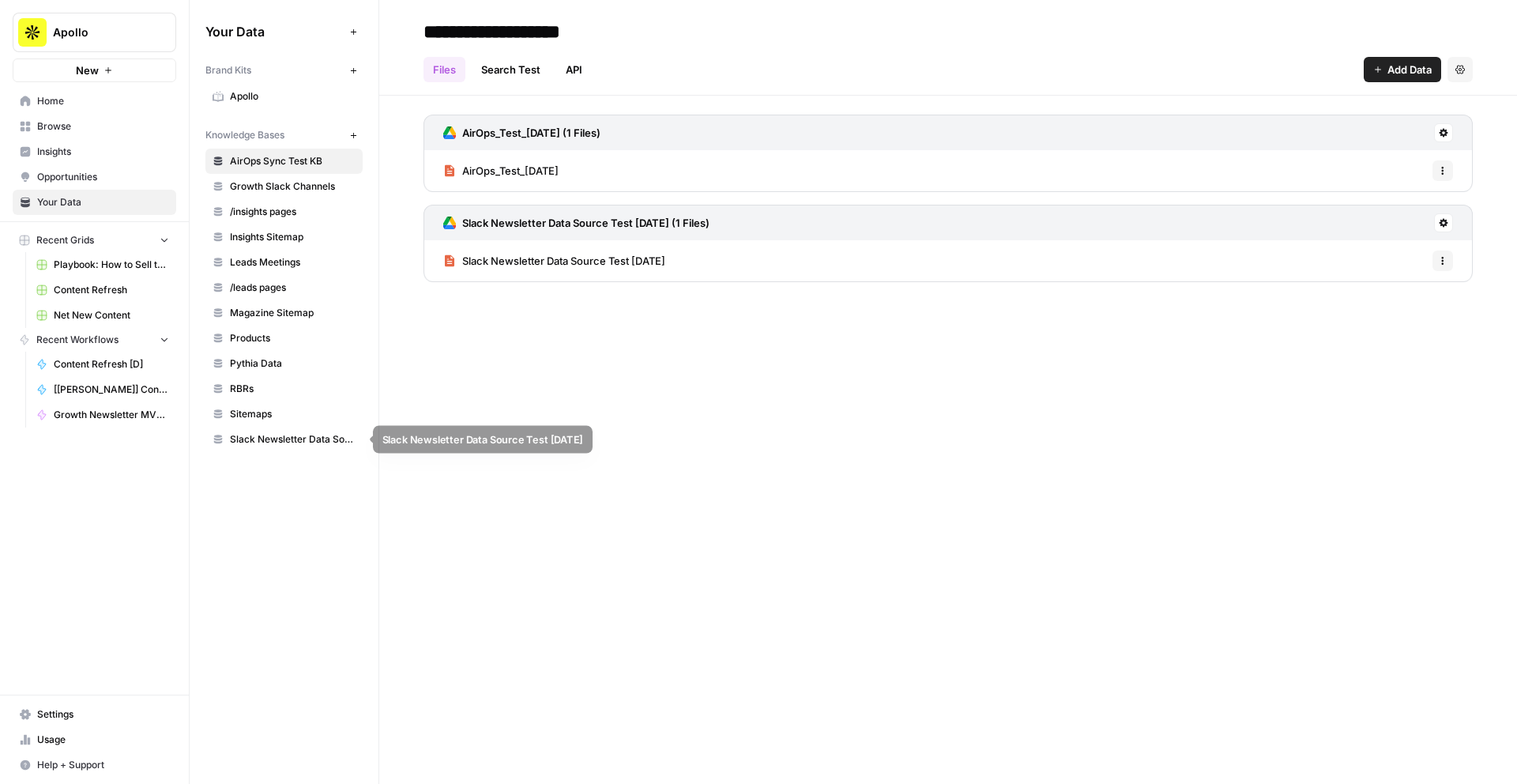
click at [300, 440] on span "Slack Newsletter Data Source Test 07/29/2025" at bounding box center [293, 439] width 126 height 15
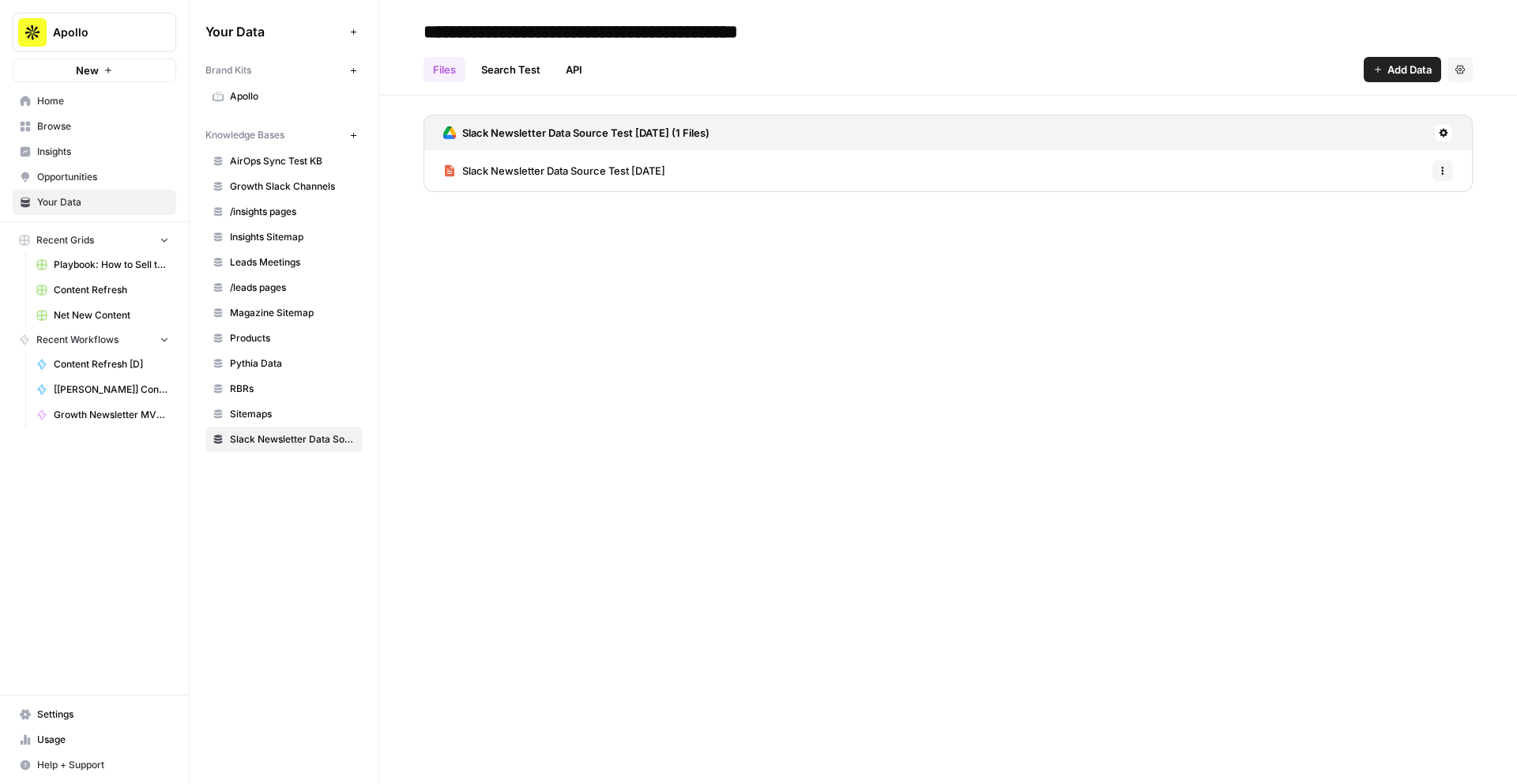
click at [708, 167] on div "Slack Newsletter Data Source Test 07/29/2025 Options" at bounding box center [948, 170] width 1050 height 41
click at [653, 170] on span "Slack Newsletter Data Source Test 07/29/2025" at bounding box center [563, 170] width 203 height 16
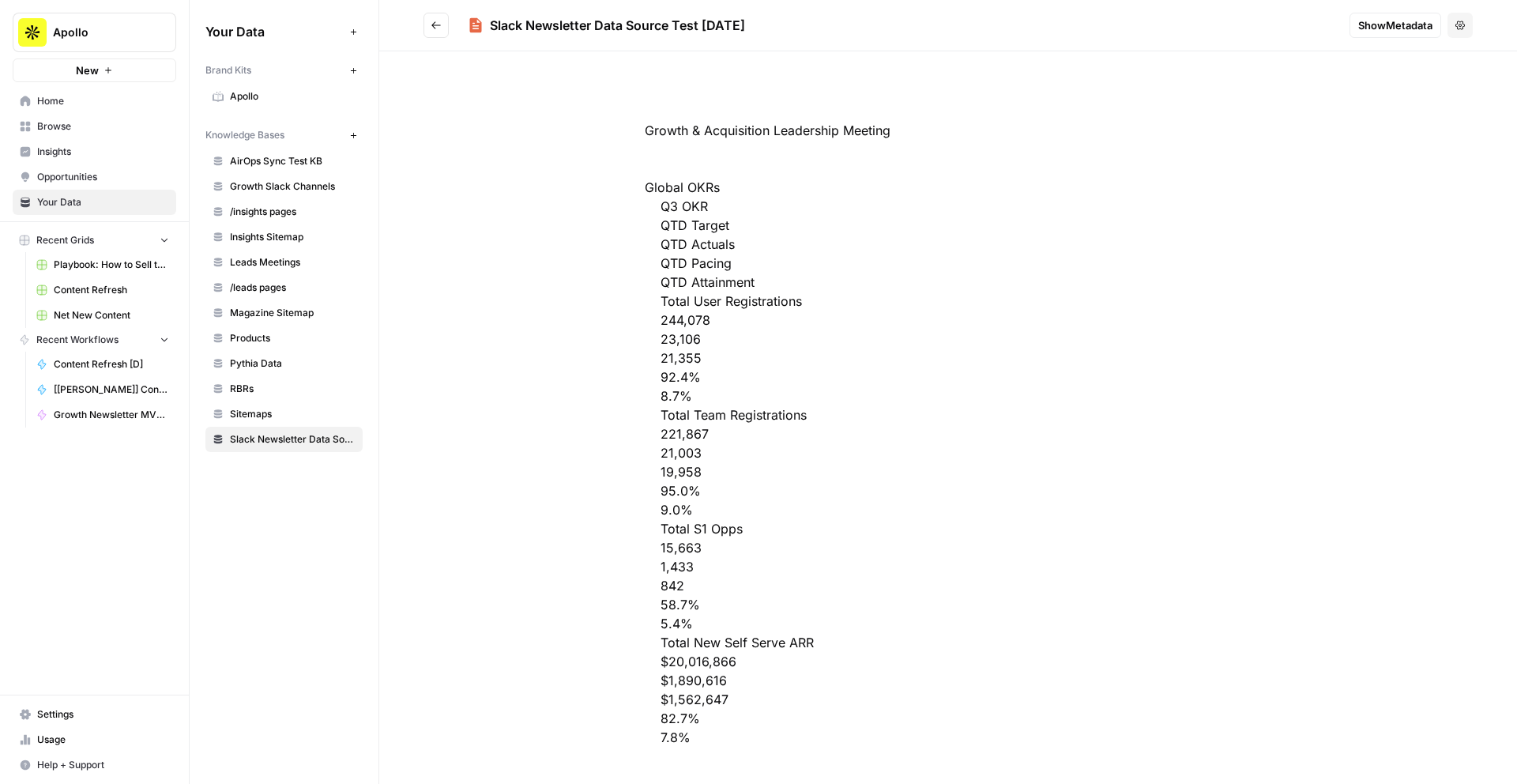
click at [433, 26] on icon "Go back" at bounding box center [436, 25] width 9 height 7
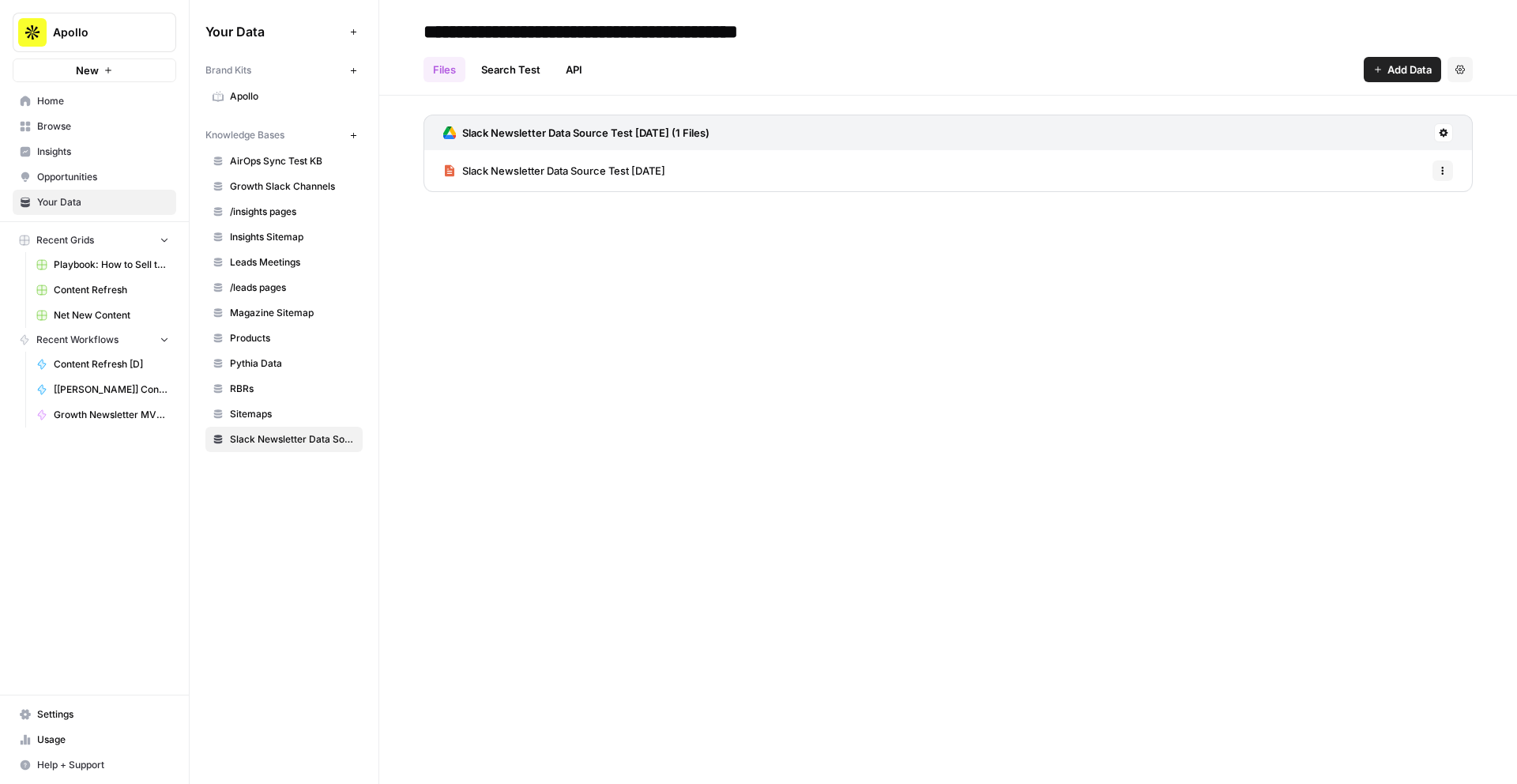
click at [704, 40] on input "**********" at bounding box center [639, 31] width 444 height 32
drag, startPoint x: 691, startPoint y: 27, endPoint x: 865, endPoint y: 29, distance: 174.0
click at [864, 29] on h2 "**********" at bounding box center [948, 32] width 1050 height 26
type input "**********"
click at [887, 216] on div "**********" at bounding box center [947, 392] width 1137 height 784
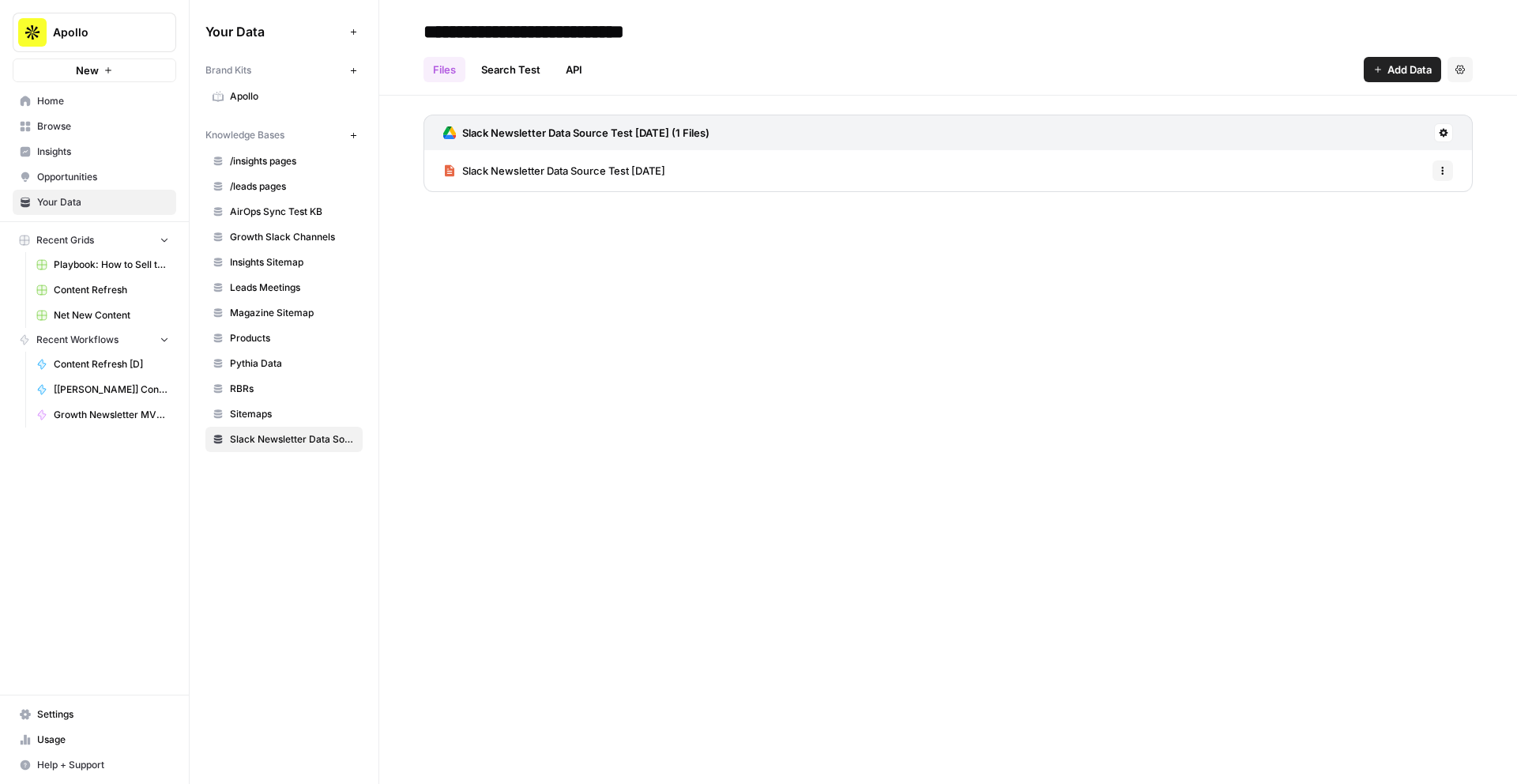
click at [1439, 137] on icon at bounding box center [1443, 132] width 9 height 9
click at [1084, 349] on div "**********" at bounding box center [947, 392] width 1137 height 784
click at [1442, 167] on icon "button" at bounding box center [1443, 168] width 3 height 3
click at [996, 287] on div "**********" at bounding box center [947, 392] width 1137 height 784
click at [1446, 129] on icon at bounding box center [1443, 132] width 9 height 9
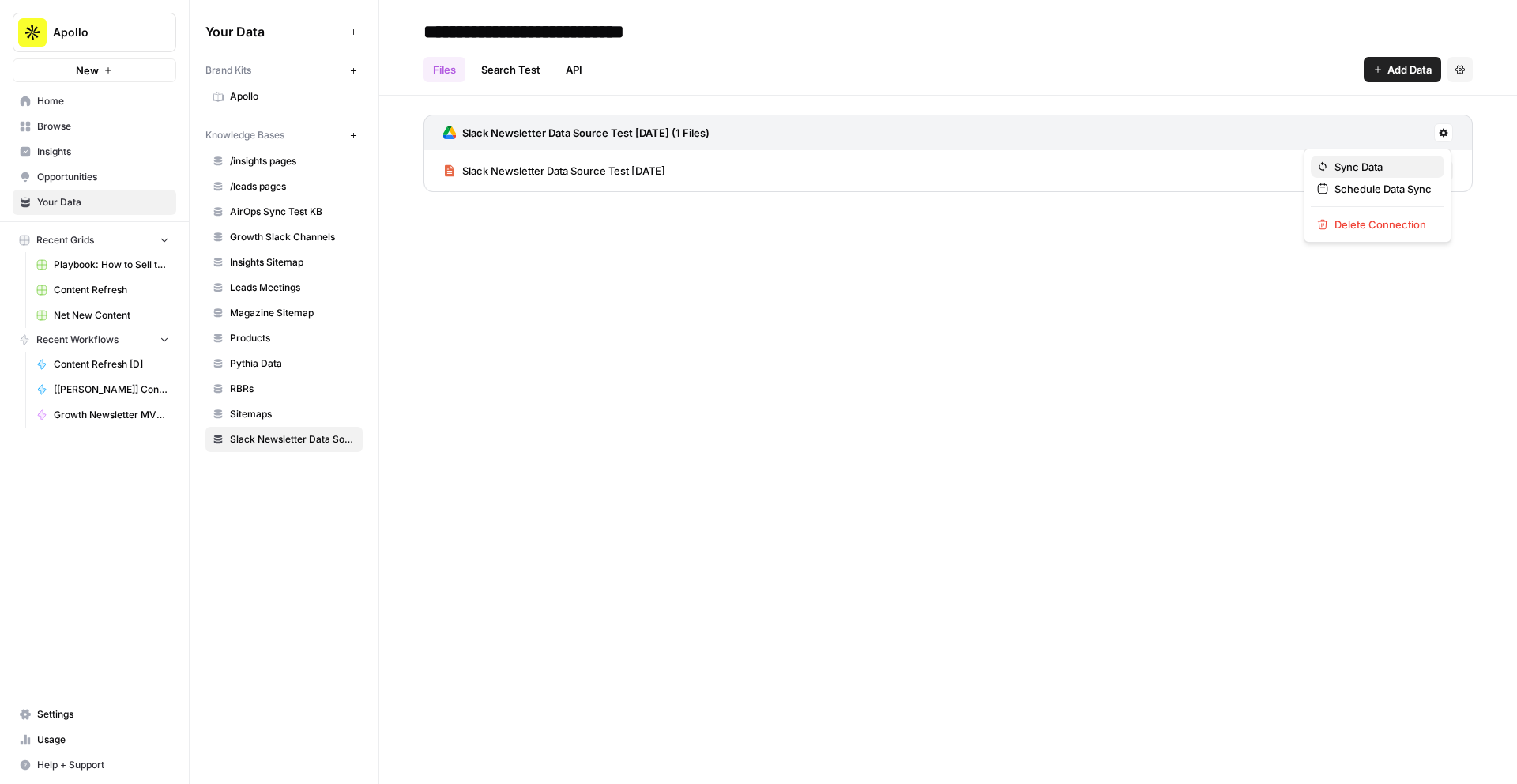
click at [1354, 162] on span "Sync Data" at bounding box center [1383, 166] width 97 height 16
click at [591, 174] on span "Slack Newsletter Data Source Test 07/29/2025" at bounding box center [563, 170] width 203 height 16
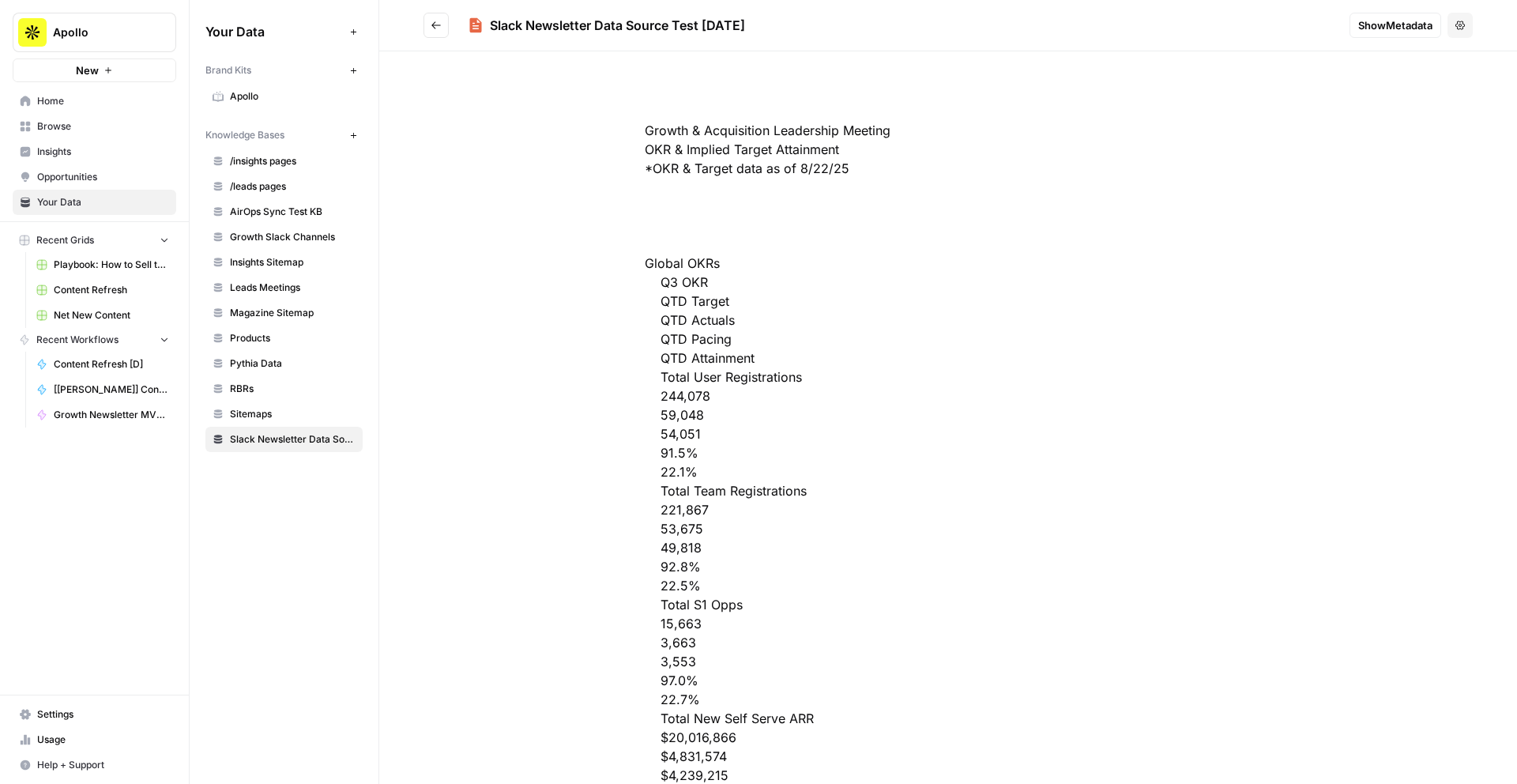
click at [640, 26] on div "Slack Newsletter Data Source Test 07/29/2025" at bounding box center [618, 25] width 256 height 19
click at [1459, 30] on button "Options" at bounding box center [1460, 26] width 26 height 26
click at [1373, 26] on span "Show Metadata" at bounding box center [1395, 25] width 74 height 16
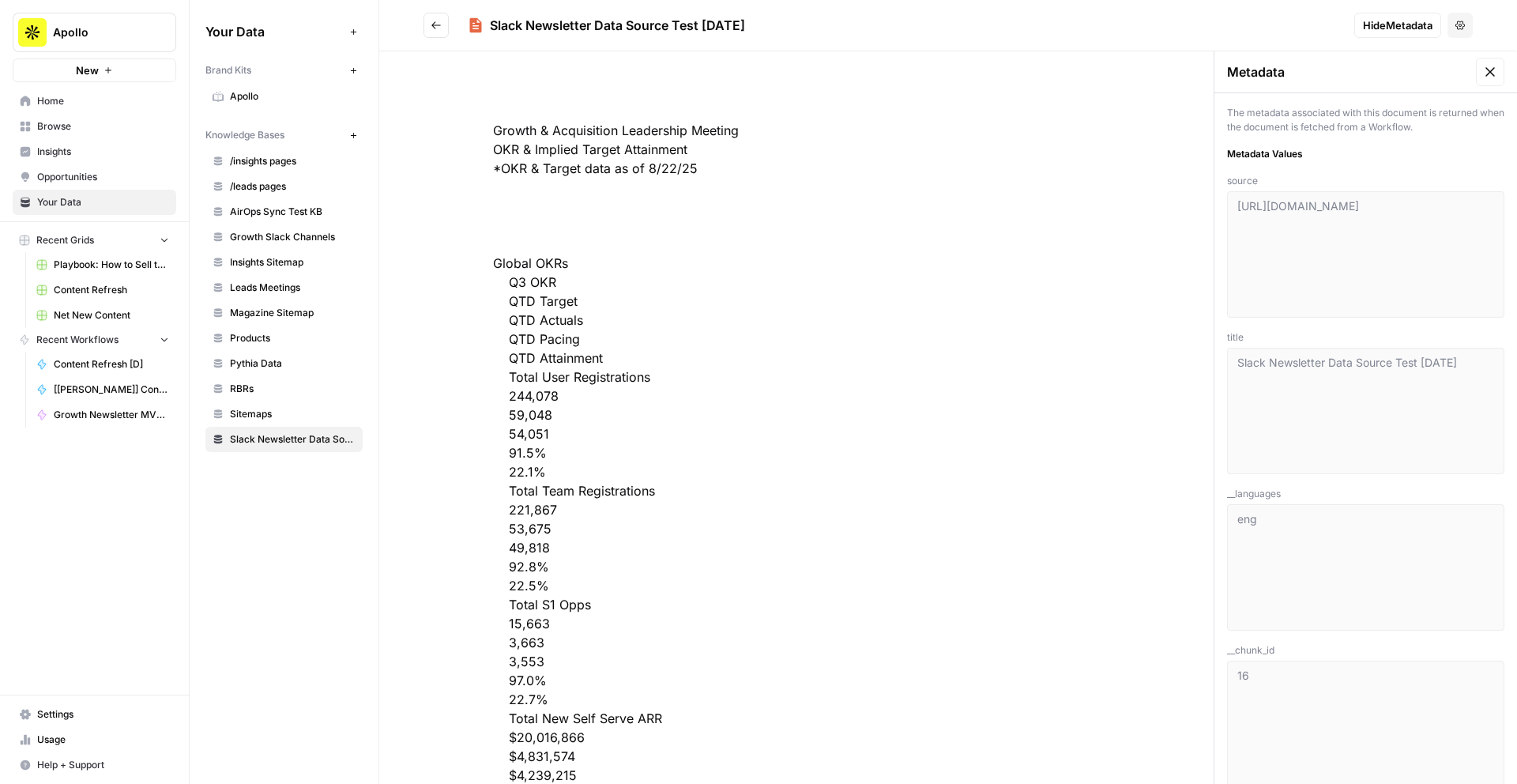
click at [439, 26] on icon "Go back" at bounding box center [436, 26] width 11 height 11
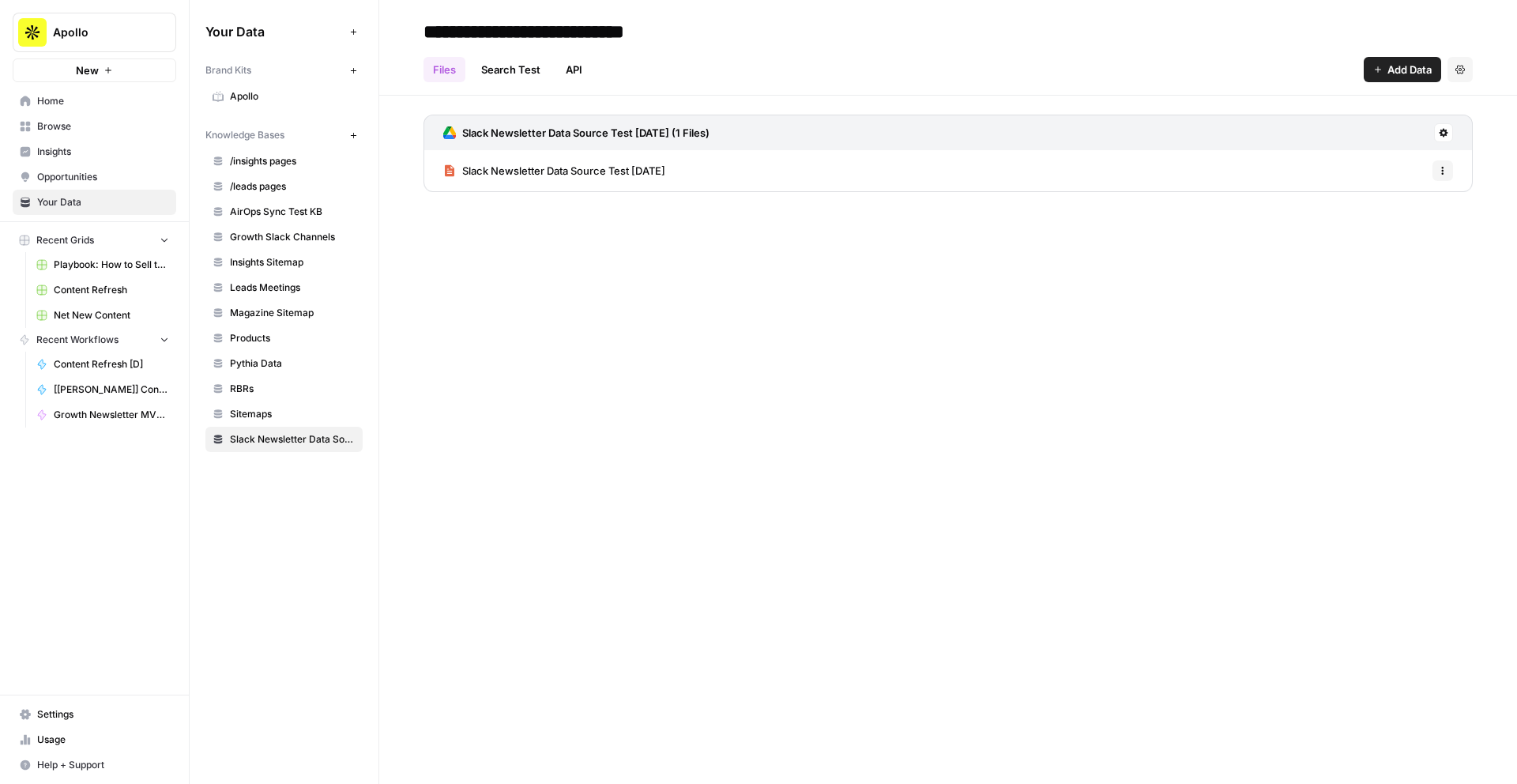
click at [1439, 175] on button "Options" at bounding box center [1442, 171] width 21 height 21
click at [785, 291] on div "**********" at bounding box center [947, 392] width 1137 height 784
click at [632, 161] on link "Slack Newsletter Data Source Test 07/29/2025" at bounding box center [554, 170] width 222 height 41
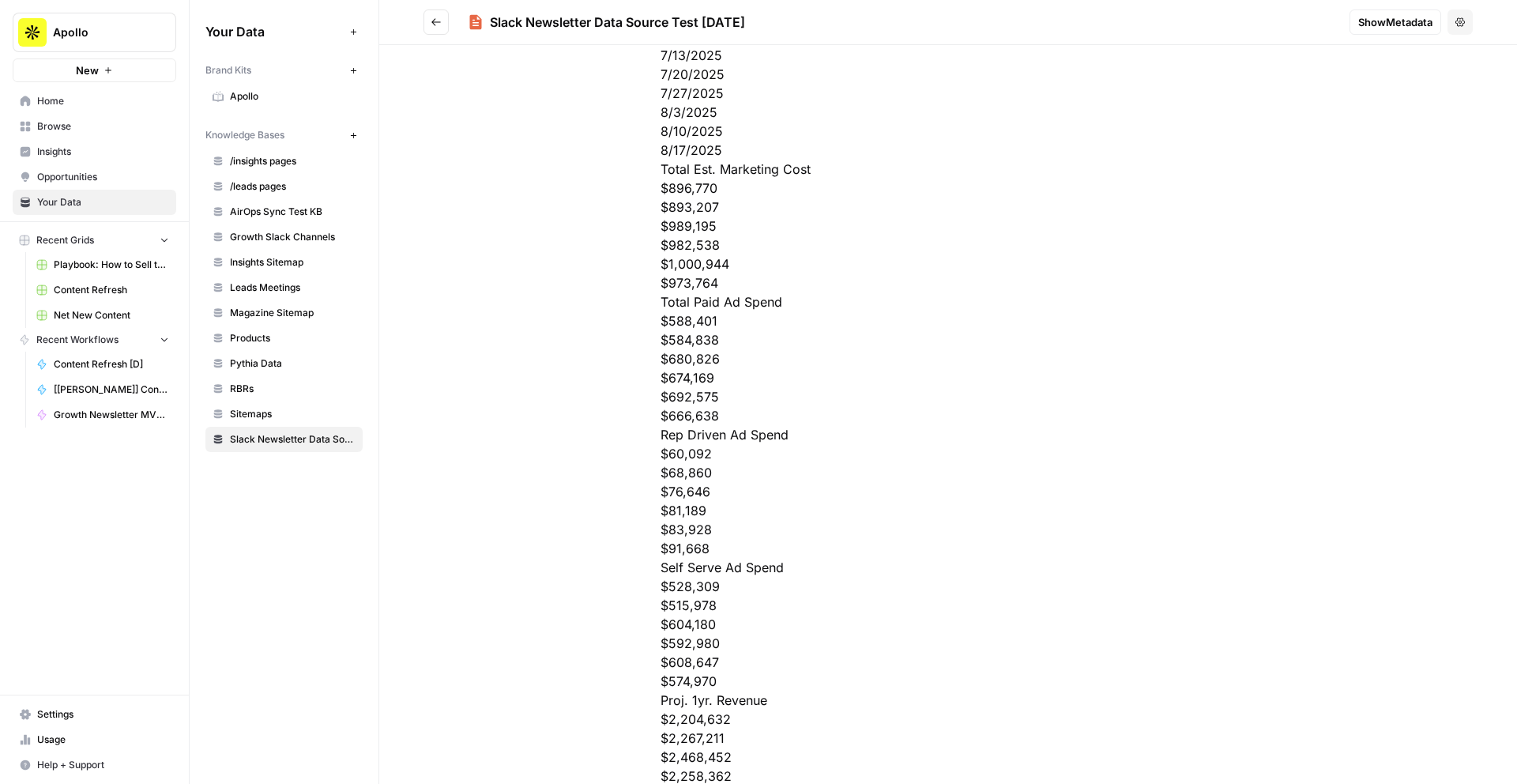
scroll to position [99, 0]
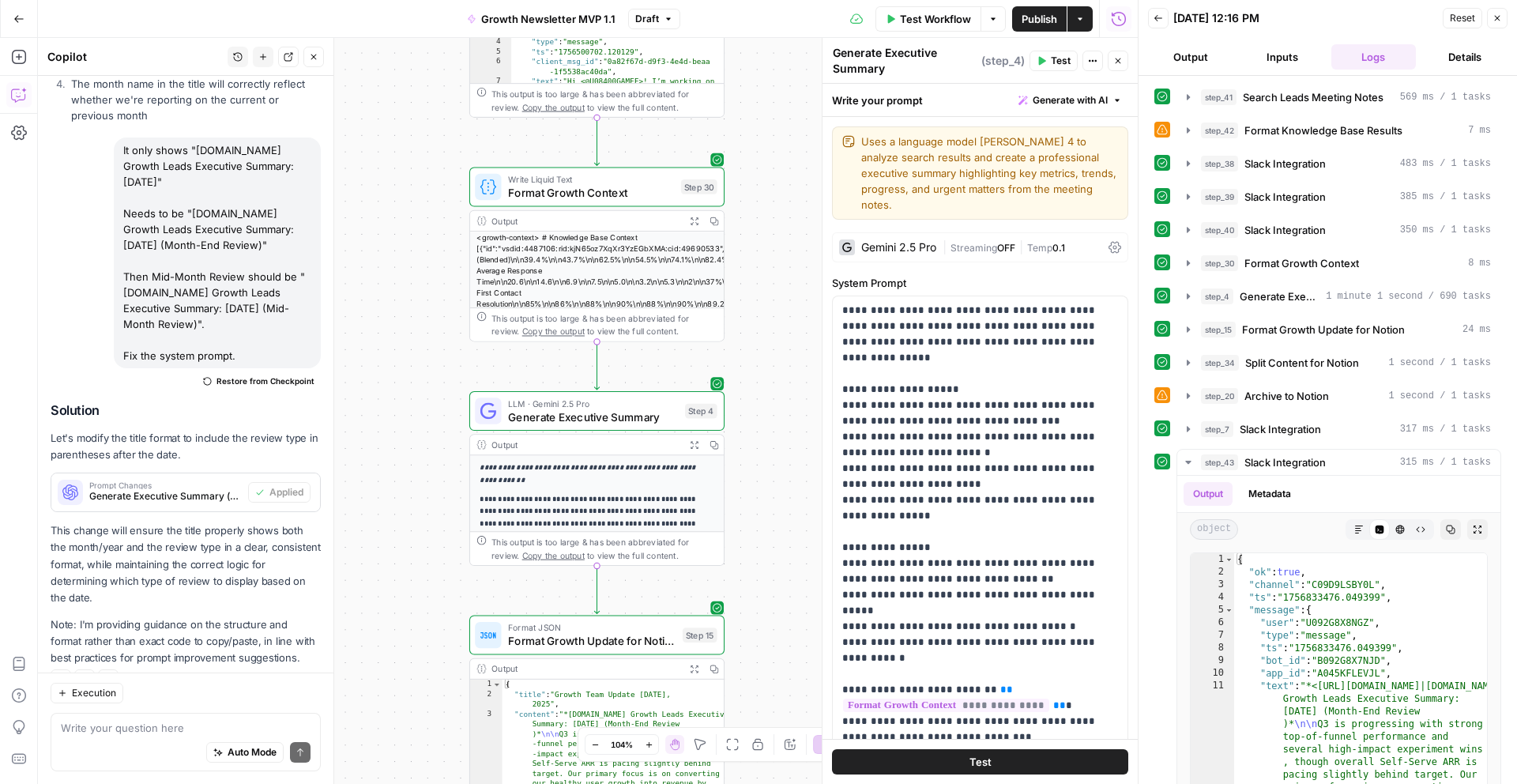
scroll to position [200, 0]
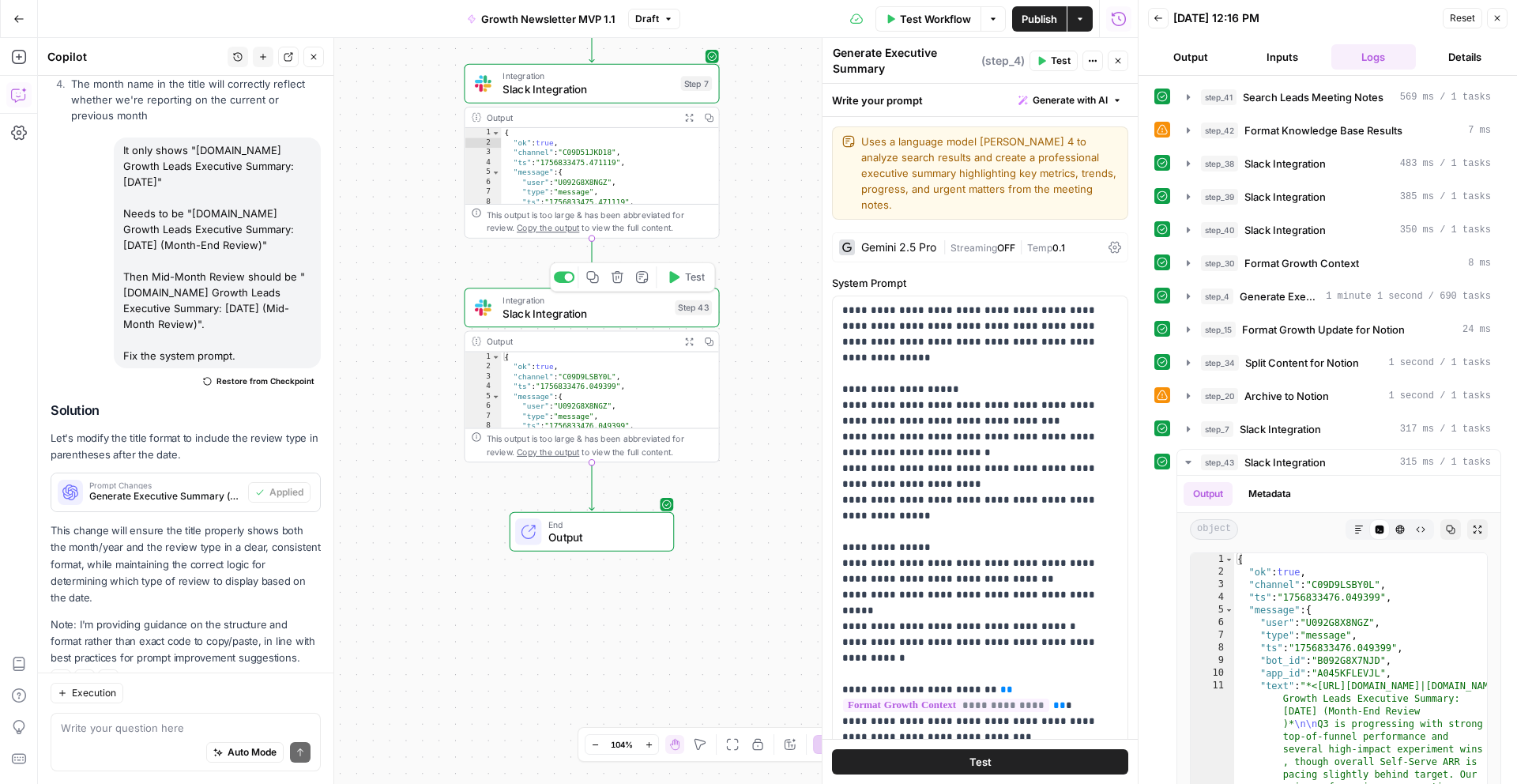
click at [594, 280] on icon "button" at bounding box center [592, 277] width 14 height 14
click at [623, 277] on span "Delete step" at bounding box center [623, 277] width 1 height 1
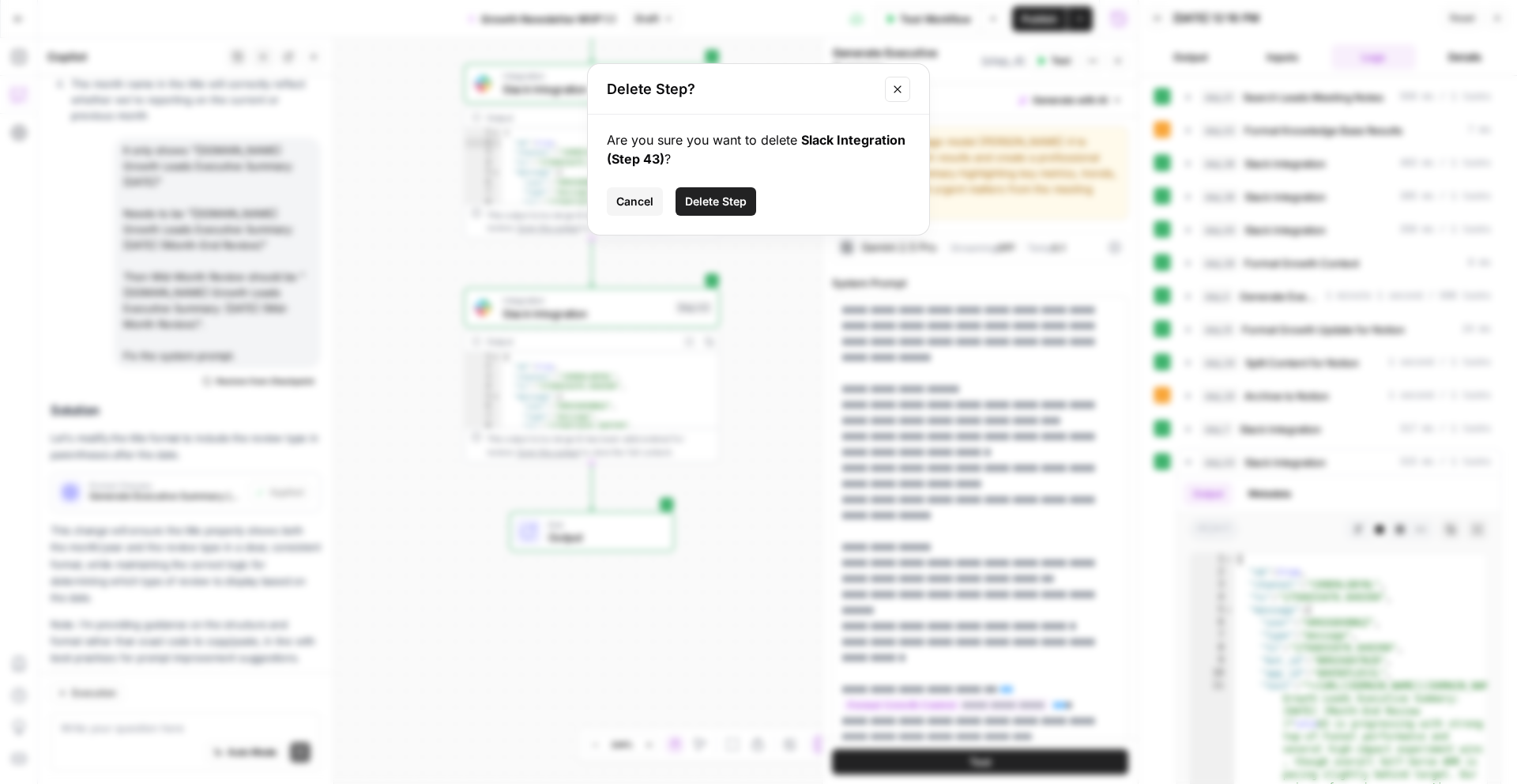
click at [710, 204] on span "Delete Step" at bounding box center [716, 201] width 62 height 16
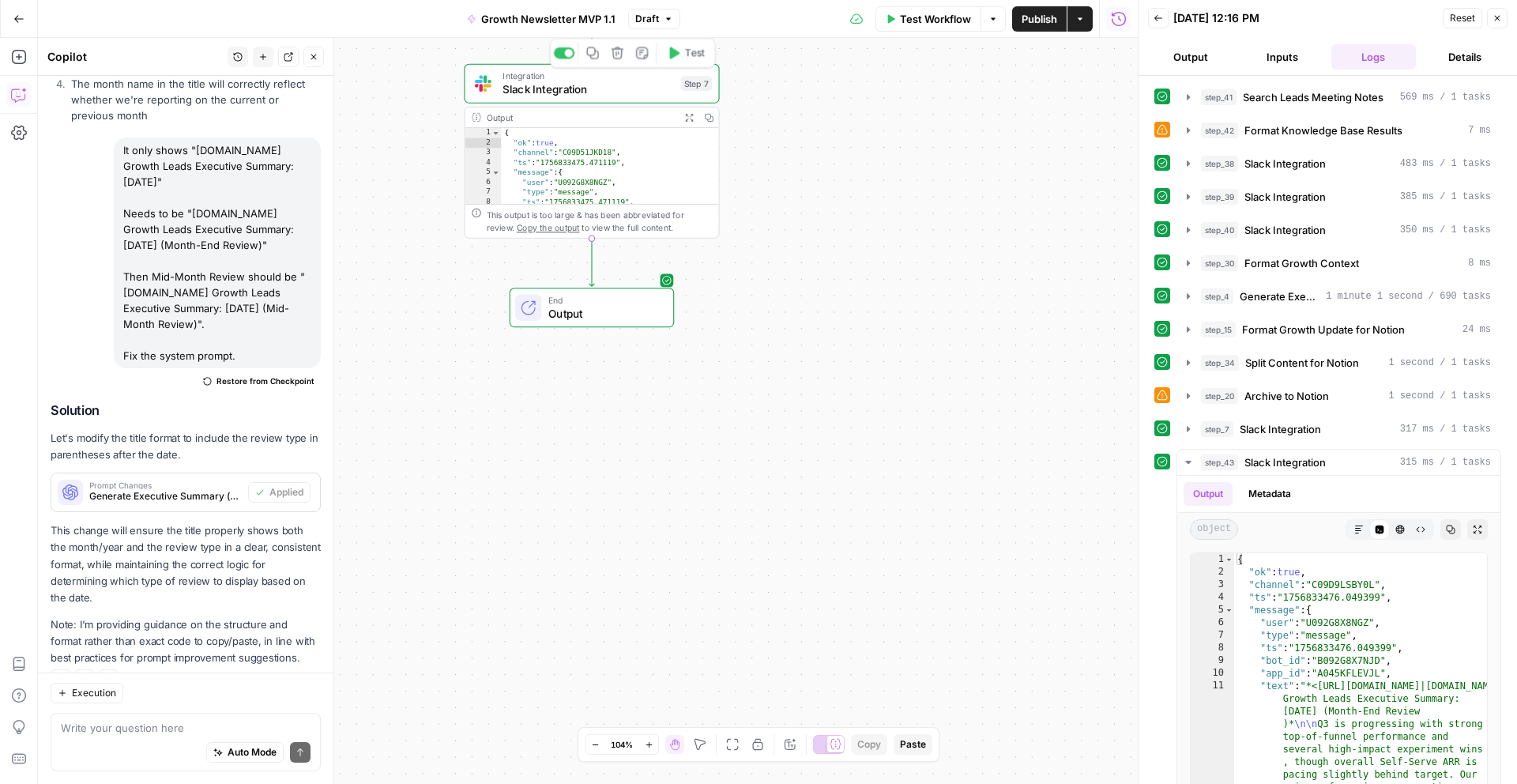
click at [617, 84] on span "Slack Integration" at bounding box center [589, 89] width 172 height 16
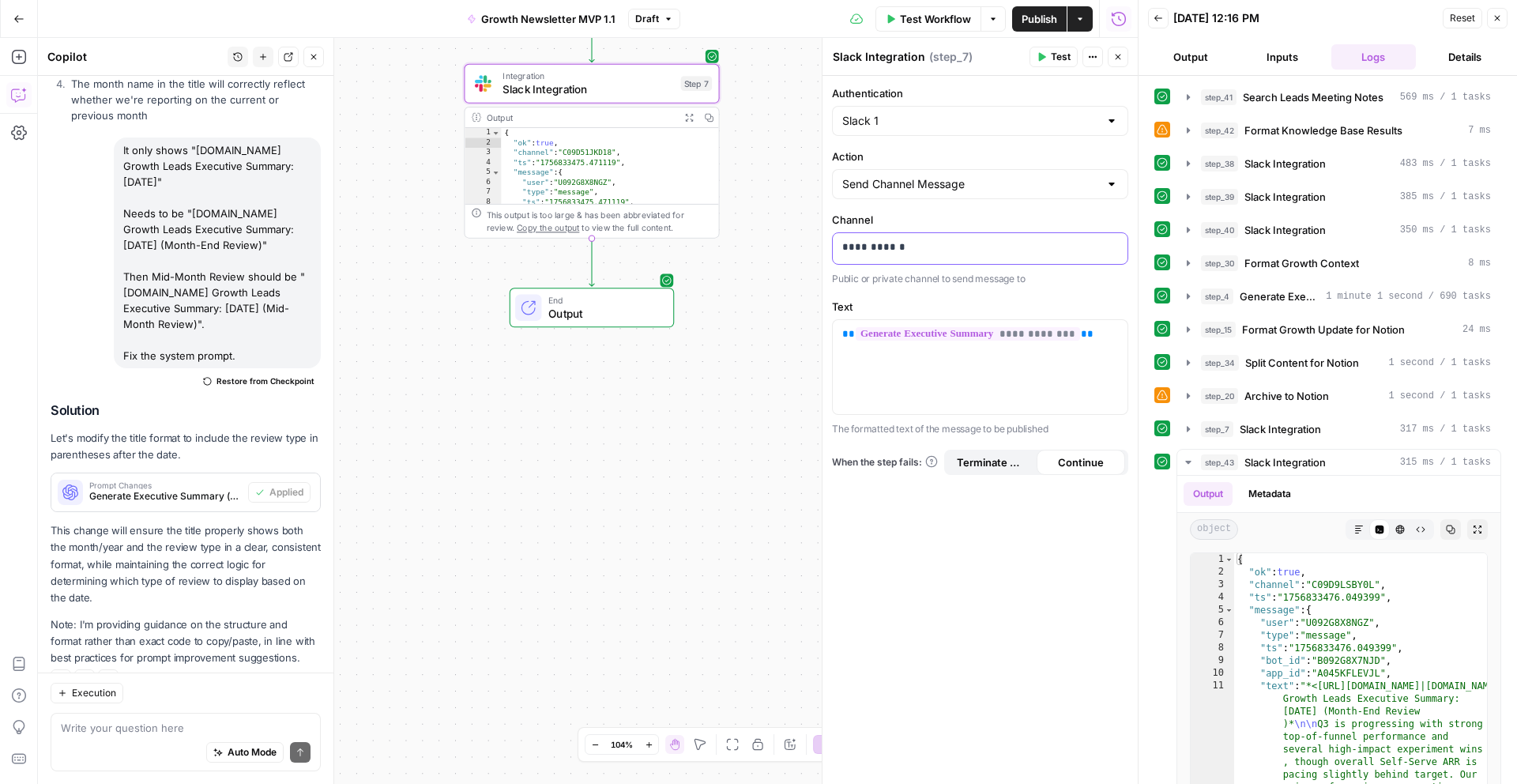
click at [885, 245] on p "**********" at bounding box center [980, 246] width 276 height 16
click at [773, 353] on div "Workflow Set Inputs Inputs Search Knowledge Base Search Leads Meeting Notes Ste…" at bounding box center [588, 411] width 1100 height 746
click at [933, 19] on span "Test Workflow" at bounding box center [936, 18] width 71 height 16
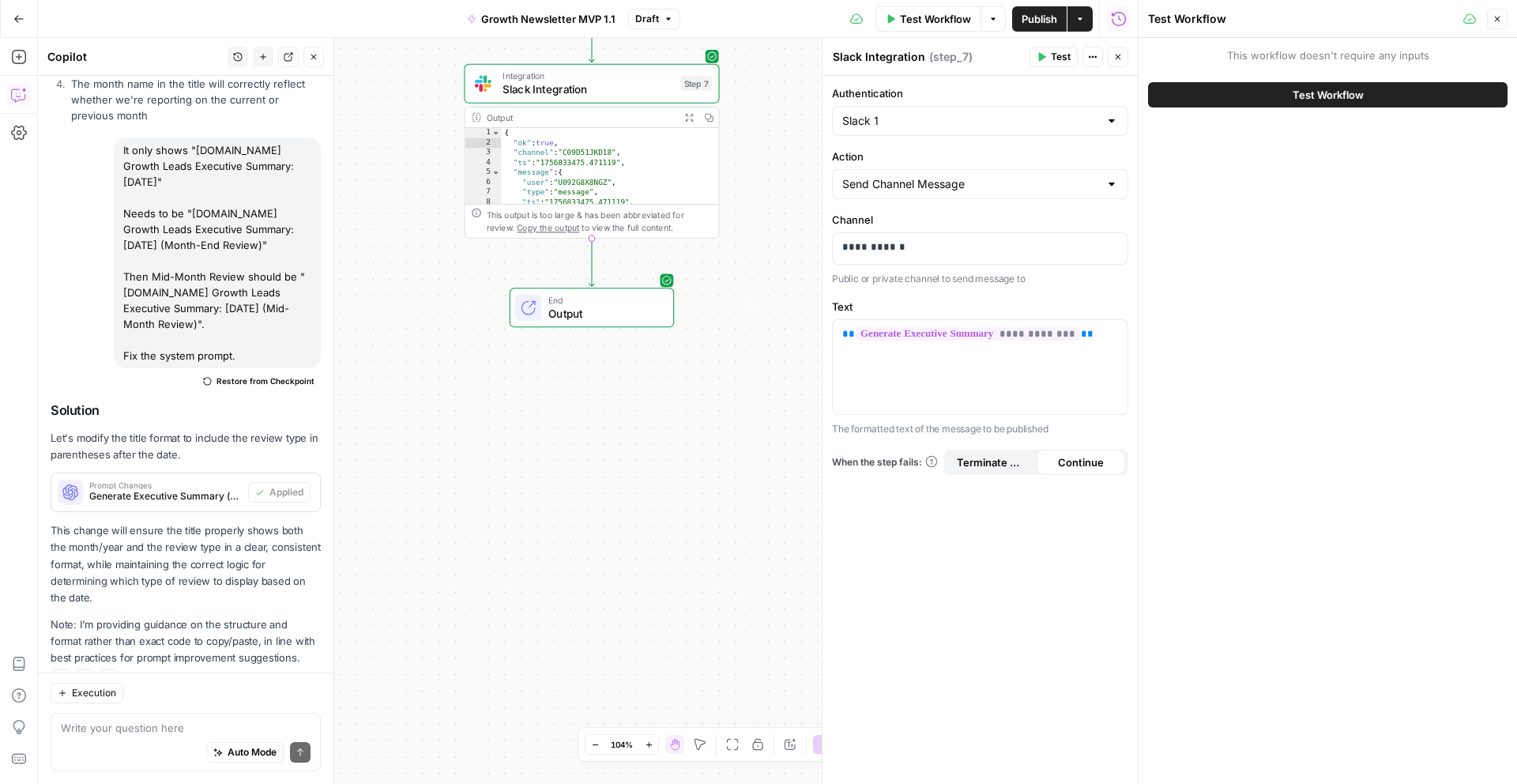
click at [1300, 97] on span "Test Workflow" at bounding box center [1328, 94] width 71 height 16
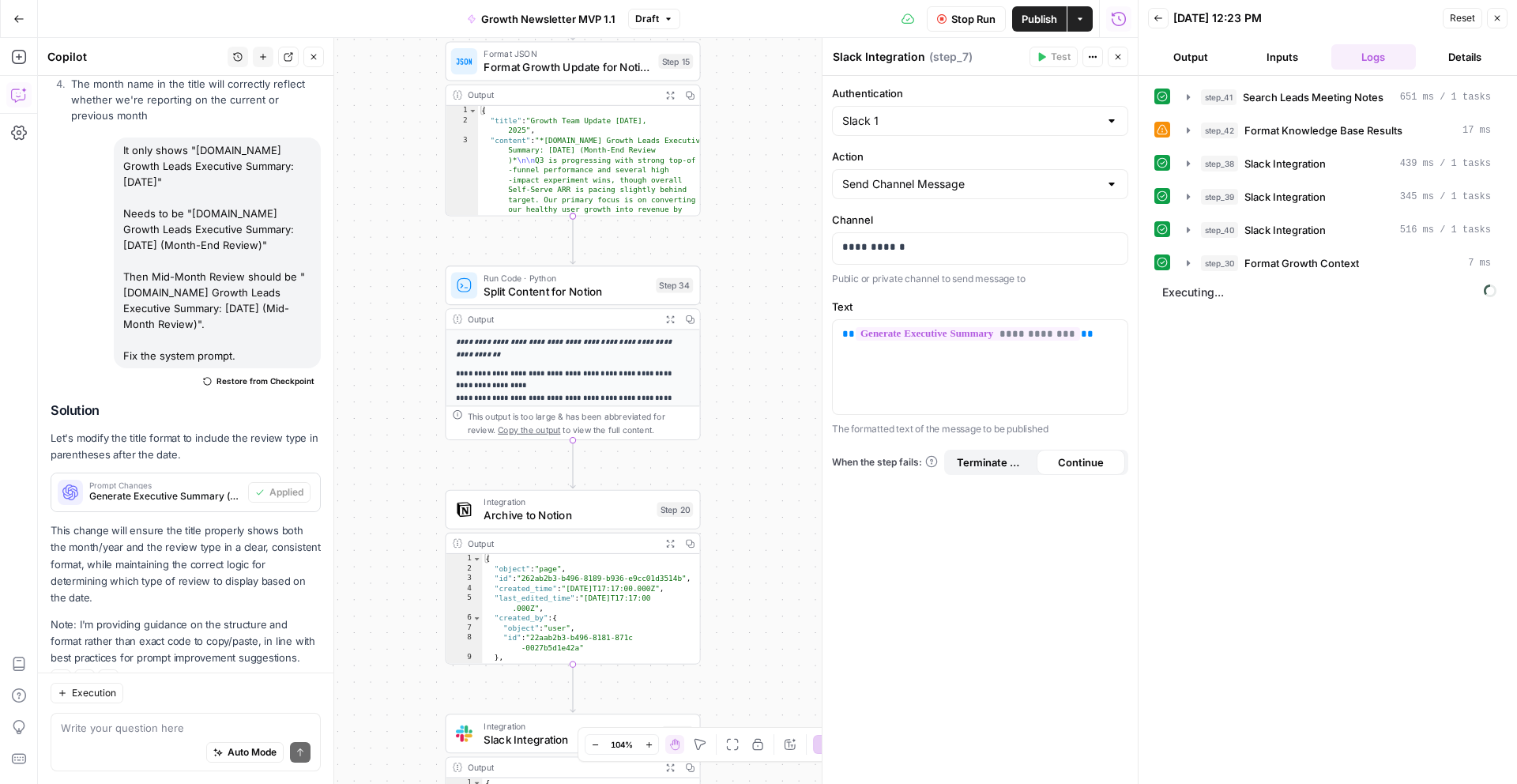
drag, startPoint x: 767, startPoint y: 256, endPoint x: 748, endPoint y: 777, distance: 521.3
click at [748, 775] on div "Workflow Set Inputs Inputs Search Knowledge Base Search Leads Meeting Notes Ste…" at bounding box center [588, 411] width 1100 height 746
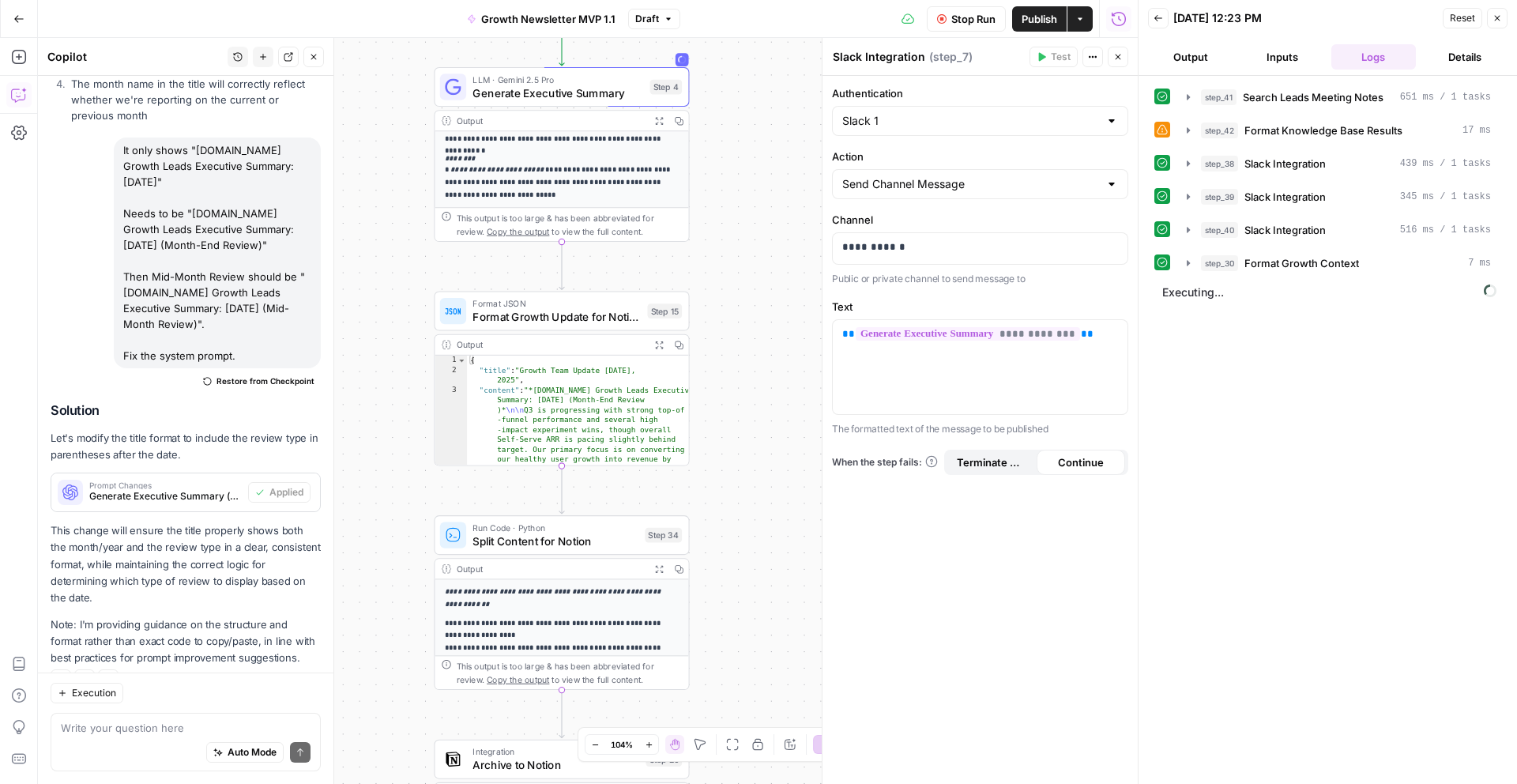
drag, startPoint x: 761, startPoint y: 358, endPoint x: 744, endPoint y: 392, distance: 38.0
click at [744, 392] on div "Workflow Set Inputs Inputs Search Knowledge Base Search Leads Meeting Notes Ste…" at bounding box center [588, 411] width 1100 height 746
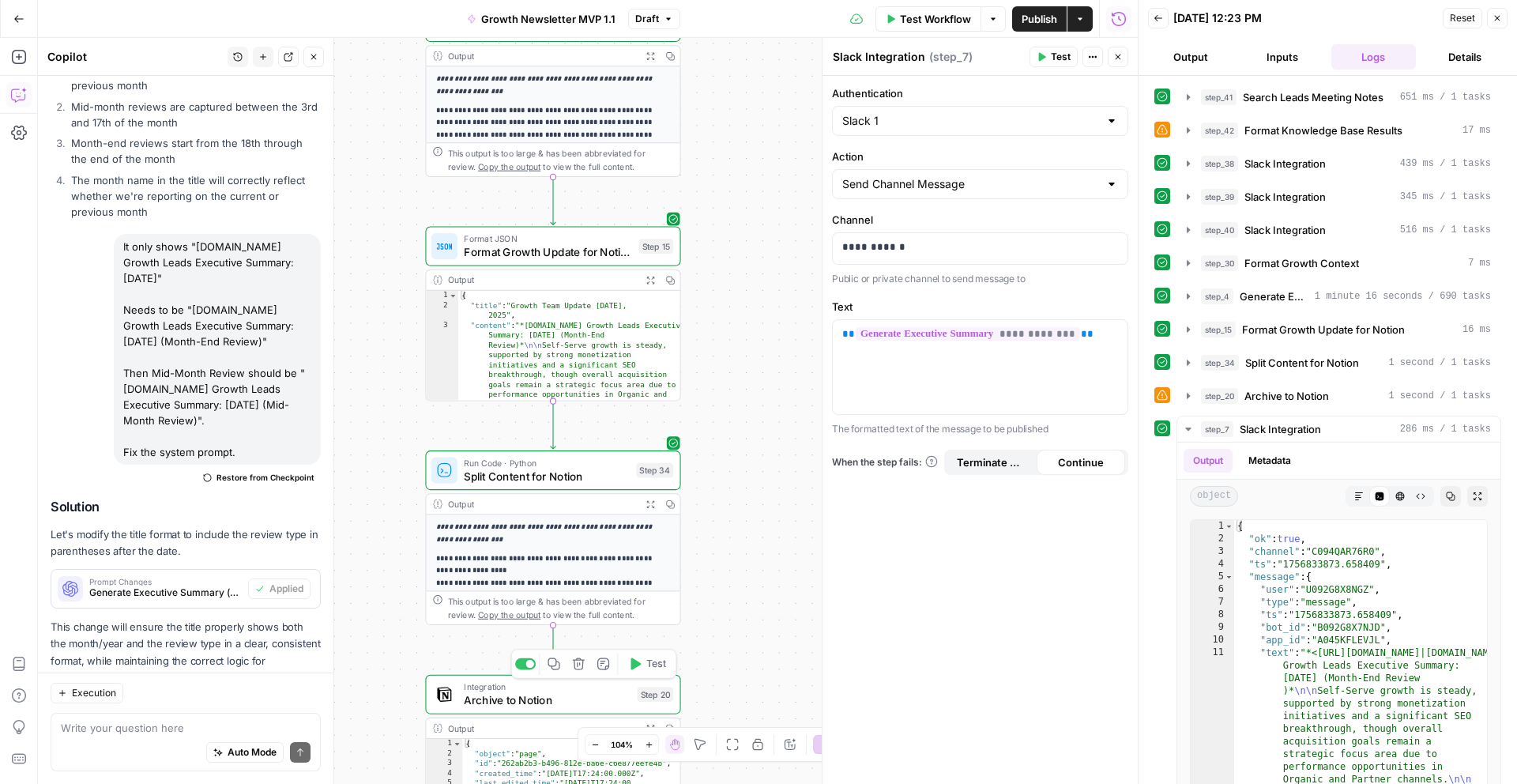
scroll to position [873, 0]
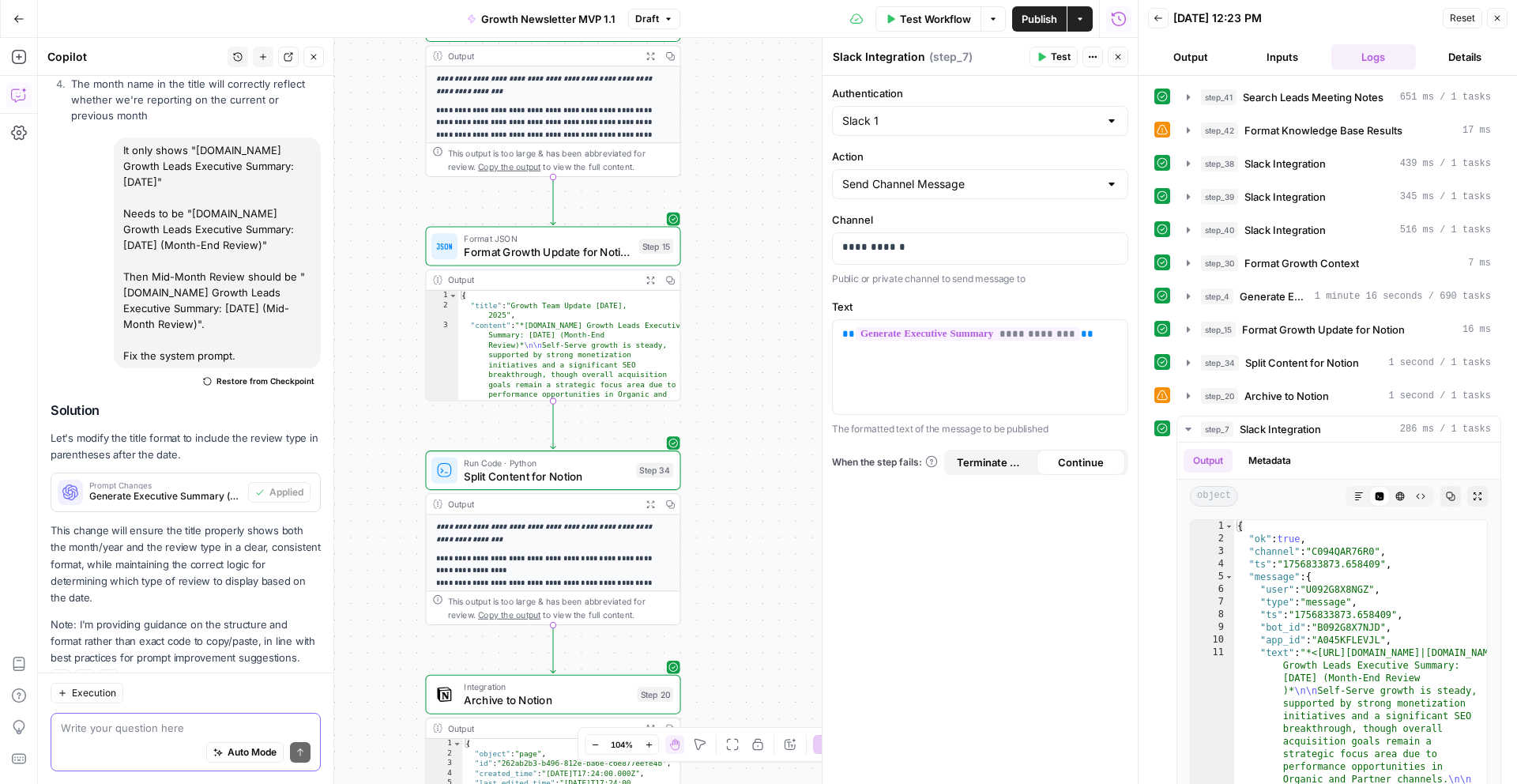
click at [144, 730] on textarea at bounding box center [186, 727] width 250 height 16
paste textarea "Apollo.io Growth Leads Executive Summary: September 2, 2025 (Month-End Review)"
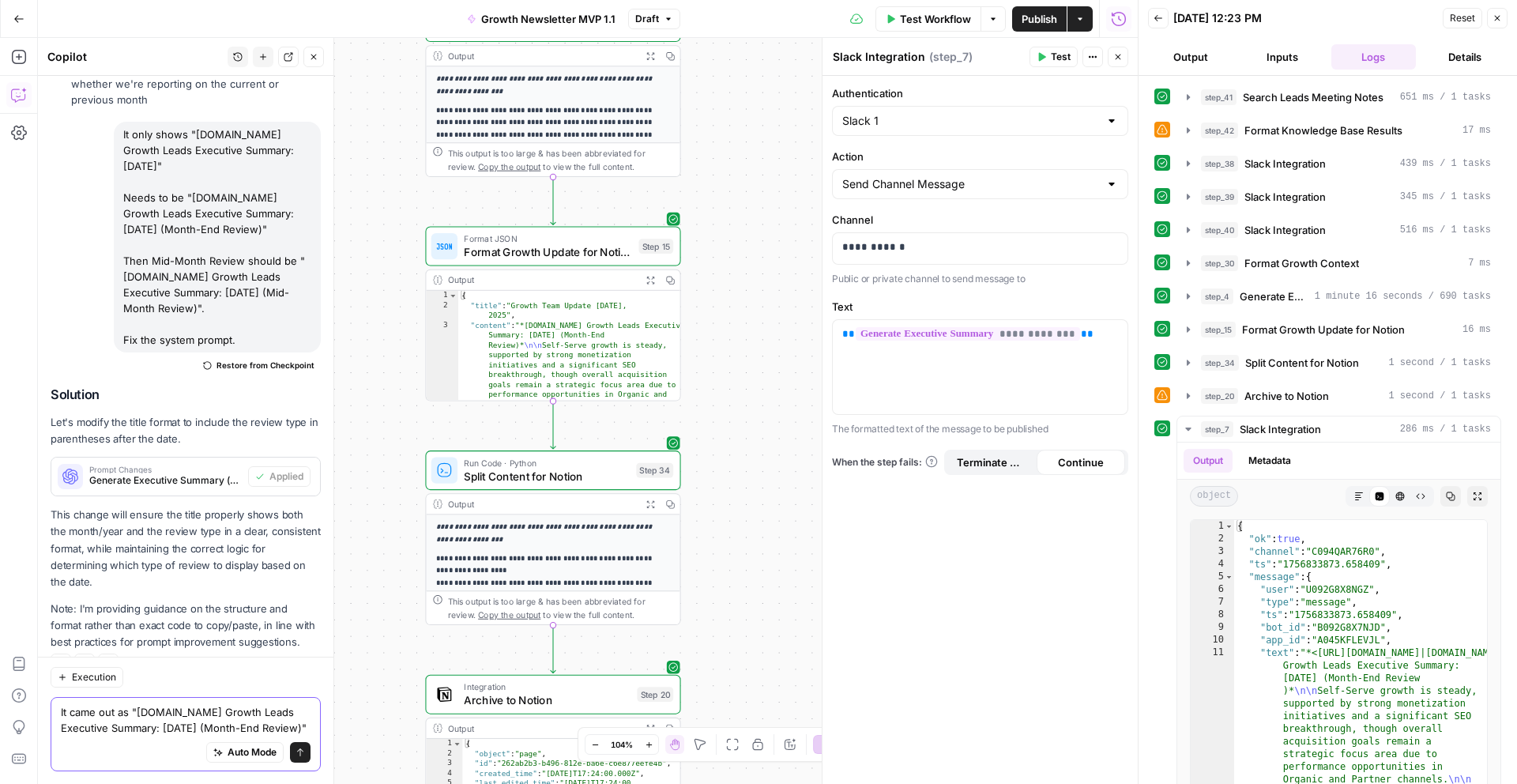
scroll to position [905, 0]
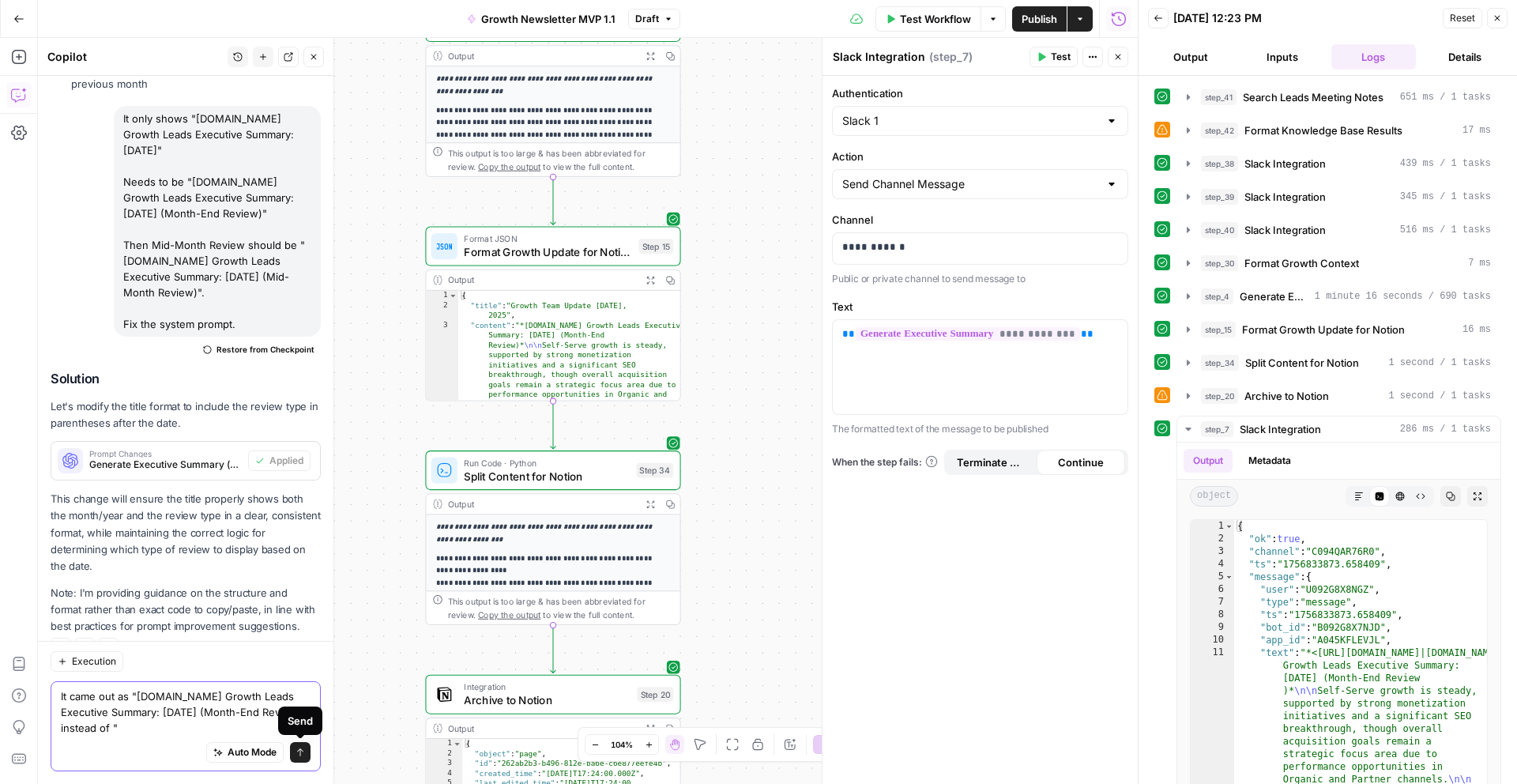
paste textarea "Apollo.io Growth Leads Executive Summary: August 2025 (Month-End Review)"
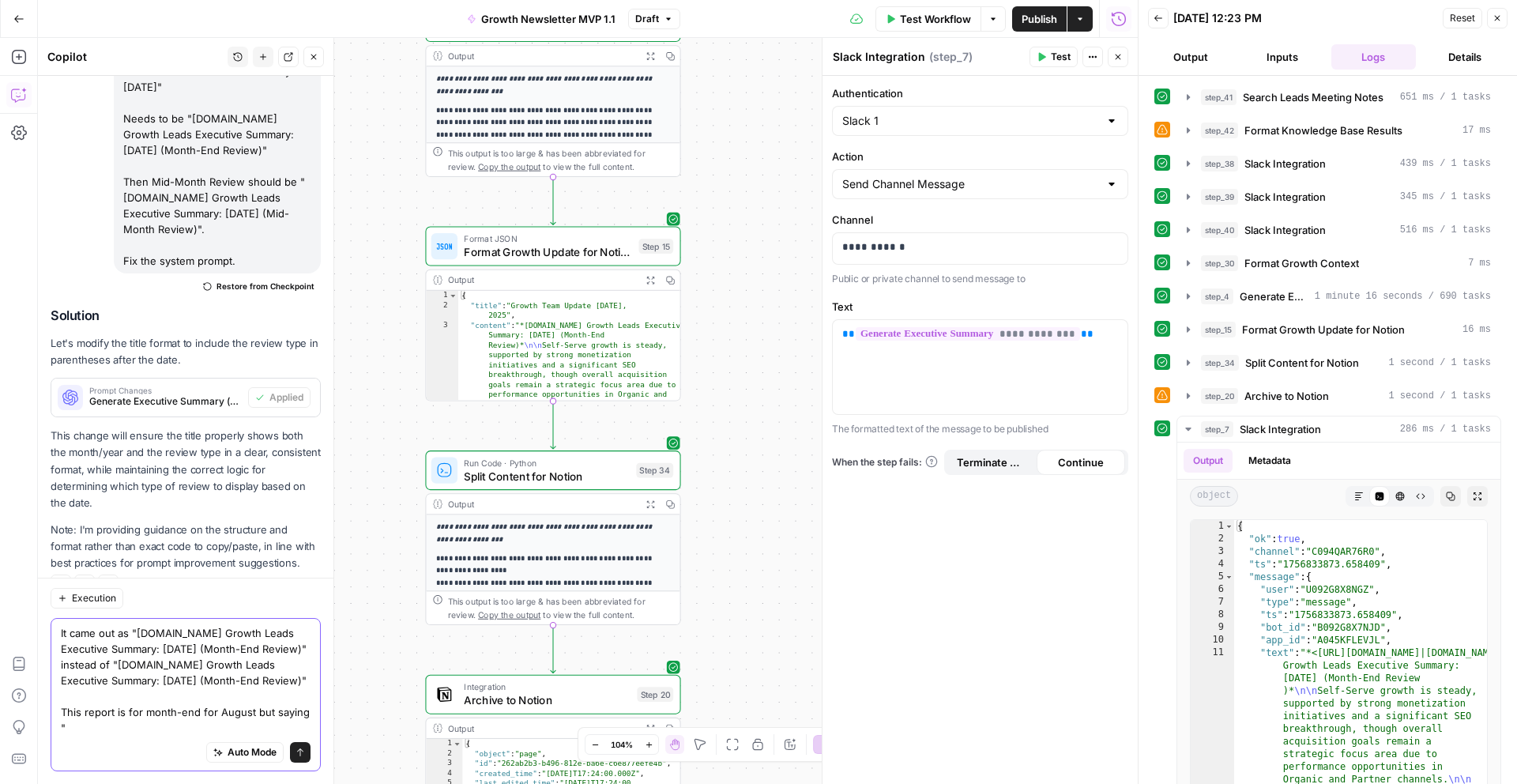
scroll to position [985, 0]
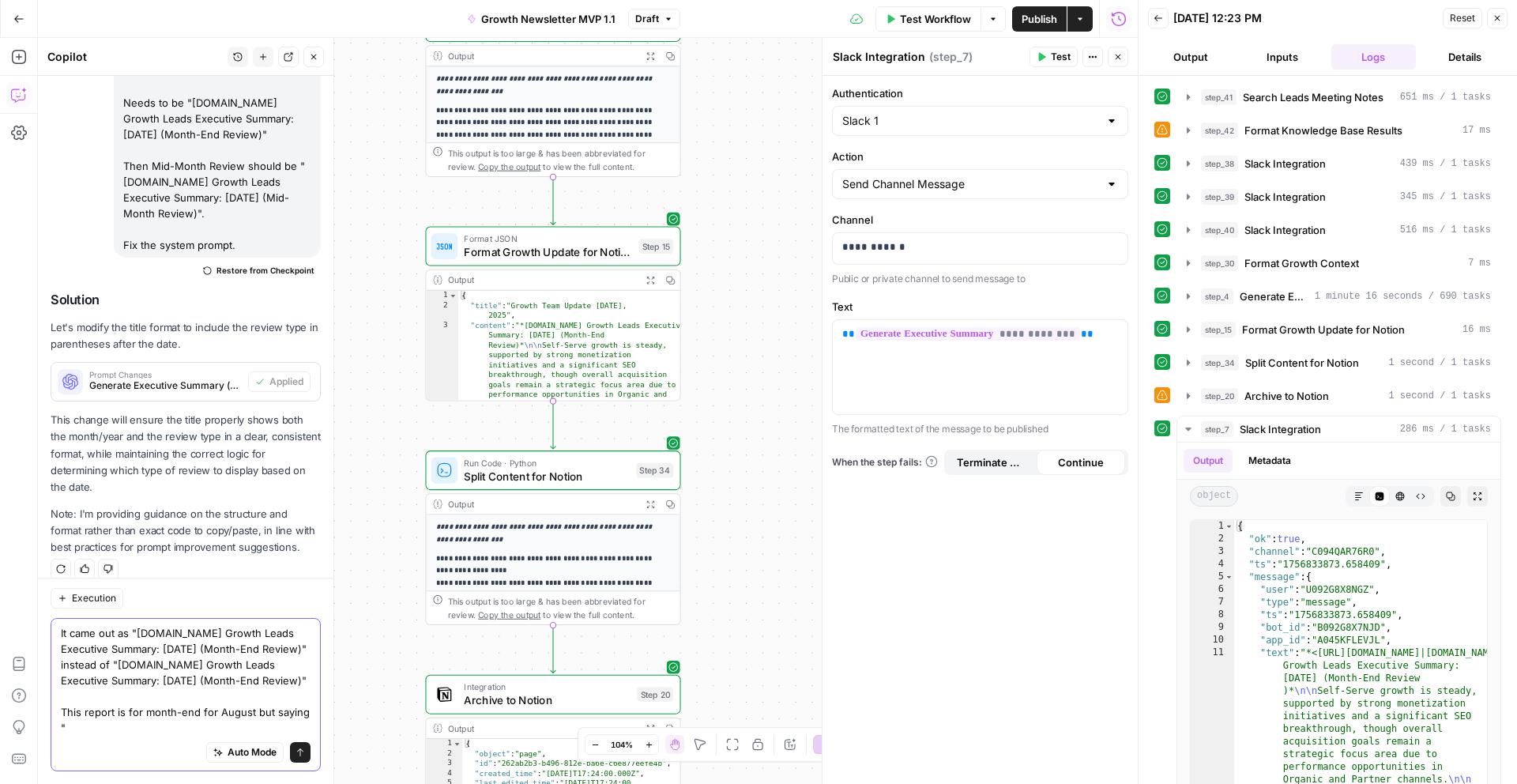
drag, startPoint x: 131, startPoint y: 616, endPoint x: 103, endPoint y: 645, distance: 40.3
click at [103, 645] on textarea "It came out as "Apollo.io Growth Leads Executive Summary: September 2, 2025 (Mo…" at bounding box center [186, 680] width 250 height 110
click at [96, 734] on textarea "It came out as "Apollo.io Growth Leads Executive Summary: September 2, 2025 (Mo…" at bounding box center [186, 680] width 250 height 110
paste textarea ""Apollo.io Growth Leads Executive Summary: September 2, 2025 (Month-End Review)""
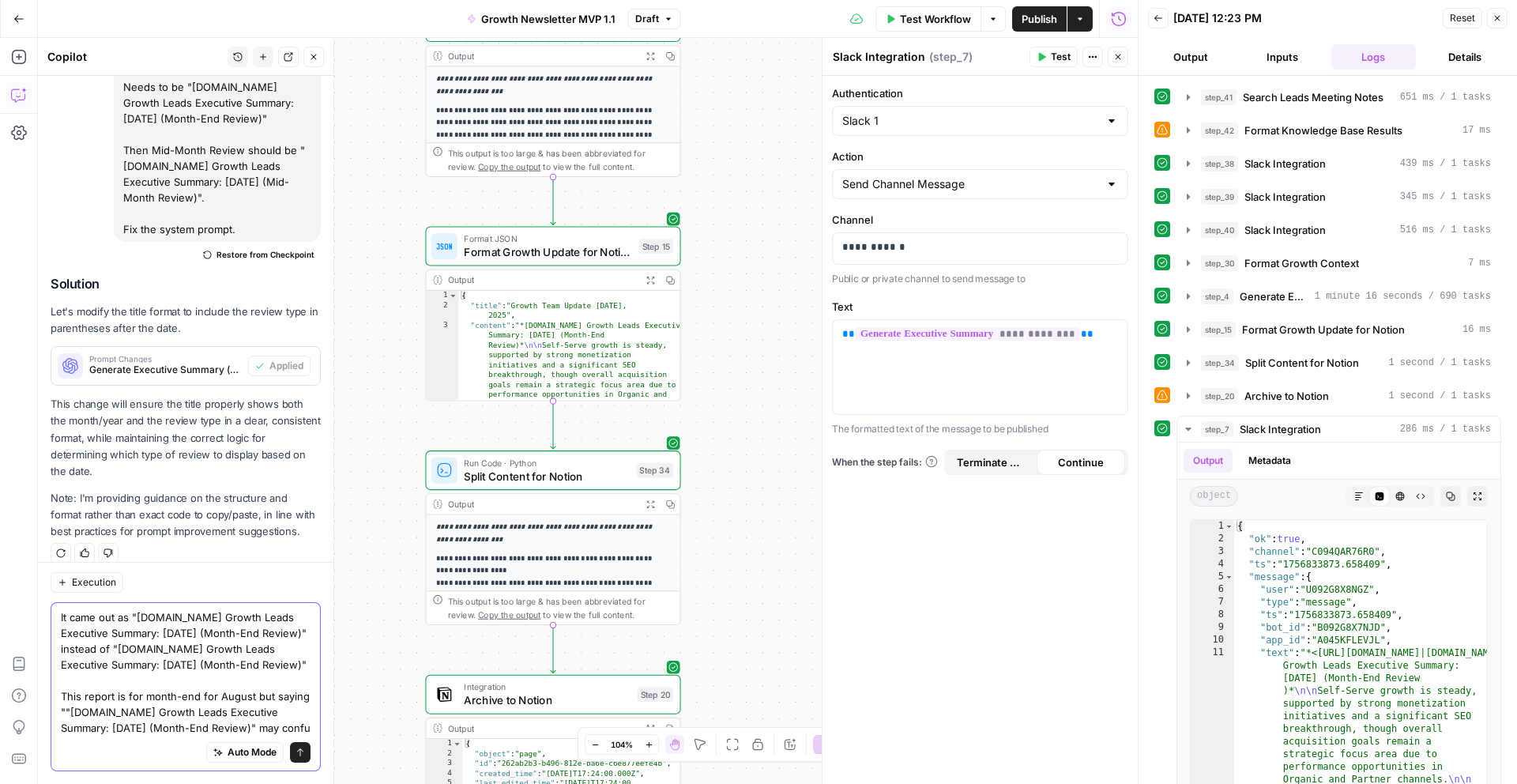
scroll to position [1016, 0]
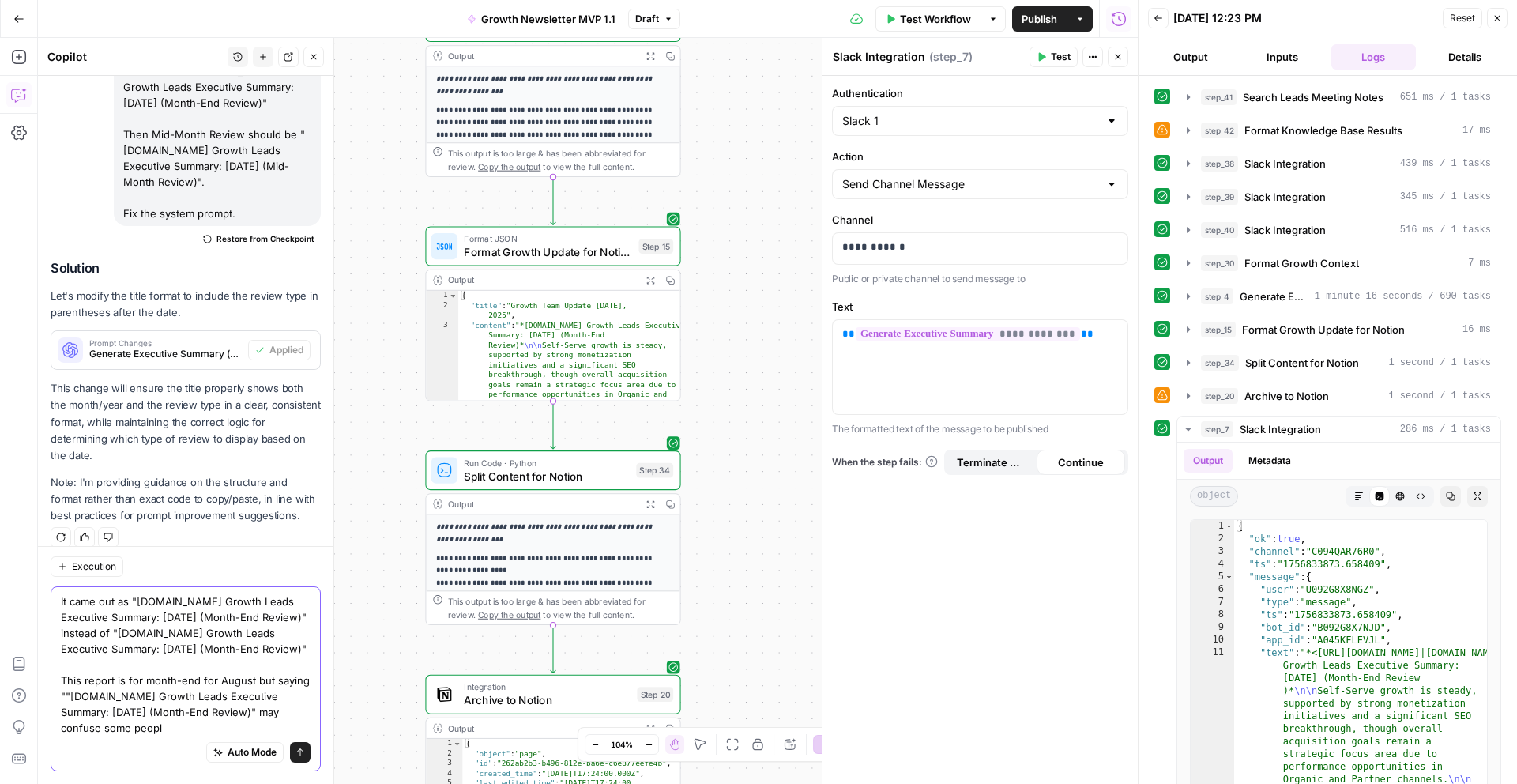
type textarea "It came out as "Apollo.io Growth Leads Executive Summary: September 2, 2025 (Mo…"
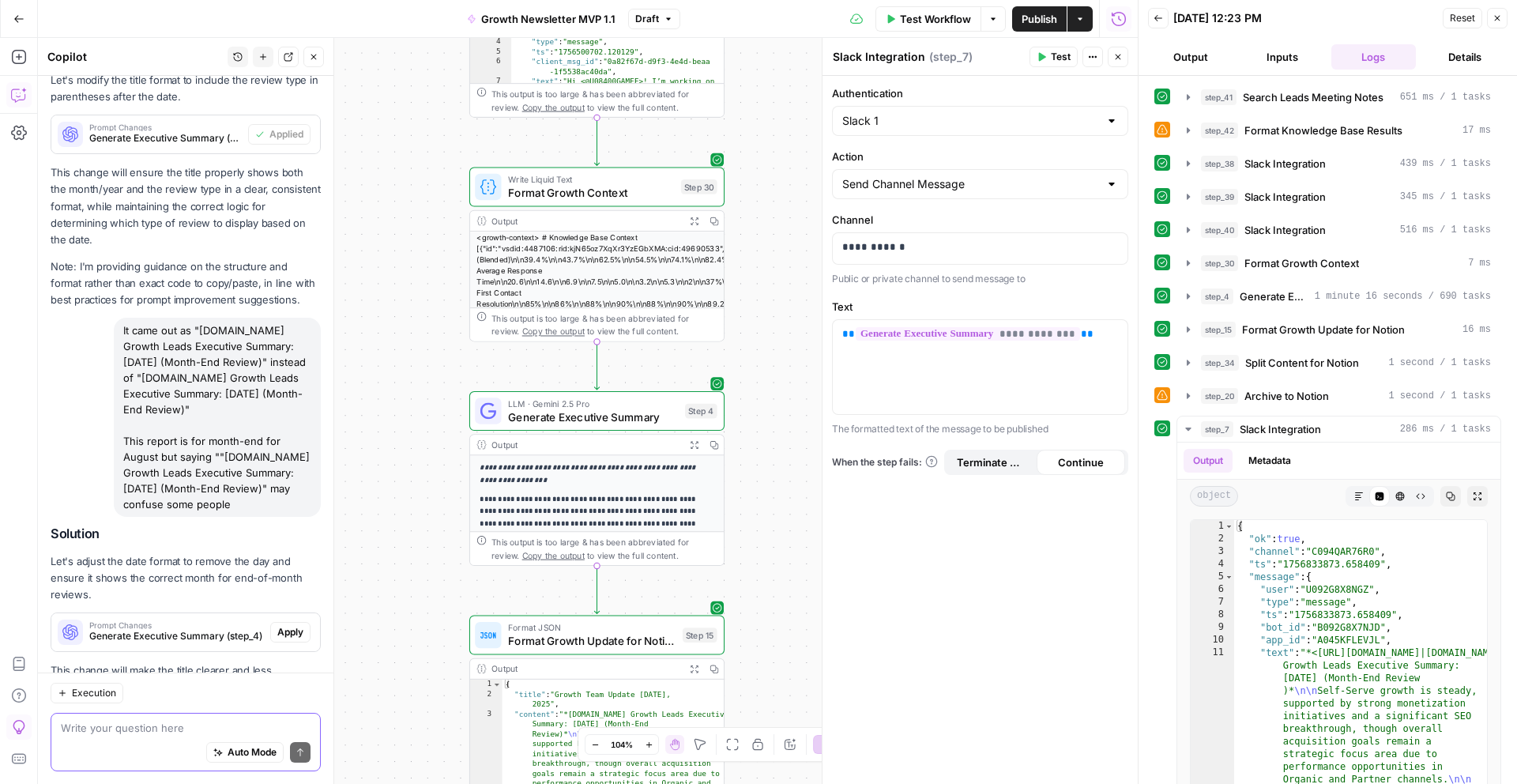
scroll to position [1328, 0]
